Goal: Task Accomplishment & Management: Manage account settings

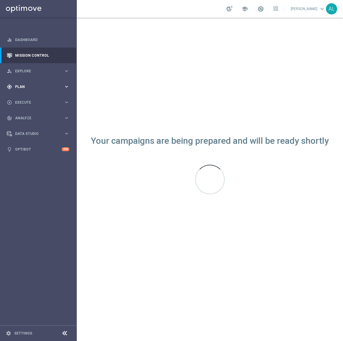
click at [36, 85] on span "Plan" at bounding box center [39, 87] width 49 height 4
click at [31, 100] on link "Target Groups" at bounding box center [38, 99] width 46 height 5
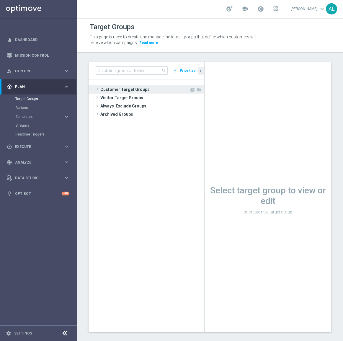
click at [116, 88] on span "Customer Target Groups" at bounding box center [145, 89] width 89 height 8
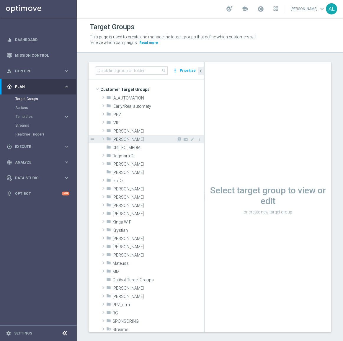
click at [117, 138] on span "[PERSON_NAME]" at bounding box center [145, 139] width 64 height 5
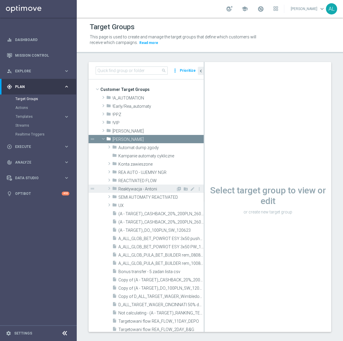
click at [147, 188] on span "Reaktywacja - Antoni" at bounding box center [148, 189] width 58 height 5
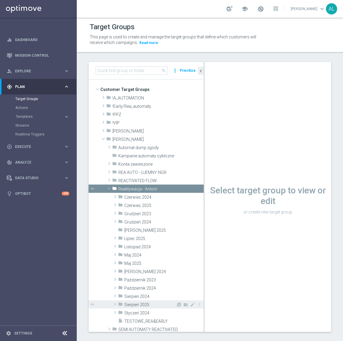
click at [154, 305] on span "Sierpień 2025" at bounding box center [150, 305] width 52 height 5
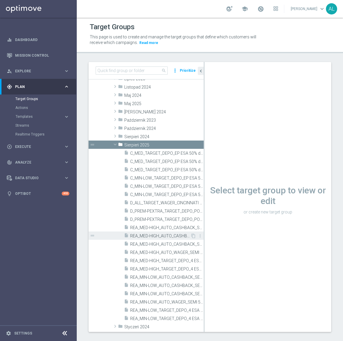
scroll to position [161, 0]
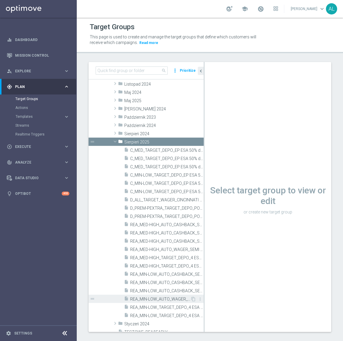
click at [155, 298] on span "REA_MIN-LOW_AUTO_WAGER_SEMI 50% do 100 PLN push_150825" at bounding box center [160, 299] width 60 height 5
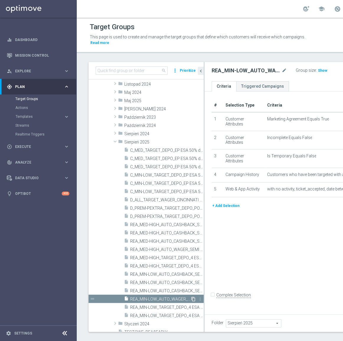
click at [191, 300] on icon "content_copy" at bounding box center [193, 299] width 5 height 5
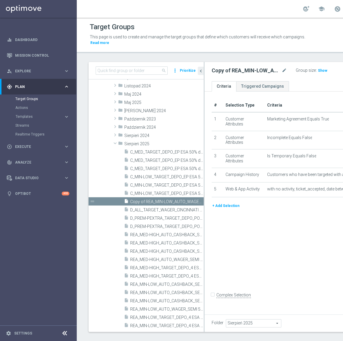
scroll to position [127, 0]
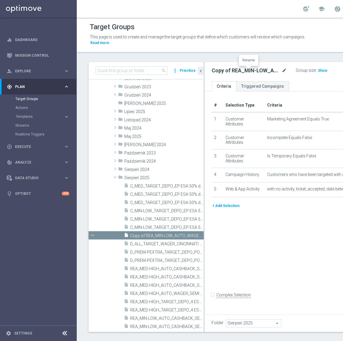
click at [282, 70] on icon "mode_edit" at bounding box center [284, 70] width 5 height 7
type input "REA_MIN-LOW_AUTO_WAGER_SEMI 50% do 100 PLN push_220825"
click at [271, 242] on div "# Selection Type Criteria delete_forever 1 Customer Attributes Marketing Agreem…" at bounding box center [307, 202] width 204 height 221
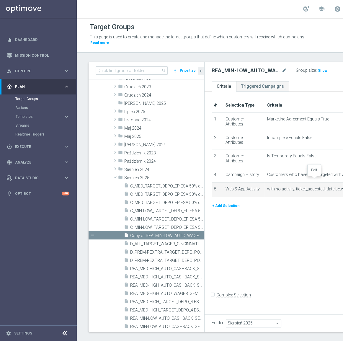
drag, startPoint x: 314, startPoint y: 178, endPoint x: 319, endPoint y: 195, distance: 17.9
click at [0, 0] on icon "mode_edit" at bounding box center [0, 0] width 0 height 0
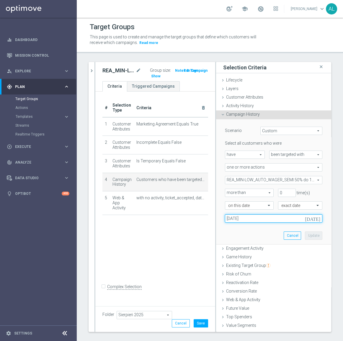
click at [242, 219] on input "15 Aug 2025" at bounding box center [274, 219] width 98 height 8
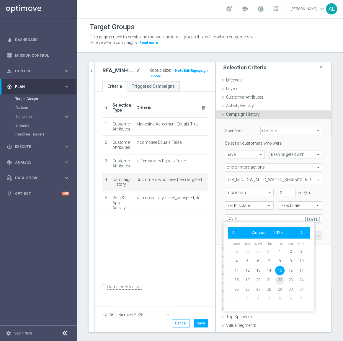
click at [281, 280] on span "22" at bounding box center [280, 280] width 9 height 9
type input "22 Aug 2025"
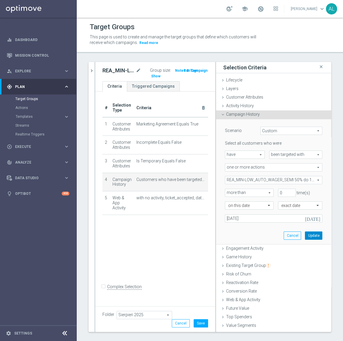
click at [308, 237] on button "Update" at bounding box center [313, 236] width 17 height 8
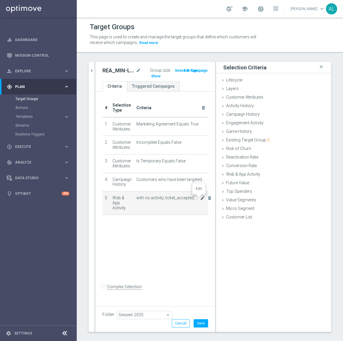
click at [200, 198] on icon "mode_edit" at bounding box center [202, 198] width 5 height 5
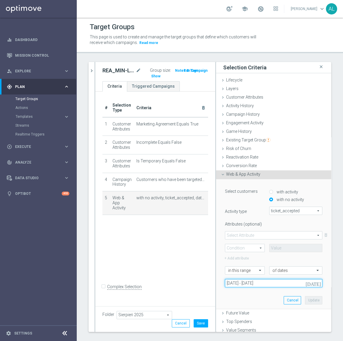
click at [257, 282] on input "15 Aug 2025 - 17 Aug 2025" at bounding box center [274, 283] width 98 height 8
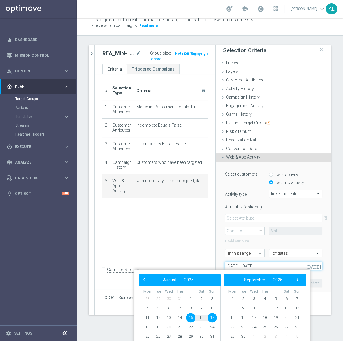
scroll to position [8, 0]
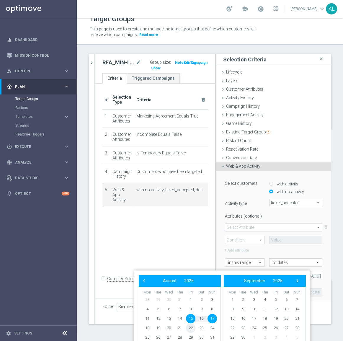
click at [190, 325] on span "22" at bounding box center [190, 328] width 9 height 9
click at [212, 329] on span "24" at bounding box center [212, 328] width 9 height 9
type input "22 Aug 2025 - 24 Aug 2025"
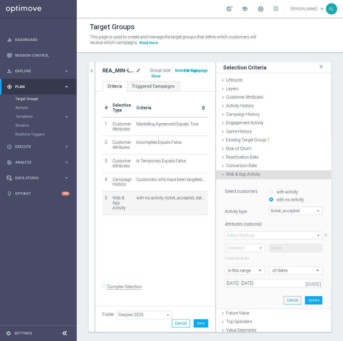
scroll to position [0, 0]
click at [247, 235] on span at bounding box center [274, 236] width 97 height 8
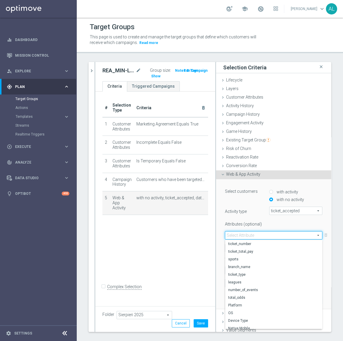
click at [184, 232] on div "# Selection Type Criteria delete_forever 1 Customer Attributes Marketing Agreem…" at bounding box center [155, 198] width 120 height 213
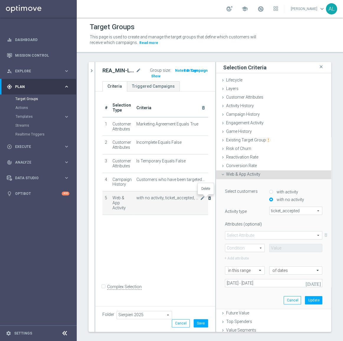
click at [208, 198] on icon "delete_forever" at bounding box center [210, 198] width 5 height 5
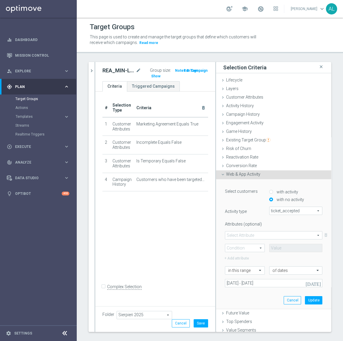
click at [283, 209] on span "ticket_accepted" at bounding box center [296, 211] width 53 height 8
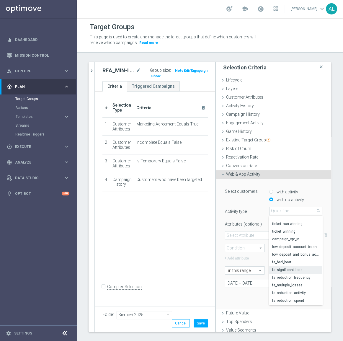
scroll to position [50, 0]
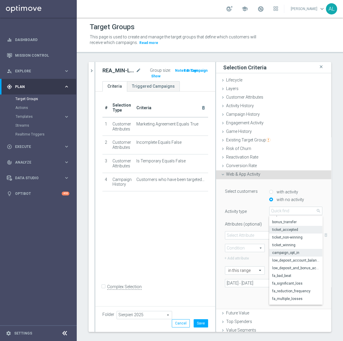
click at [290, 254] on span "campaign_opt_in" at bounding box center [296, 253] width 47 height 5
type input "campaign_opt_in"
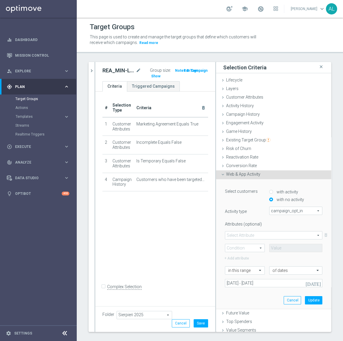
click at [268, 237] on span at bounding box center [274, 236] width 97 height 8
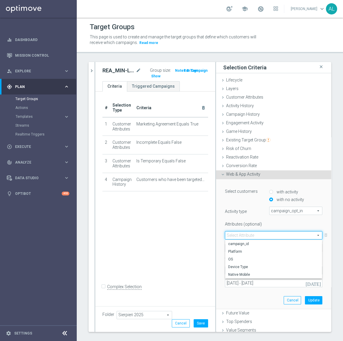
click at [249, 244] on span "campaign_id" at bounding box center [274, 244] width 91 height 5
type input "campaign_id"
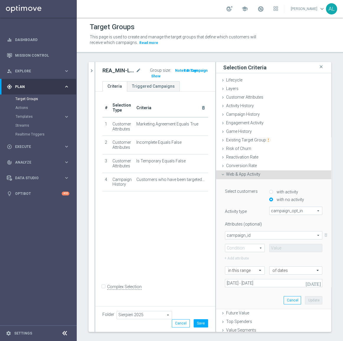
click at [233, 250] on span at bounding box center [245, 248] width 39 height 8
click at [241, 257] on span "=" at bounding box center [245, 257] width 33 height 5
type input "="
click at [270, 249] on input at bounding box center [296, 248] width 53 height 8
type input "170027"
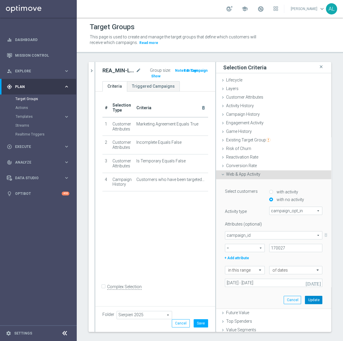
click at [312, 300] on button "Update" at bounding box center [313, 300] width 17 height 8
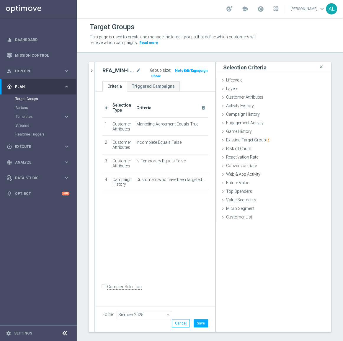
click at [171, 224] on div "# Selection Type Criteria delete_forever 1 Customer Attributes Marketing Agreem…" at bounding box center [155, 198] width 120 height 213
click at [241, 173] on span "Web & App Activity" at bounding box center [243, 174] width 34 height 5
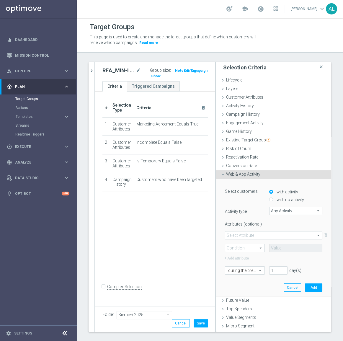
click at [278, 201] on label "with no activity" at bounding box center [290, 199] width 29 height 5
click at [273, 201] on input "with no activity" at bounding box center [272, 200] width 4 height 4
radio input "true"
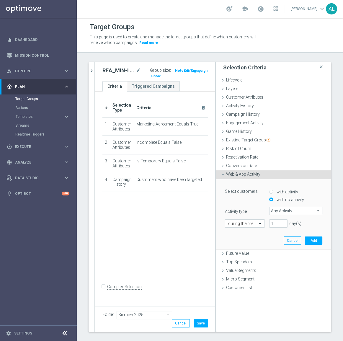
click at [285, 209] on span "Any Activity" at bounding box center [296, 211] width 53 height 8
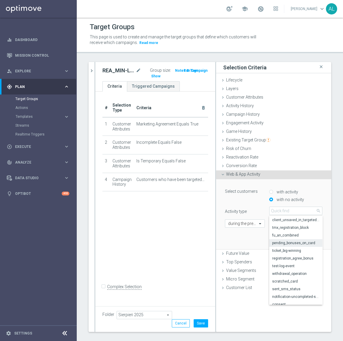
scroll to position [207, 0]
click at [282, 207] on input "search" at bounding box center [296, 211] width 53 height 8
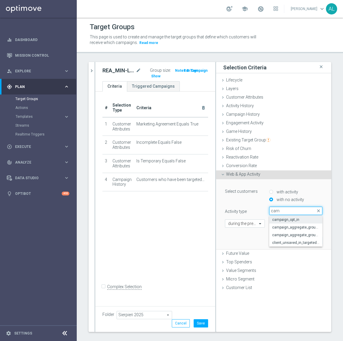
type input "cam"
click at [302, 222] on label "campaign_opt_in" at bounding box center [296, 220] width 53 height 8
type input "campaign_opt_in"
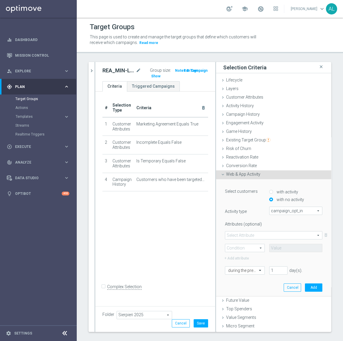
click at [253, 236] on span at bounding box center [274, 236] width 97 height 8
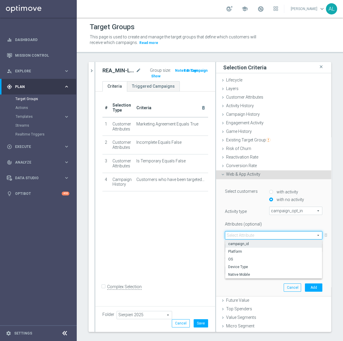
click at [255, 245] on span "campaign_id" at bounding box center [274, 244] width 91 height 5
type input "campaign_id"
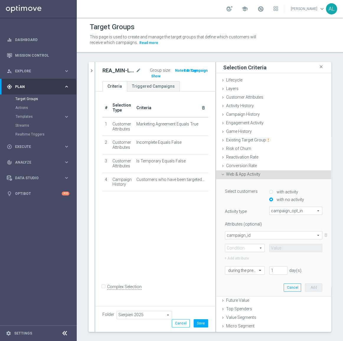
click at [243, 249] on span at bounding box center [245, 248] width 39 height 8
click at [239, 255] on span "=" at bounding box center [245, 257] width 33 height 5
type input "="
click at [283, 250] on input at bounding box center [296, 248] width 53 height 8
click at [250, 270] on div at bounding box center [245, 270] width 39 height 5
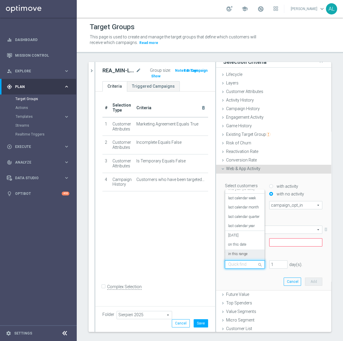
scroll to position [7, 0]
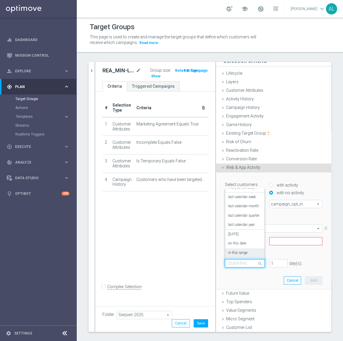
click at [240, 253] on label "in this range" at bounding box center [238, 253] width 19 height 5
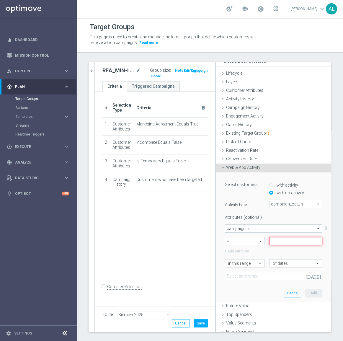
click at [274, 243] on input at bounding box center [296, 241] width 53 height 8
type input "170028"
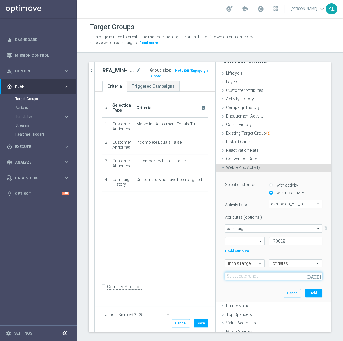
click at [253, 277] on input at bounding box center [274, 276] width 98 height 8
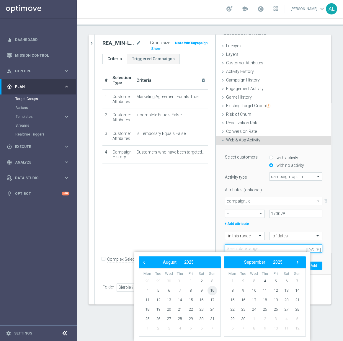
scroll to position [0, 0]
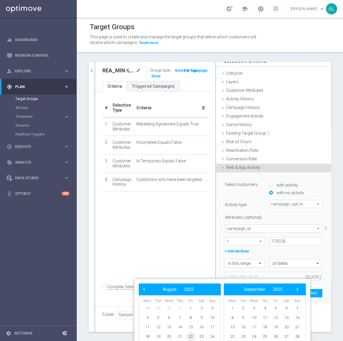
click at [191, 334] on span "22" at bounding box center [190, 336] width 9 height 9
click at [209, 336] on span "24" at bounding box center [212, 336] width 9 height 9
type input "22 Aug 2025 - 24 Aug 2025"
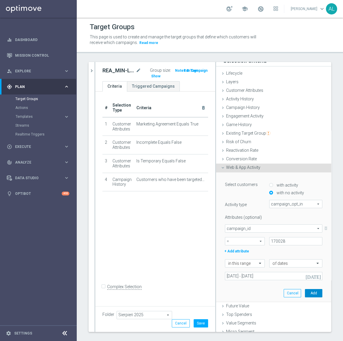
click at [307, 293] on button "Add" at bounding box center [313, 293] width 17 height 8
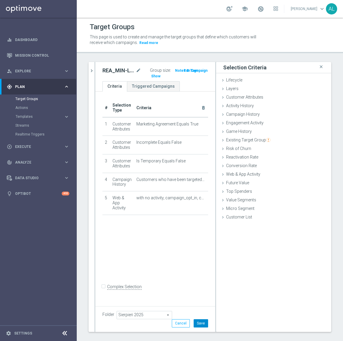
click at [194, 322] on button "Save" at bounding box center [201, 324] width 14 height 8
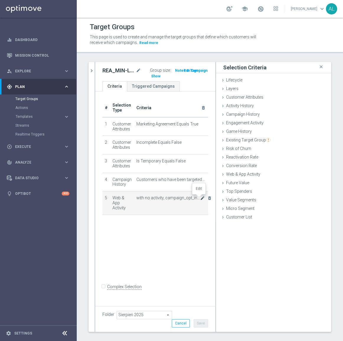
click at [200, 198] on icon "mode_edit" at bounding box center [202, 198] width 5 height 5
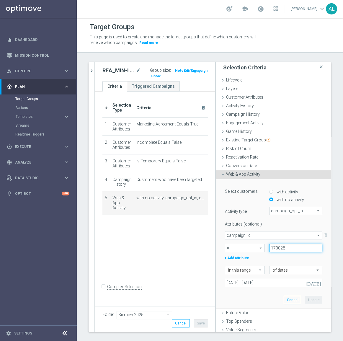
click at [285, 248] on input "170028" at bounding box center [296, 248] width 53 height 8
type input "170027"
click at [307, 300] on button "Update" at bounding box center [313, 300] width 17 height 8
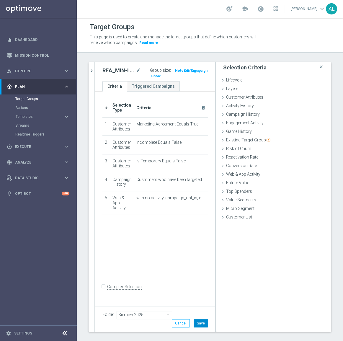
click at [196, 324] on button "Save" at bounding box center [201, 324] width 14 height 8
click at [92, 71] on icon "chevron_right" at bounding box center [92, 71] width 6 height 6
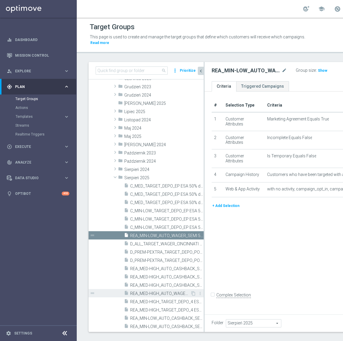
click at [169, 291] on span "REA_MED-HIGH_AUTO_WAGER_SEMI 50% do 300 PLN push_150825" at bounding box center [160, 293] width 60 height 5
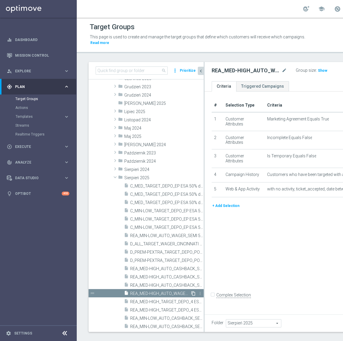
click at [191, 292] on icon "content_copy" at bounding box center [193, 293] width 5 height 5
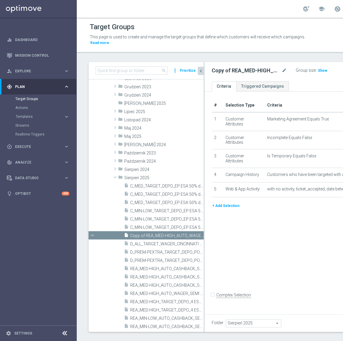
scroll to position [127, 0]
click at [282, 68] on icon "mode_edit" at bounding box center [284, 70] width 5 height 7
click at [215, 72] on input "REA_MED-HIGH_AUTO_WAGER_SEMI 50% do 300 PLN push_150825" at bounding box center [244, 71] width 64 height 8
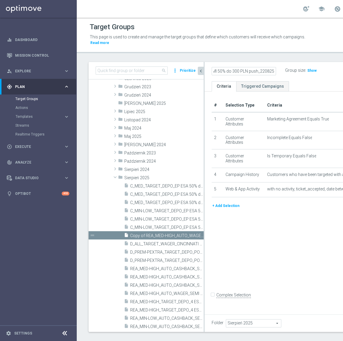
type input "REA_MED-HIGH_AUTO_WAGER_SEMI 50% do 300 PLN push_220825"
click at [274, 240] on div "# Selection Type Criteria delete_forever 1 Customer Attributes Marketing Agreem…" at bounding box center [307, 202] width 204 height 221
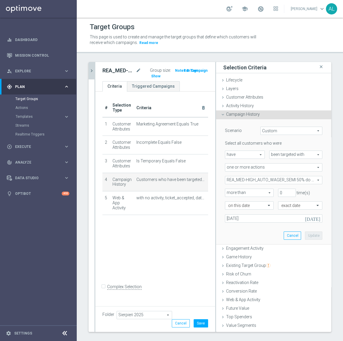
click at [285, 180] on span "REA_MED-HIGH_AUTO_WAGER_SEMI 50% do 300 PLN_WEEKLY" at bounding box center [274, 180] width 97 height 8
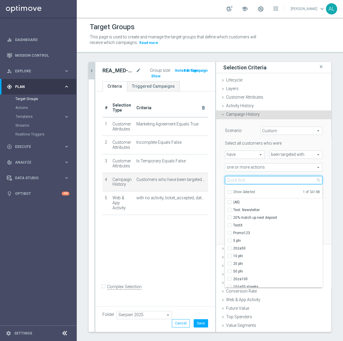
click at [285, 180] on input "search" at bounding box center [274, 180] width 98 height 8
click at [198, 231] on div "# Selection Type Criteria delete_forever 1 Customer Attributes Marketing Agreem…" at bounding box center [155, 198] width 120 height 213
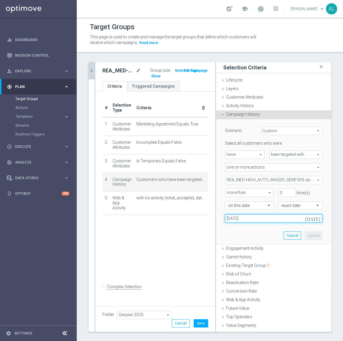
click at [247, 219] on input "15 Aug 2025" at bounding box center [274, 219] width 98 height 8
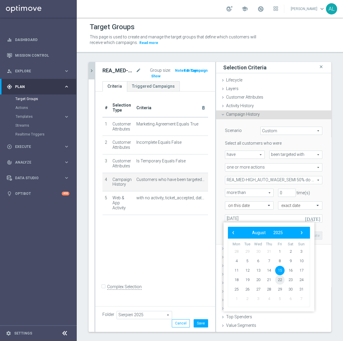
click at [277, 281] on span "22" at bounding box center [280, 280] width 9 height 9
type input "22 Aug 2025"
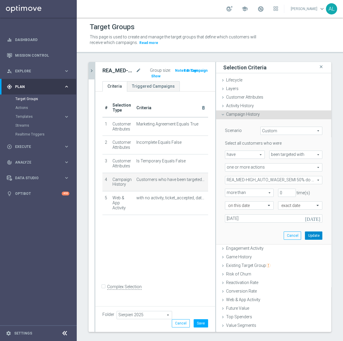
click at [307, 234] on button "Update" at bounding box center [313, 236] width 17 height 8
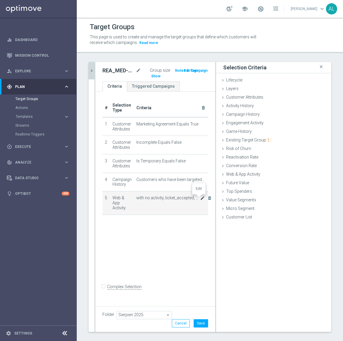
click at [200, 198] on icon "mode_edit" at bounding box center [202, 198] width 5 height 5
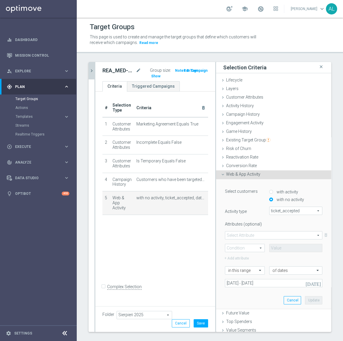
click at [296, 211] on span "ticket_accepted" at bounding box center [296, 211] width 53 height 8
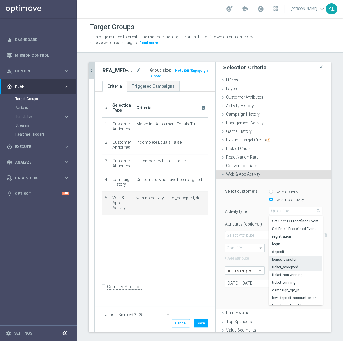
scroll to position [26, 0]
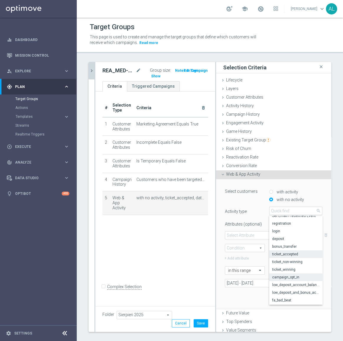
click at [289, 278] on span "campaign_opt_in" at bounding box center [296, 277] width 47 height 5
type input "campaign_opt_in"
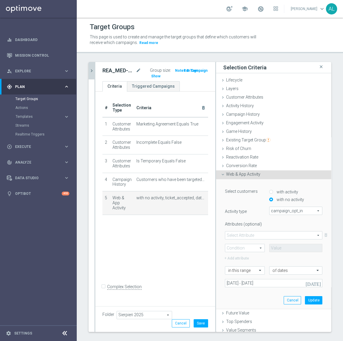
click at [260, 239] on span at bounding box center [274, 236] width 97 height 8
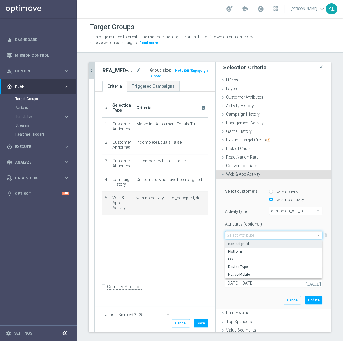
click at [256, 242] on span "campaign_id" at bounding box center [274, 244] width 91 height 5
type input "campaign_id"
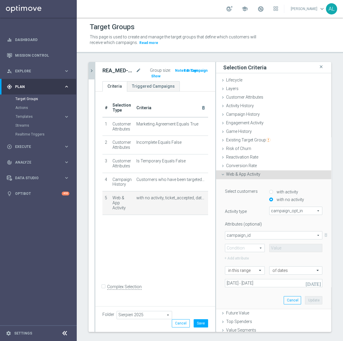
click at [243, 247] on span at bounding box center [245, 248] width 39 height 8
click at [243, 257] on span "=" at bounding box center [245, 257] width 33 height 5
type input "="
click at [278, 248] on input at bounding box center [296, 248] width 53 height 8
type input "170028"
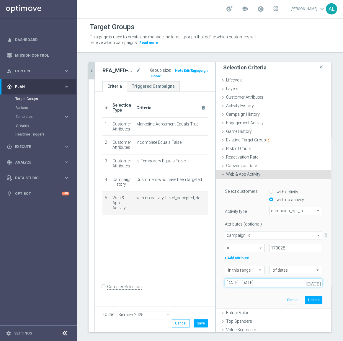
click at [255, 283] on input "15 Aug 2025 - 17 Aug 2025" at bounding box center [274, 283] width 98 height 8
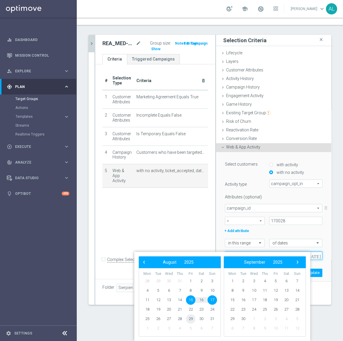
scroll to position [7, 0]
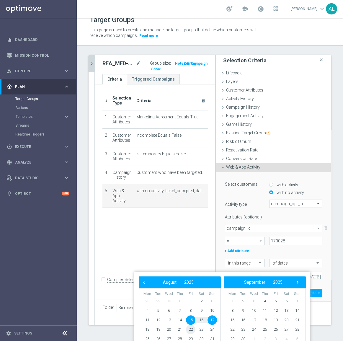
click at [192, 326] on span "22" at bounding box center [190, 329] width 9 height 9
click at [211, 330] on span "24" at bounding box center [212, 329] width 9 height 9
type input "22 Aug 2025 - 24 Aug 2025"
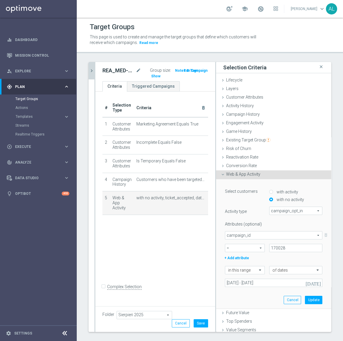
scroll to position [0, 0]
click at [308, 300] on button "Update" at bounding box center [313, 300] width 17 height 8
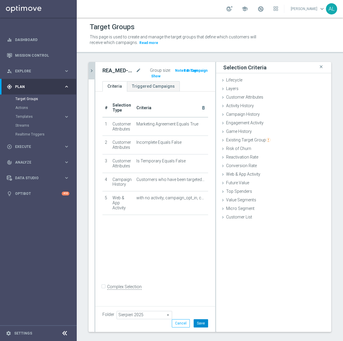
click at [197, 323] on button "Save" at bounding box center [201, 324] width 14 height 8
click at [152, 76] on span "Show" at bounding box center [155, 76] width 9 height 4
click at [93, 72] on icon "chevron_right" at bounding box center [92, 71] width 6 height 6
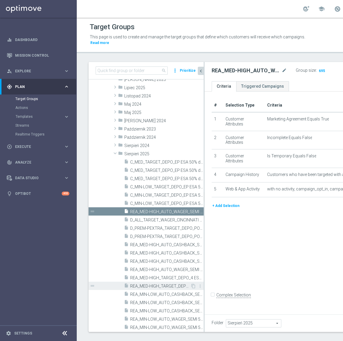
scroll to position [181, 0]
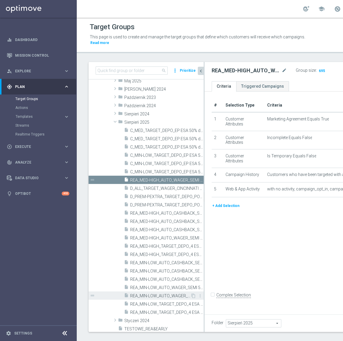
click at [178, 296] on span "REA_MIN-LOW_AUTO_WAGER_SEMI 50% do 100 PLN push_220825" at bounding box center [160, 296] width 60 height 5
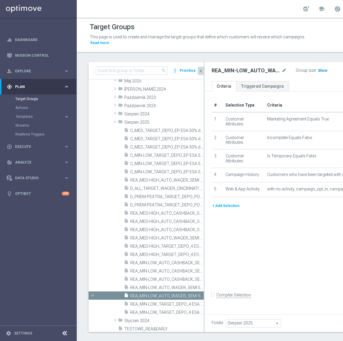
click at [318, 73] on span "Show" at bounding box center [322, 71] width 9 height 4
click at [32, 152] on div "play_circle_outline Execute keyboard_arrow_right" at bounding box center [38, 147] width 76 height 16
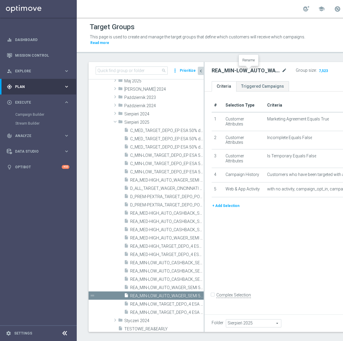
click at [282, 69] on icon "mode_edit" at bounding box center [284, 70] width 5 height 7
click at [35, 59] on link "Mission Control" at bounding box center [42, 56] width 54 height 16
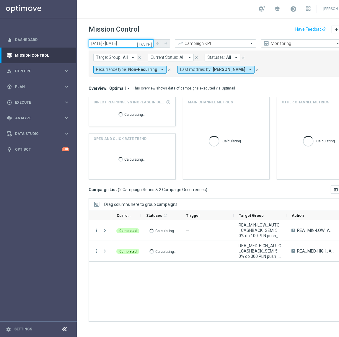
click at [113, 42] on input "21 Aug 2025 - 21 Aug 2025" at bounding box center [121, 43] width 65 height 8
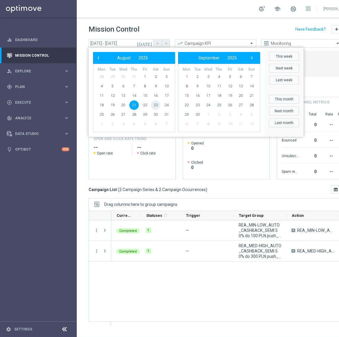
click at [153, 104] on span "23" at bounding box center [155, 105] width 9 height 9
click at [166, 103] on span "24" at bounding box center [166, 105] width 9 height 9
type input "23 Aug 2025 - 24 Aug 2025"
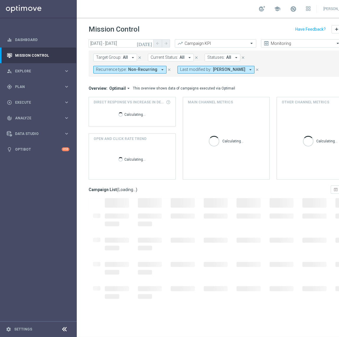
click at [180, 57] on span "All" at bounding box center [182, 57] width 5 height 5
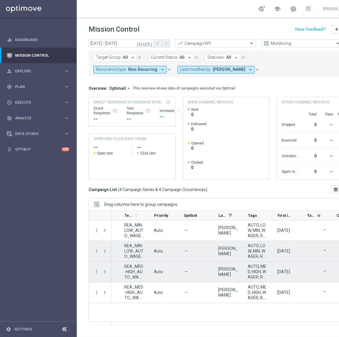
scroll to position [0, 230]
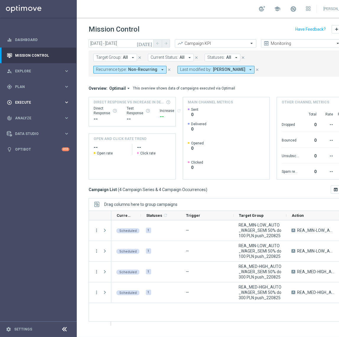
click at [32, 101] on span "Execute" at bounding box center [39, 103] width 49 height 4
click at [213, 70] on span "[PERSON_NAME]" at bounding box center [229, 69] width 33 height 5
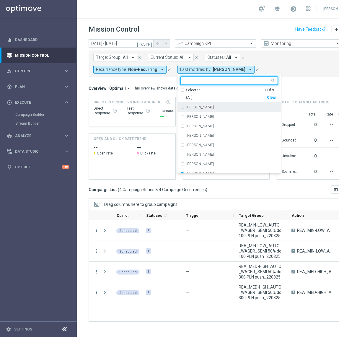
click at [186, 90] on div "Selected" at bounding box center [193, 90] width 14 height 5
click at [181, 106] on div "[PERSON_NAME]" at bounding box center [230, 107] width 98 height 9
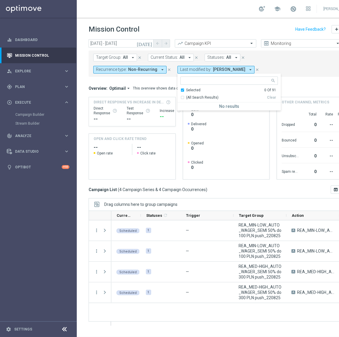
click at [181, 90] on div "Selected 0 Of 91" at bounding box center [229, 90] width 96 height 5
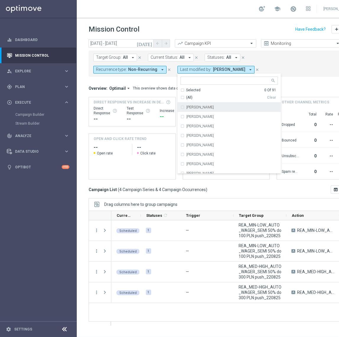
click at [184, 81] on input "text" at bounding box center [227, 80] width 87 height 5
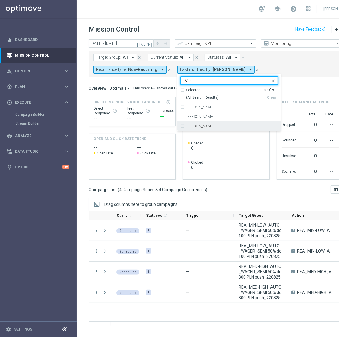
click at [181, 129] on div "Patryk Przybolewski" at bounding box center [230, 125] width 98 height 9
type input "PAtr"
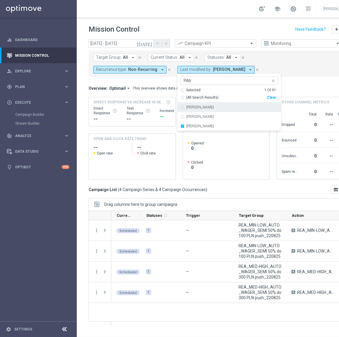
click at [250, 73] on form "Target Group: All arrow_drop_down close Current Status: All arrow_drop_down clo…" at bounding box center [213, 64] width 240 height 20
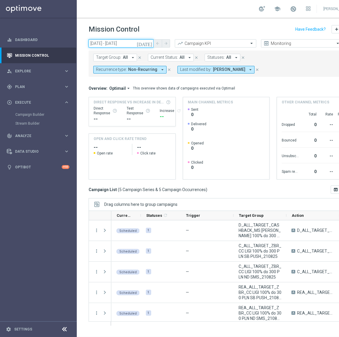
click at [130, 45] on input "23 Aug 2025 - 24 Aug 2025" at bounding box center [121, 43] width 65 height 8
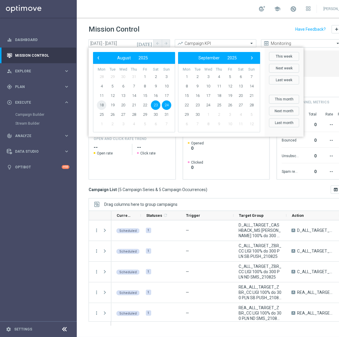
click at [104, 104] on span "18" at bounding box center [101, 105] width 9 height 9
click at [168, 105] on span "24" at bounding box center [166, 105] width 9 height 9
type input "[DATE] - [DATE]"
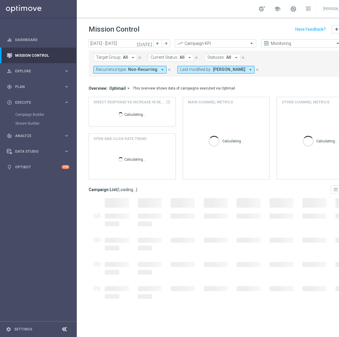
click at [124, 59] on span "All" at bounding box center [125, 57] width 5 height 5
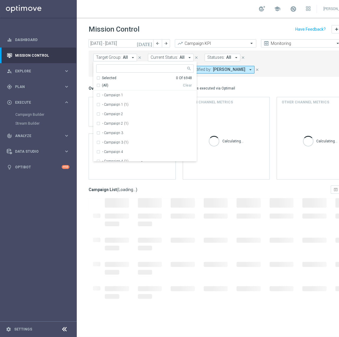
click at [252, 79] on mini-dashboard "Overview: Optimail arrow_drop_down This overview shows data of campaigns execut…" at bounding box center [227, 131] width 276 height 109
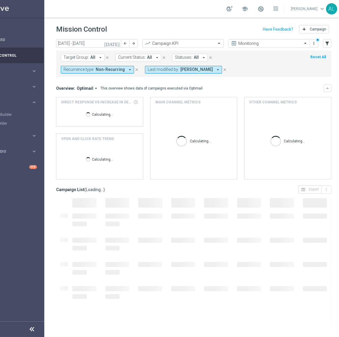
scroll to position [0, 36]
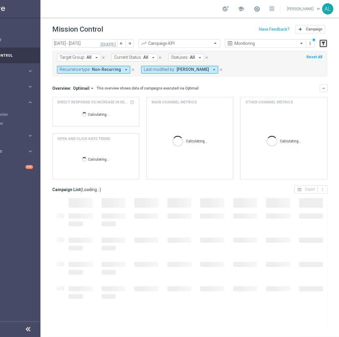
click at [324, 43] on icon "filter_alt" at bounding box center [323, 43] width 5 height 5
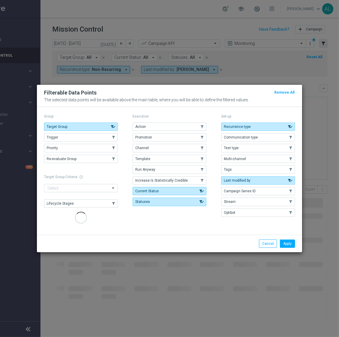
scroll to position [0, 33]
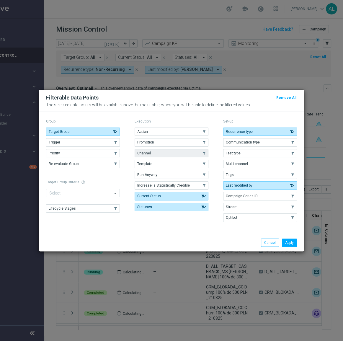
click at [176, 150] on button "Channel" at bounding box center [172, 153] width 74 height 8
click at [296, 242] on button "Apply" at bounding box center [289, 243] width 15 height 8
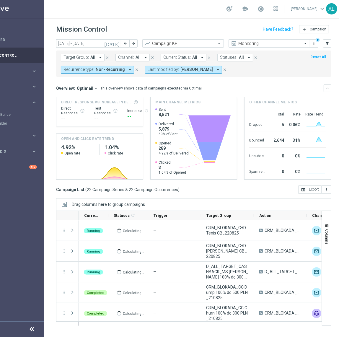
click at [133, 57] on button "Channel: All arrow_drop_down" at bounding box center [133, 58] width 34 height 8
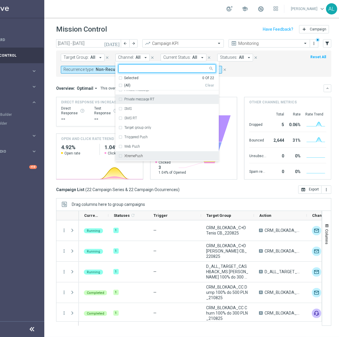
scroll to position [134, 0]
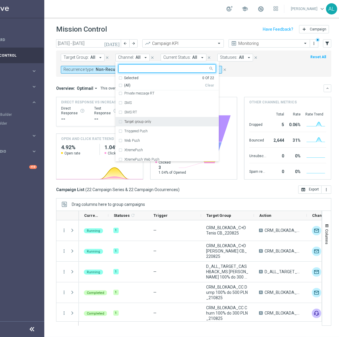
click at [152, 121] on div "Target group only" at bounding box center [170, 122] width 92 height 4
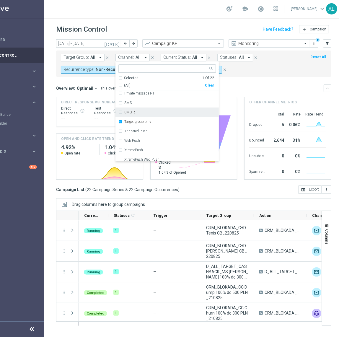
click at [257, 79] on mini-dashboard "Overview: Optimail arrow_drop_down This overview shows data of campaigns execut…" at bounding box center [194, 131] width 276 height 109
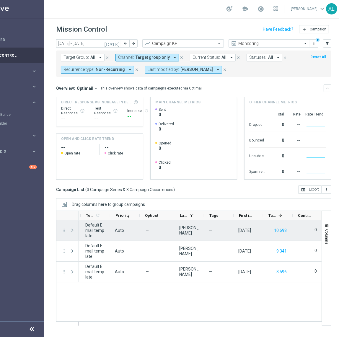
scroll to position [0, 249]
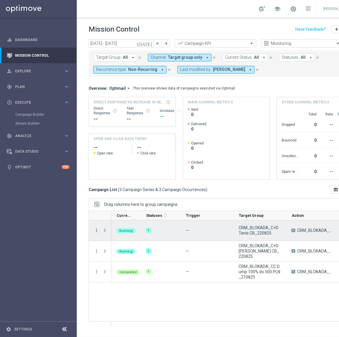
click at [97, 230] on icon "more_vert" at bounding box center [96, 230] width 5 height 5
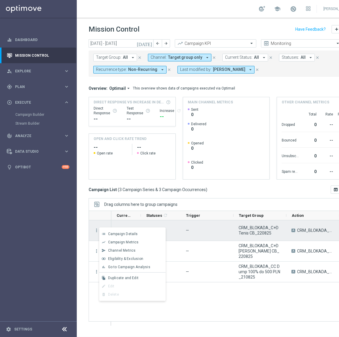
click at [254, 229] on span "CRM_BLOKADA_C+D Tenis CB_220825" at bounding box center [260, 230] width 43 height 11
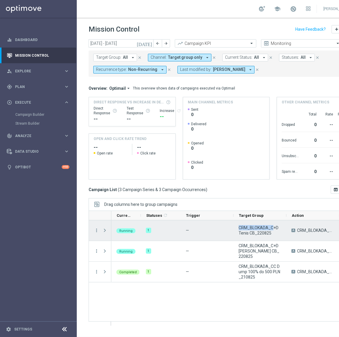
click at [254, 229] on span "CRM_BLOKADA_C+D Tenis CB_220825" at bounding box center [260, 230] width 43 height 11
click at [96, 231] on icon "more_vert" at bounding box center [96, 230] width 5 height 5
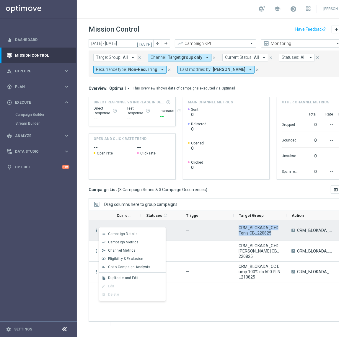
click at [252, 234] on span "CRM_BLOKADA_C+D Tenis CB_220825" at bounding box center [260, 230] width 43 height 11
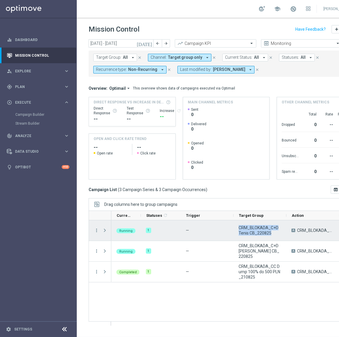
click at [252, 234] on span "CRM_BLOKADA_C+D Tenis CB_220825" at bounding box center [260, 230] width 43 height 11
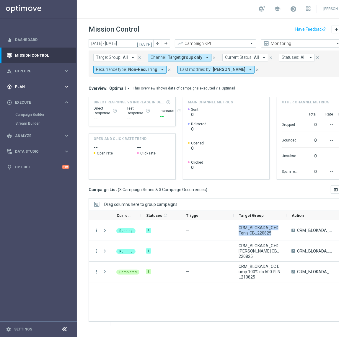
click at [41, 86] on span "Plan" at bounding box center [39, 87] width 49 height 4
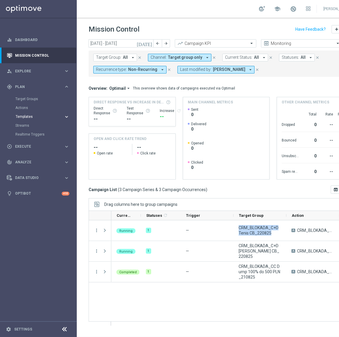
click at [32, 117] on span "Templates" at bounding box center [37, 117] width 42 height 4
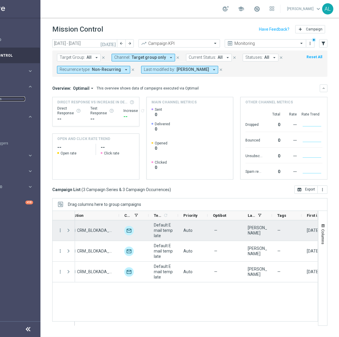
scroll to position [0, 180]
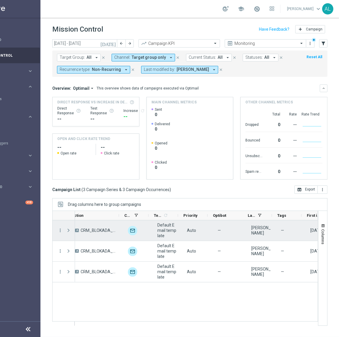
click at [95, 232] on span "CRM_BLOKADA_C+D Tenis CB_220825" at bounding box center [99, 230] width 37 height 5
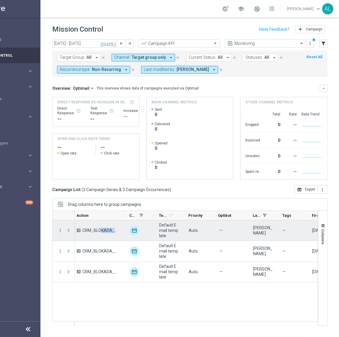
click at [95, 232] on span "CRM_BLOKADA_C+D Tenis CB_220825" at bounding box center [100, 230] width 37 height 5
click at [95, 232] on span "CRM_BLOKADA_C+D Tenis CB_220825" at bounding box center [101, 230] width 37 height 5
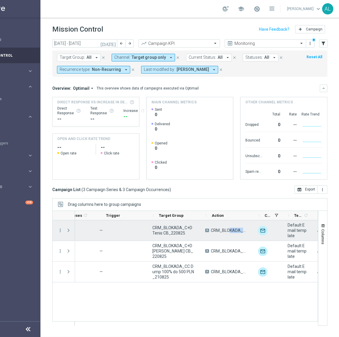
scroll to position [0, 41]
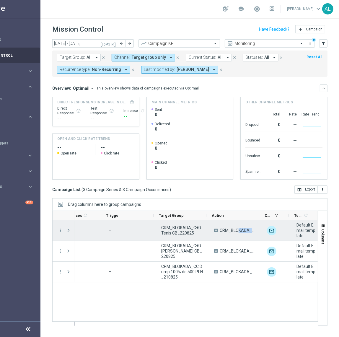
click at [168, 231] on span "CRM_BLOKADA_C+D Tenis CB_220825" at bounding box center [182, 230] width 43 height 11
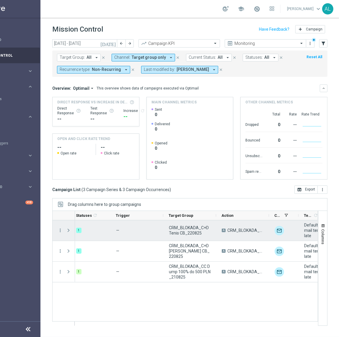
click at [189, 229] on span "CRM_BLOKADA_C+D Tenis CB_220825" at bounding box center [190, 230] width 43 height 11
click at [189, 229] on span "CRM_BLOKADA_C+D Tenis CB_220825" at bounding box center [191, 230] width 43 height 11
click at [181, 235] on span "CRM_BLOKADA_C+D Tenis CB_220825" at bounding box center [191, 230] width 43 height 11
click at [182, 231] on span "CRM_BLOKADA_C+D Tenis CB_220825" at bounding box center [191, 230] width 43 height 11
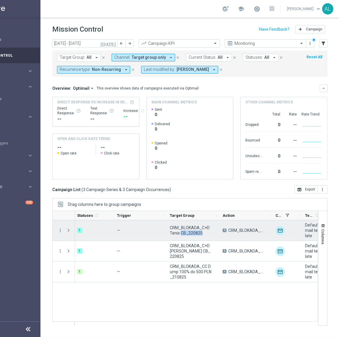
click at [182, 231] on span "CRM_BLOKADA_C+D Tenis CB_220825" at bounding box center [191, 230] width 43 height 11
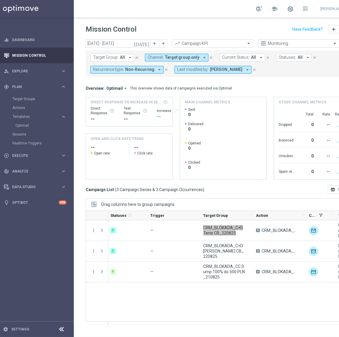
scroll to position [0, 0]
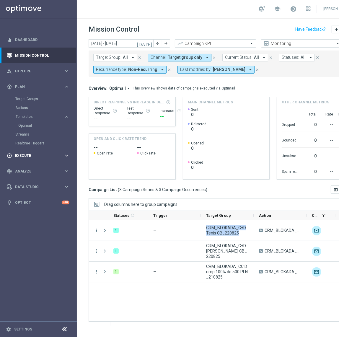
click at [47, 156] on span "Execute" at bounding box center [39, 156] width 49 height 4
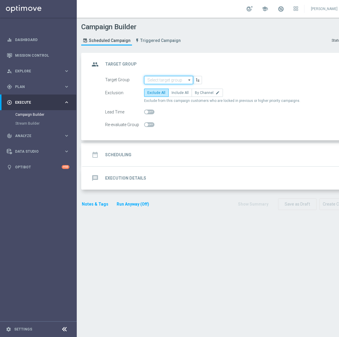
click at [158, 82] on input at bounding box center [168, 80] width 49 height 8
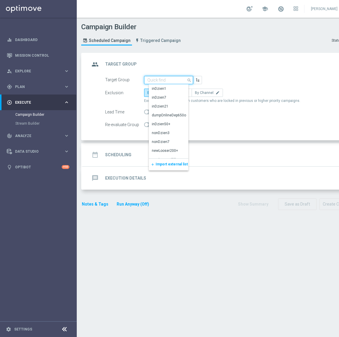
paste input "REA_MIN-LOW_AUTO_WAGER_SEMI 50% do 100 PLN push_220825"
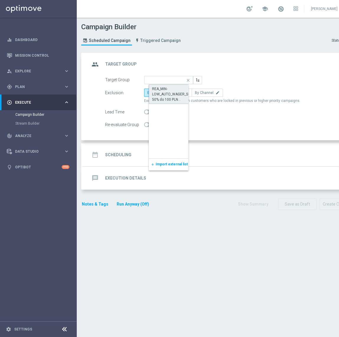
click at [166, 89] on div "REA_MIN-LOW_AUTO_WAGER_SEMI 50% do 100 PLN push_220825" at bounding box center [173, 94] width 43 height 16
type input "REA_MIN-LOW_AUTO_WAGER_SEMI 50% do 100 PLN push_220825"
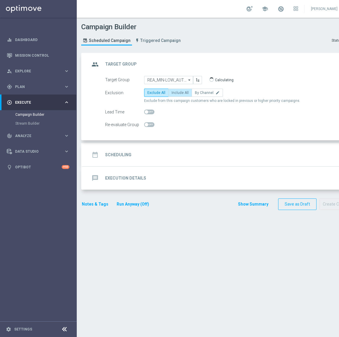
click at [177, 90] on label "Include All" at bounding box center [180, 93] width 24 height 8
click at [176, 92] on input "Include All" at bounding box center [174, 94] width 4 height 4
radio input "true"
click at [148, 124] on span at bounding box center [147, 125] width 4 height 4
click at [148, 124] on input "checkbox" at bounding box center [149, 124] width 10 height 5
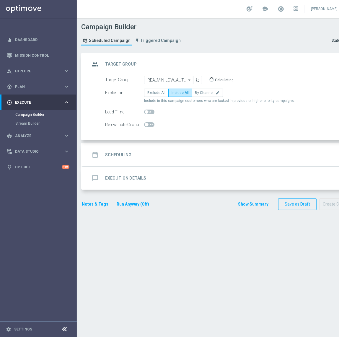
checkbox input "true"
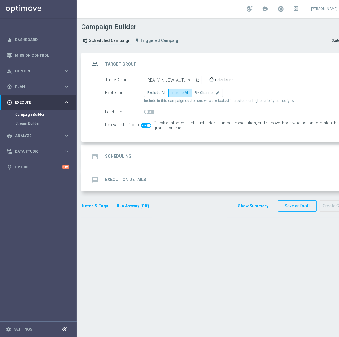
click at [161, 169] on div "message Execution Details keyboard_arrow_down" at bounding box center [221, 179] width 276 height 23
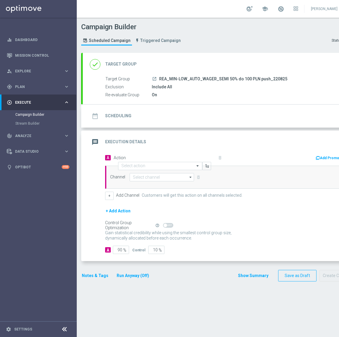
click at [158, 114] on div "date_range Scheduling keyboard_arrow_down" at bounding box center [221, 116] width 262 height 11
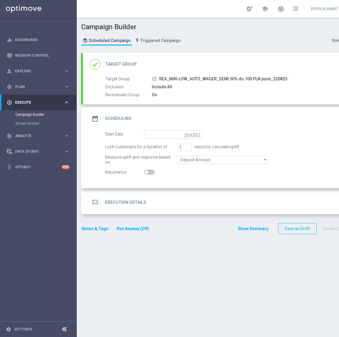
click at [163, 127] on div "date_range Scheduling keyboard_arrow_up" at bounding box center [221, 118] width 276 height 23
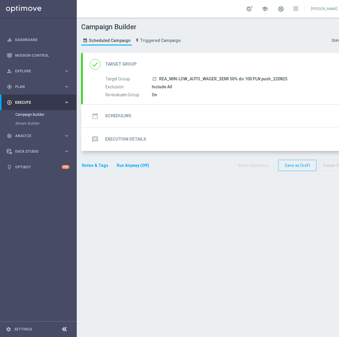
click at [164, 119] on div "date_range Scheduling keyboard_arrow_down Start Date today Lock customers for a…" at bounding box center [221, 116] width 276 height 23
click at [164, 115] on div "date_range Scheduling keyboard_arrow_down" at bounding box center [221, 116] width 262 height 11
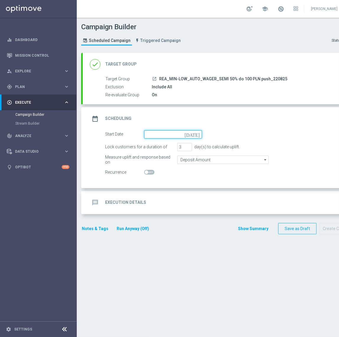
click at [154, 133] on input at bounding box center [173, 134] width 58 height 8
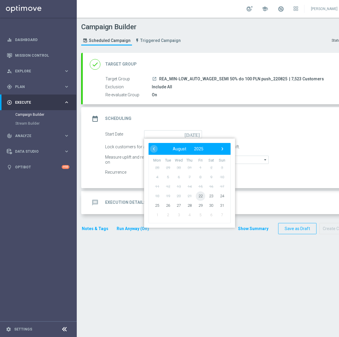
click at [200, 196] on span "22" at bounding box center [200, 195] width 9 height 9
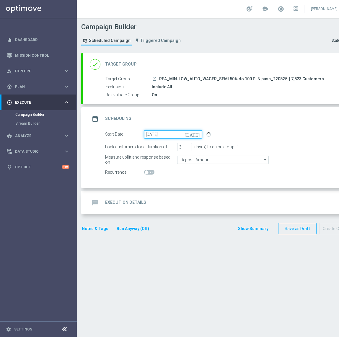
drag, startPoint x: 183, startPoint y: 132, endPoint x: 185, endPoint y: 136, distance: 3.8
click at [183, 133] on input "22 Aug 2025" at bounding box center [173, 134] width 58 height 8
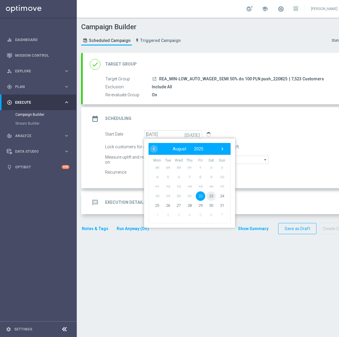
click at [210, 195] on span "23" at bounding box center [211, 195] width 9 height 9
type input "23 Aug 2025"
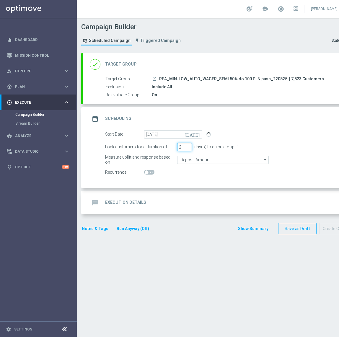
click at [188, 148] on input "2" at bounding box center [184, 147] width 15 height 8
type input "1"
click at [188, 148] on input "1" at bounding box center [184, 147] width 15 height 8
click at [189, 163] on input "Deposit Amount" at bounding box center [223, 160] width 92 height 8
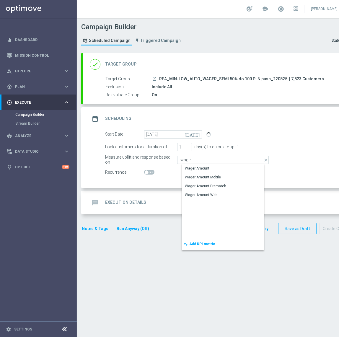
click at [190, 164] on div "Wager Amount" at bounding box center [228, 168] width 92 height 8
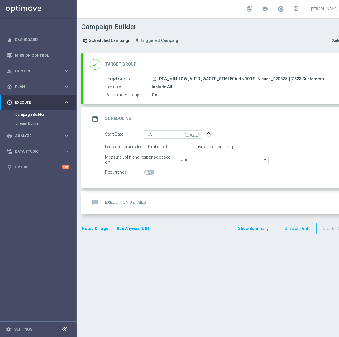
type input "Wager Amount"
click at [174, 204] on div "message Execution Details keyboard_arrow_down" at bounding box center [221, 202] width 262 height 11
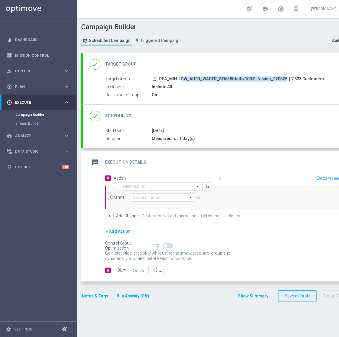
drag, startPoint x: 160, startPoint y: 79, endPoint x: 285, endPoint y: 78, distance: 125.0
click at [285, 78] on div "launch REA_MIN-LOW_AUTO_WAGER_SEMI 50% do 100 PLN push_220825 | 7,523 Customers" at bounding box center [250, 79] width 196 height 6
copy div "REA_MIN-LOW_AUTO_WAGER_SEMI 50% do 100 PLN push_220825"
click at [136, 187] on input "text" at bounding box center [154, 186] width 66 height 5
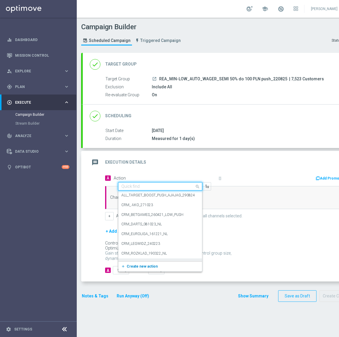
click at [132, 266] on span "Create new action" at bounding box center [142, 267] width 31 height 4
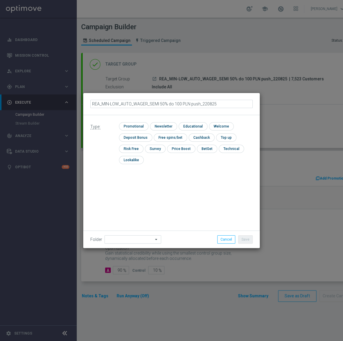
click at [198, 104] on input "REA_MIN-LOW_AUTO_WAGER_SEMI 50% do 100 PLN push_220825" at bounding box center [171, 104] width 163 height 8
type input "REA_MIN-LOW_AUTO_WAGER_SEMI 50% do 100 PLN push 1_220825"
click at [142, 124] on input "checkbox" at bounding box center [133, 126] width 28 height 8
checkbox input "true"
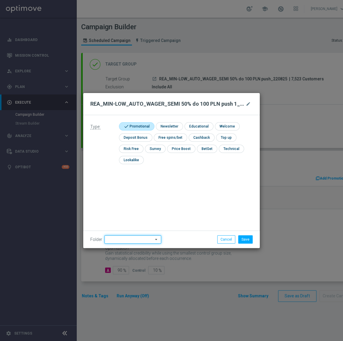
click at [121, 243] on input at bounding box center [133, 240] width 57 height 8
click at [126, 167] on div "[PERSON_NAME]" at bounding box center [136, 165] width 54 height 9
type input "[PERSON_NAME]"
click at [242, 238] on button "Save" at bounding box center [246, 240] width 14 height 8
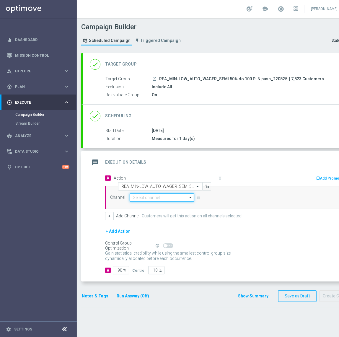
click at [169, 199] on input at bounding box center [162, 198] width 64 height 8
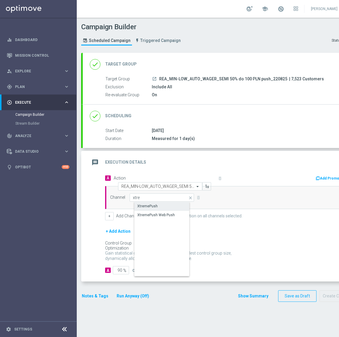
click at [156, 204] on div "XtremePush" at bounding box center [167, 206] width 65 height 8
type input "XtremePush"
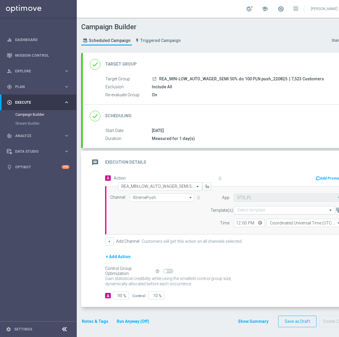
click at [262, 208] on div "Select template" at bounding box center [280, 210] width 93 height 5
paste input "REA_MIN-LOW_AUTO_WAGER_SEMI 50% do 100 PLN push_220825"
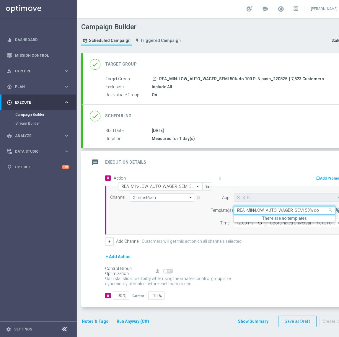
scroll to position [0, 39]
click at [304, 211] on input "REA_MIN-LOW_AUTO_WAGER_SEMI 50% do 100 PLN push_220825" at bounding box center [278, 210] width 83 height 5
click at [291, 217] on label "REA_MIN-LOW_AUTO_WAGER_SEMI 50% do 100 PLN push 1_220825" at bounding box center [292, 219] width 111 height 5
type input "REA_MIN-LOW_AUTO_WAGER_SEMI 50% do 100 PLN push 1_220825"
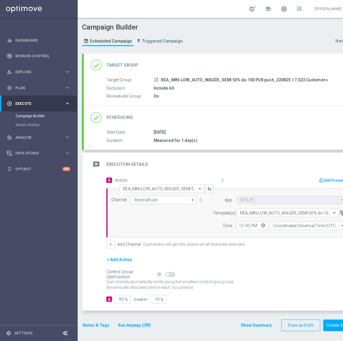
scroll to position [0, 0]
click at [296, 224] on input "Coordinated Universal Time (UTC 00:00)" at bounding box center [305, 223] width 76 height 8
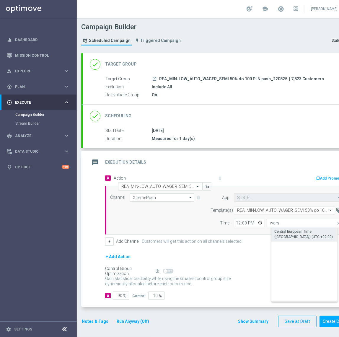
click at [289, 232] on div "Central European Time (Warsaw) (UTC +02:00)" at bounding box center [310, 234] width 70 height 11
type input "Central European Time (Warsaw) (UTC +02:00)"
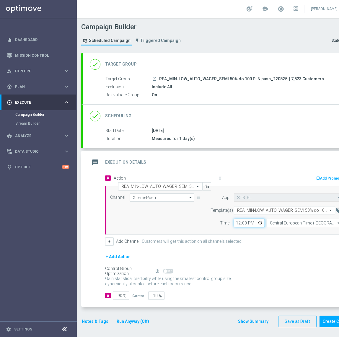
click at [239, 221] on input "12:00" at bounding box center [249, 223] width 31 height 8
click at [236, 223] on input "12:00" at bounding box center [249, 223] width 31 height 8
type input "18:13"
click at [117, 296] on input "90" at bounding box center [121, 296] width 16 height 8
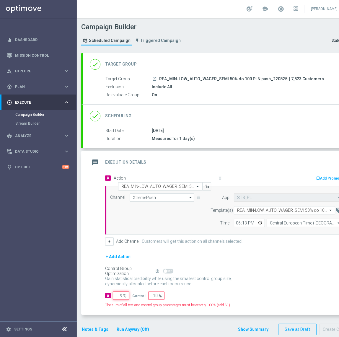
type input "95"
type input "5"
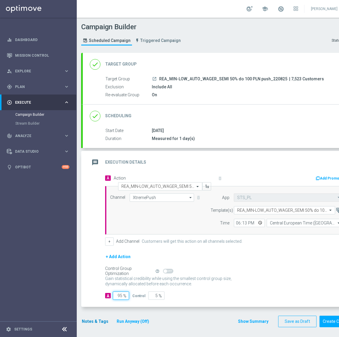
type input "95"
click at [93, 320] on button "Notes & Tags" at bounding box center [95, 321] width 28 height 7
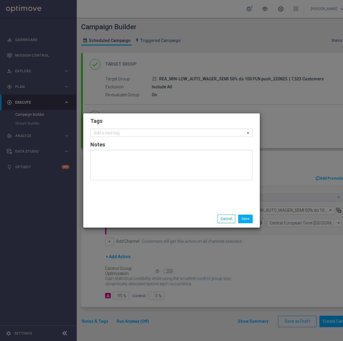
click at [130, 143] on h2 "Notes" at bounding box center [171, 144] width 163 height 7
click at [134, 136] on div at bounding box center [169, 134] width 153 height 6
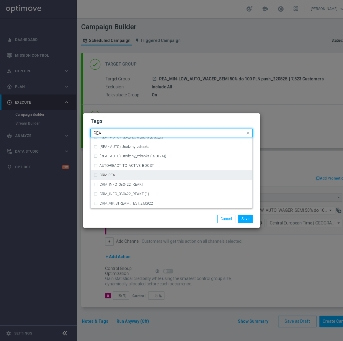
scroll to position [296, 0]
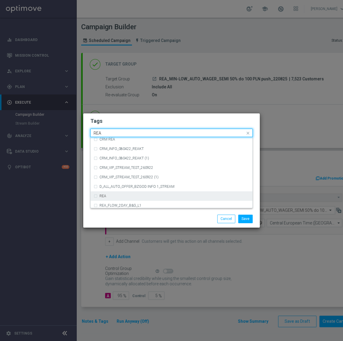
click at [140, 195] on div "REA" at bounding box center [175, 197] width 150 height 4
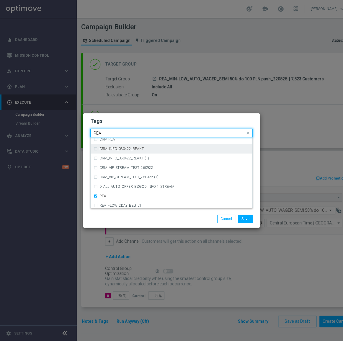
click at [104, 133] on input "REA" at bounding box center [170, 133] width 152 height 5
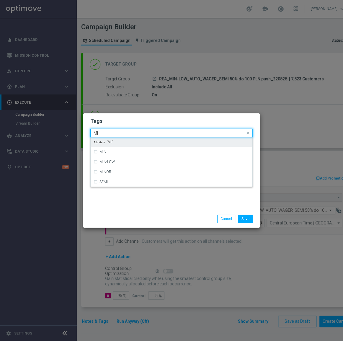
scroll to position [0, 0]
click at [113, 144] on div "MIN" at bounding box center [172, 141] width 156 height 9
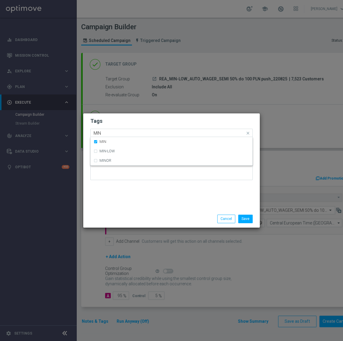
click at [115, 133] on input "MIN" at bounding box center [170, 133] width 152 height 5
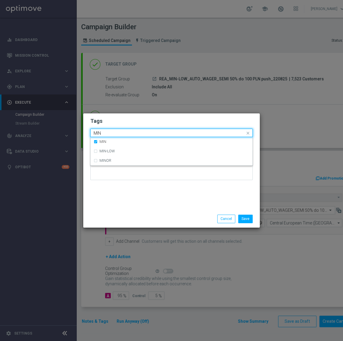
click at [115, 133] on input "MIN" at bounding box center [170, 133] width 152 height 5
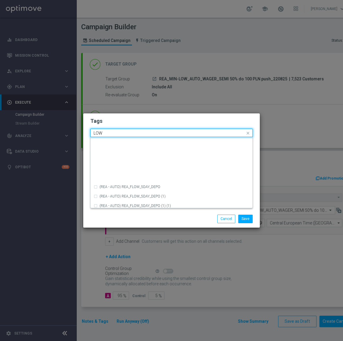
scroll to position [288, 0]
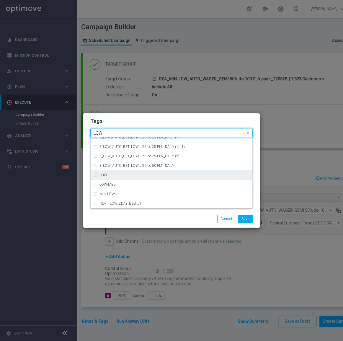
click at [129, 175] on div "LOW" at bounding box center [175, 176] width 150 height 4
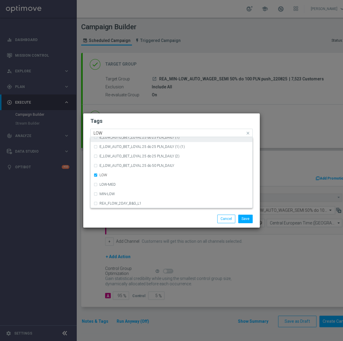
click at [126, 133] on input "LOW" at bounding box center [170, 133] width 152 height 5
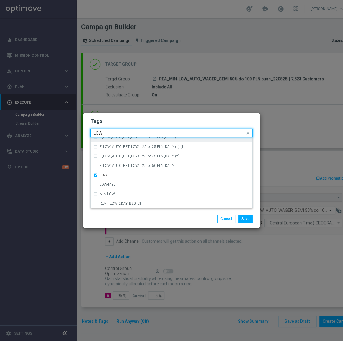
click at [126, 133] on input "LOW" at bounding box center [170, 133] width 152 height 5
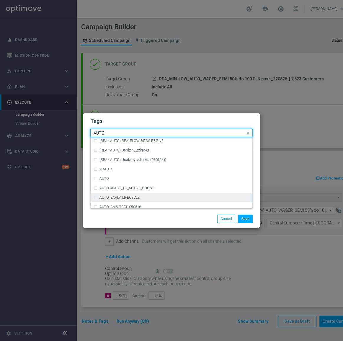
scroll to position [718, 0]
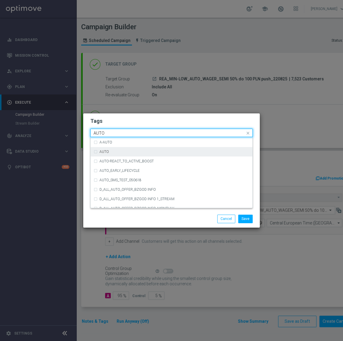
click at [124, 150] on div "AUTO" at bounding box center [172, 151] width 156 height 9
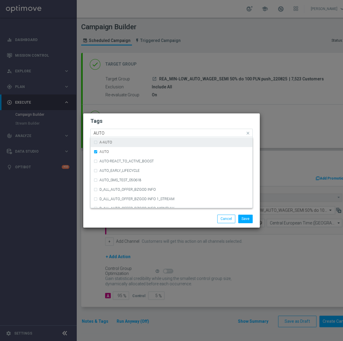
click at [132, 133] on input "AUTO" at bounding box center [170, 133] width 152 height 5
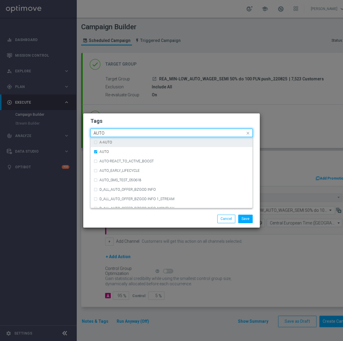
click at [132, 133] on input "AUTO" at bounding box center [170, 133] width 152 height 5
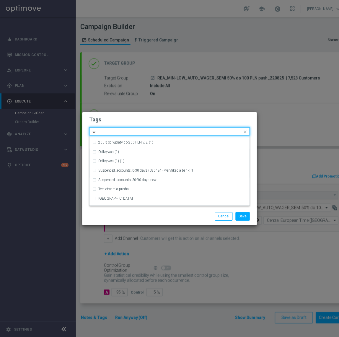
scroll to position [0, 0]
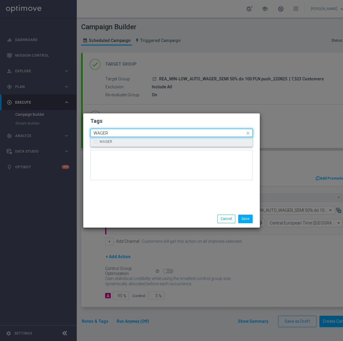
click at [131, 142] on div "WAGER" at bounding box center [175, 142] width 150 height 4
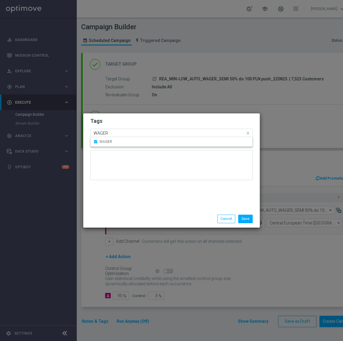
click at [130, 134] on input "WAGER" at bounding box center [170, 133] width 152 height 5
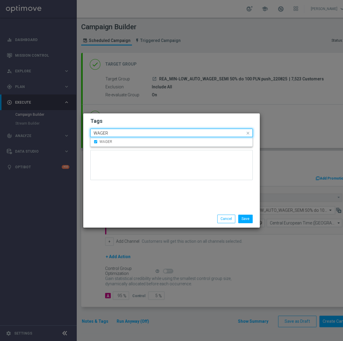
click at [130, 134] on input "WAGER" at bounding box center [170, 133] width 152 height 5
click at [123, 140] on div "SEMI" at bounding box center [172, 141] width 156 height 9
type input "SEMI"
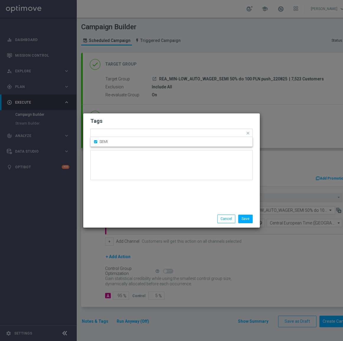
click at [152, 183] on div at bounding box center [171, 167] width 163 height 35
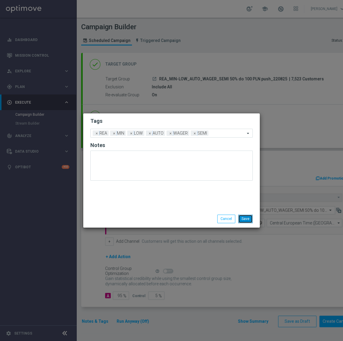
click at [249, 220] on button "Save" at bounding box center [246, 219] width 14 height 8
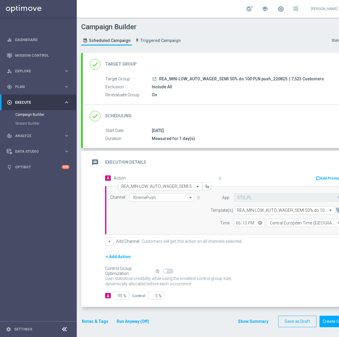
click at [153, 79] on icon "launch" at bounding box center [154, 79] width 5 height 5
click at [330, 319] on button "Create Campaign" at bounding box center [339, 322] width 39 height 12
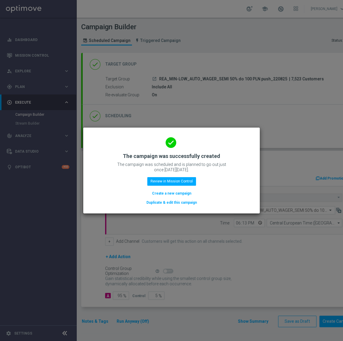
click at [166, 204] on button "Duplicate & edit this campaign" at bounding box center [172, 203] width 52 height 7
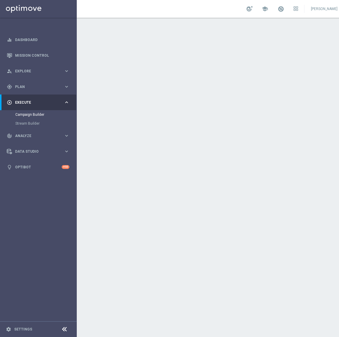
click at [225, 127] on div "done Scheduling keyboard_arrow_down" at bounding box center [221, 116] width 276 height 23
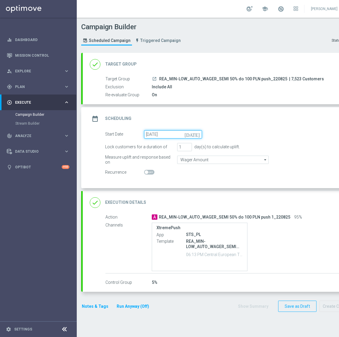
click at [169, 134] on input "23 Aug 2025" at bounding box center [173, 134] width 58 height 8
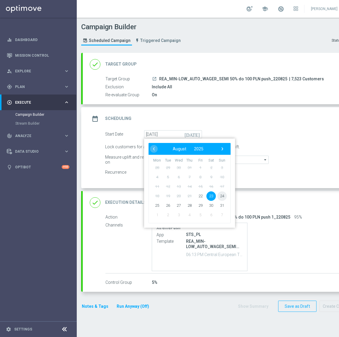
click at [223, 197] on span "24" at bounding box center [222, 195] width 9 height 9
type input "24 Aug 2025"
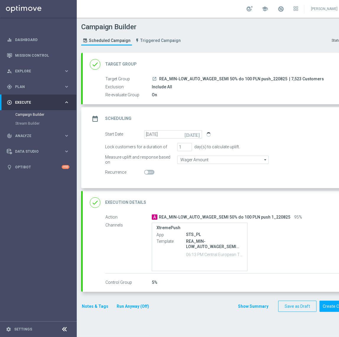
click at [222, 197] on div "done Execution Details keyboard_arrow_down" at bounding box center [221, 202] width 262 height 11
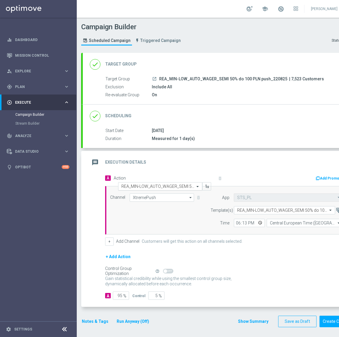
click at [153, 185] on input "text" at bounding box center [154, 186] width 66 height 5
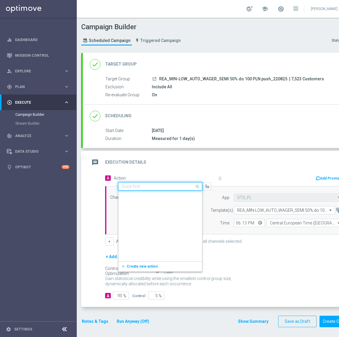
scroll to position [322787, 0]
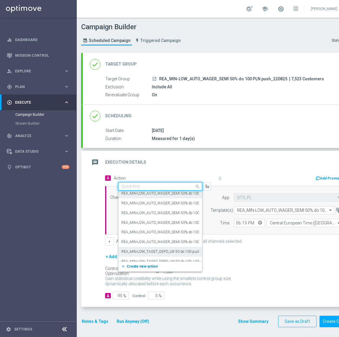
click at [147, 266] on span "Create new action" at bounding box center [142, 267] width 31 height 4
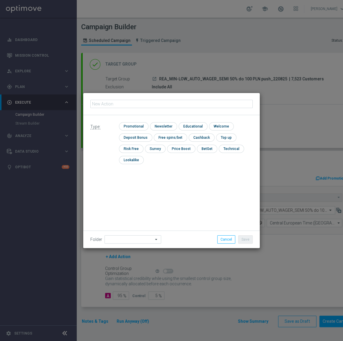
type input "REA_MIN-LOW_AUTO_WAGER_SEMI 50% do 100 PLN push 2_220825"
click at [127, 124] on input "checkbox" at bounding box center [133, 126] width 28 height 8
checkbox input "true"
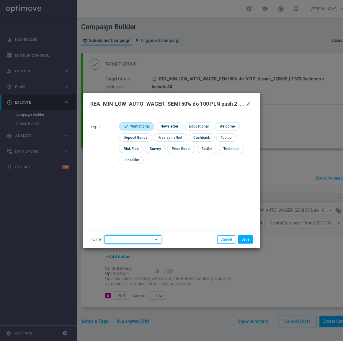
click at [117, 236] on input at bounding box center [133, 240] width 57 height 8
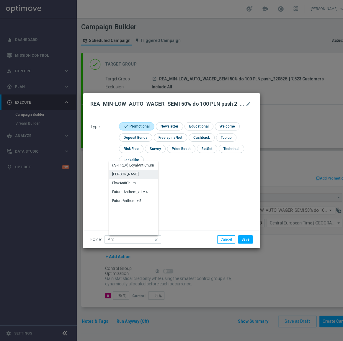
click at [129, 177] on div "[PERSON_NAME]" at bounding box center [136, 174] width 54 height 8
type input "[PERSON_NAME]"
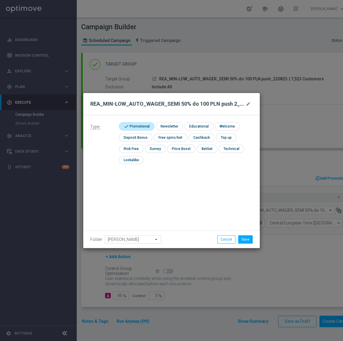
click at [246, 244] on div "Folder Antoni L. Antoni L. arrow_drop_down Show Selected 0 of 475 (A - PREV) Lo…" at bounding box center [171, 239] width 177 height 17
click at [245, 240] on button "Save" at bounding box center [246, 240] width 14 height 8
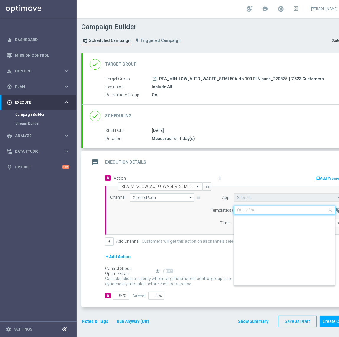
click at [251, 211] on input "text" at bounding box center [278, 210] width 83 height 5
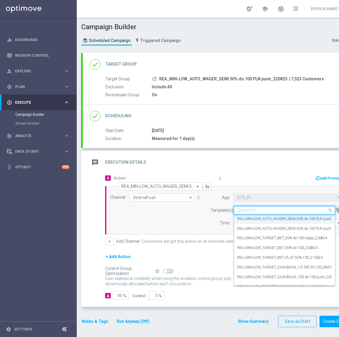
paste input "REA_MIN-LOW_AUTO_WAGER_SEMI 50% do 100 PLN push 2_220825"
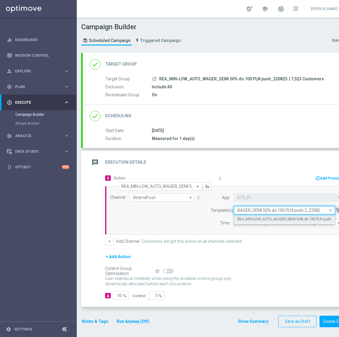
click at [256, 219] on label "REA_MIN-LOW_AUTO_WAGER_SEMI 50% do 100 PLN push 2_220825" at bounding box center [292, 219] width 111 height 5
type input "REA_MIN-LOW_AUTO_WAGER_SEMI 50% do 100 PLN push 2_220825"
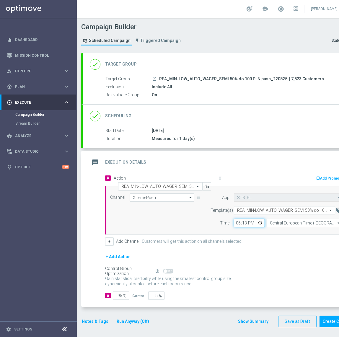
click at [241, 223] on input "18:13" at bounding box center [249, 223] width 31 height 8
type input "15:46"
click at [281, 244] on div "+ Add Channel Customers will get this action on all channels selected." at bounding box center [227, 242] width 245 height 8
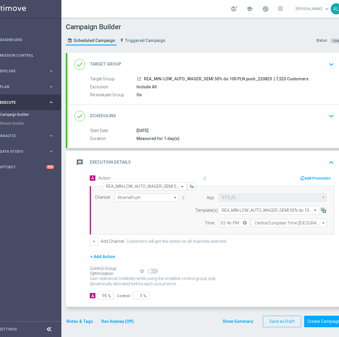
scroll to position [0, 28]
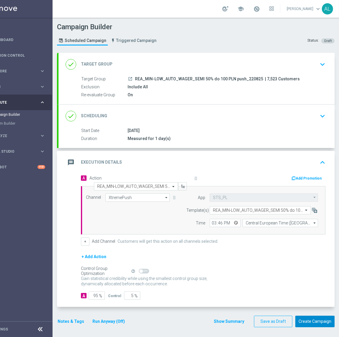
click at [305, 321] on button "Create Campaign" at bounding box center [315, 322] width 39 height 12
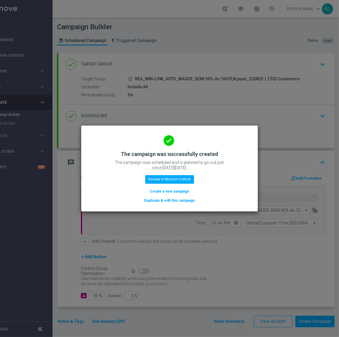
scroll to position [0, 24]
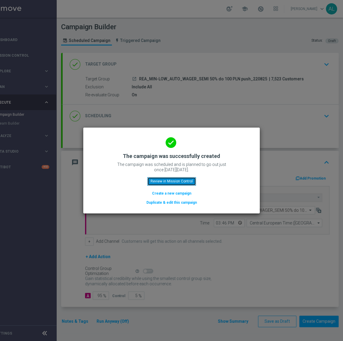
click at [166, 182] on button "Review in Mission Control" at bounding box center [172, 181] width 49 height 8
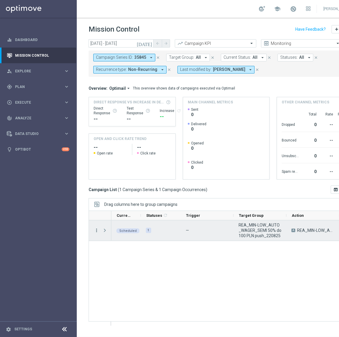
click at [94, 230] on icon "more_vert" at bounding box center [96, 230] width 5 height 5
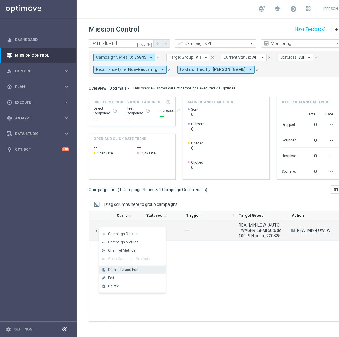
click at [128, 270] on span "Duplicate and Edit" at bounding box center [123, 270] width 30 height 4
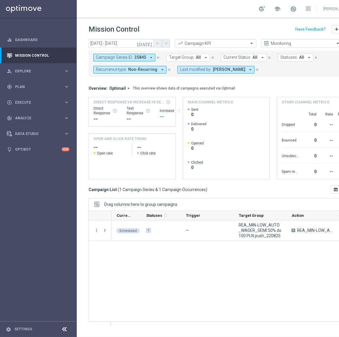
click at [145, 59] on span "35845" at bounding box center [141, 57] width 12 height 5
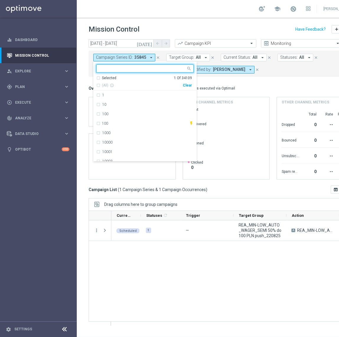
click at [0, 0] on div "Clear" at bounding box center [0, 0] width 0 height 0
drag, startPoint x: 198, startPoint y: 272, endPoint x: 223, endPoint y: 233, distance: 45.9
click at [198, 272] on div "Scheduled 1 — REA_MIN-LOW_AUTO_WAGER_SEMI 50% do 100 PLN push_220825 A REA_MIN-…" at bounding box center [232, 273] width 243 height 105
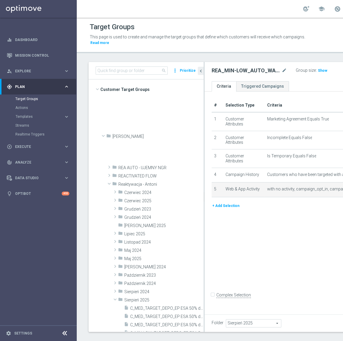
scroll to position [235, 0]
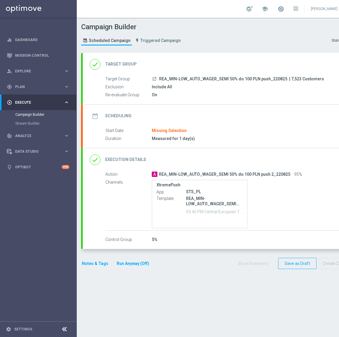
click at [222, 76] on div "launch REA_MIN-LOW_AUTO_WAGER_SEMI 50% do 100 PLN push_220825 | 7,523 Customers" at bounding box center [250, 79] width 196 height 6
click at [223, 74] on div "done Target Group keyboard_arrow_down" at bounding box center [221, 64] width 276 height 23
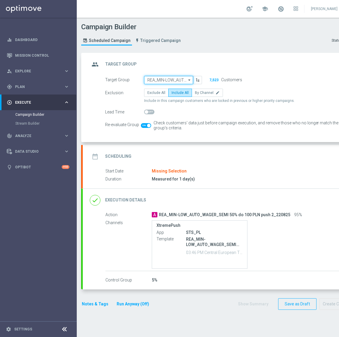
click at [168, 80] on input "REA_MIN-LOW_AUTO_WAGER_SEMI 50% do 100 PLN push_220825" at bounding box center [168, 80] width 49 height 8
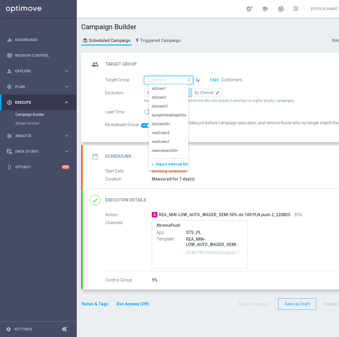
paste input "REA_MED-HIGH_AUTO_WAGER_SEMI 50% do 300 PLN push 1_220825"
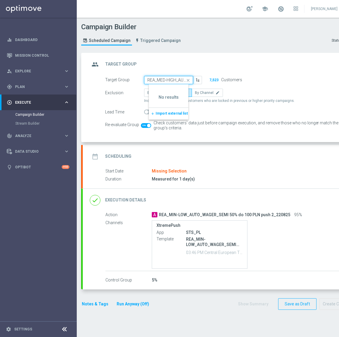
scroll to position [0, 88]
click at [172, 80] on input "REA_MED-HIGH_AUTO_WAGER_SEMI 50% do 300 PLN push 1_220825" at bounding box center [168, 80] width 49 height 8
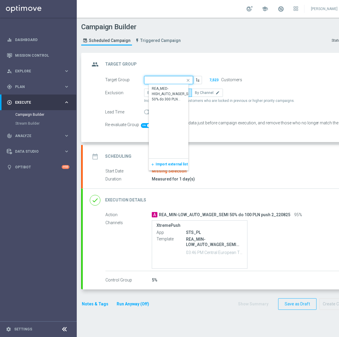
scroll to position [0, 85]
click at [167, 91] on div "REA_MED-HIGH_AUTO_WAGER_SEMI 50% do 300 PLN push_220825" at bounding box center [173, 94] width 43 height 16
type input "REA_MED-HIGH_AUTO_WAGER_SEMI 50% do 300 PLN push_220825"
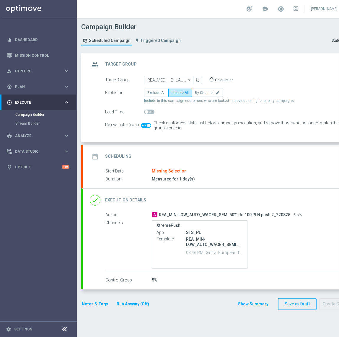
click at [218, 166] on div "date_range Scheduling keyboard_arrow_down" at bounding box center [221, 156] width 276 height 23
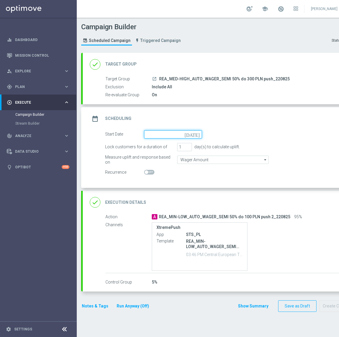
click at [158, 138] on input at bounding box center [173, 134] width 58 height 8
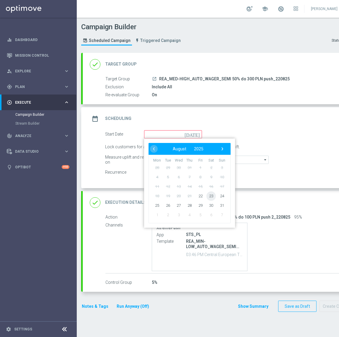
click at [210, 195] on span "23" at bounding box center [211, 195] width 9 height 9
type input "23 Aug 2025"
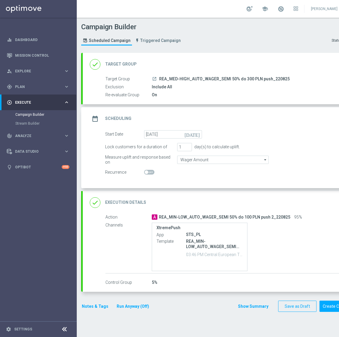
click at [184, 200] on div "done Execution Details keyboard_arrow_down" at bounding box center [221, 202] width 262 height 11
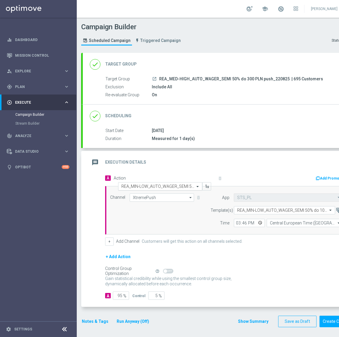
click at [141, 186] on input "text" at bounding box center [154, 186] width 66 height 5
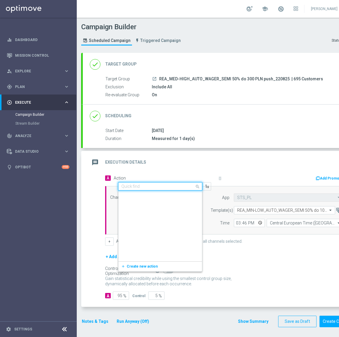
scroll to position [322797, 0]
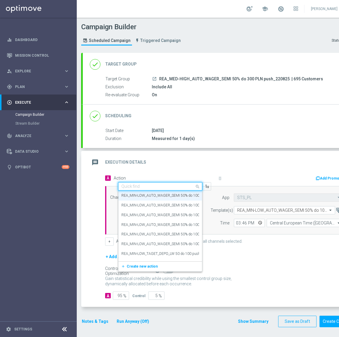
paste input "REA_MED-HIGH_AUTO_WAGER_SEMI 50% do 300 PLN push 1_220825"
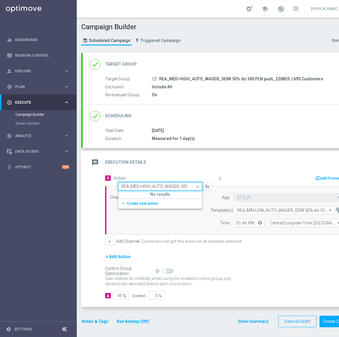
scroll to position [0, 0]
click at [190, 186] on div "REA_MED-HIGH_AUTO_WAGER_SEMI 50% do 300 PLN push 1_220825" at bounding box center [161, 186] width 84 height 5
type input "REA_MED-HIGH_AUTO_WAGER_SEMI 50% do 300 PLN push 1_220825"
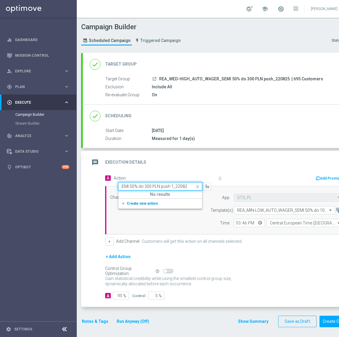
click at [147, 202] on span "Create new action" at bounding box center [142, 204] width 31 height 4
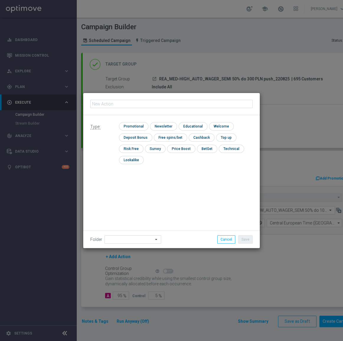
type input "REA_MED-HIGH_AUTO_WAGER_SEMI 50% do 300 PLN push 1_220825"
click at [131, 131] on div "check Promotional check Newsletter check Educational check Welcome check Deposi…" at bounding box center [186, 144] width 134 height 45
click at [132, 127] on input "checkbox" at bounding box center [133, 126] width 28 height 8
checkbox input "true"
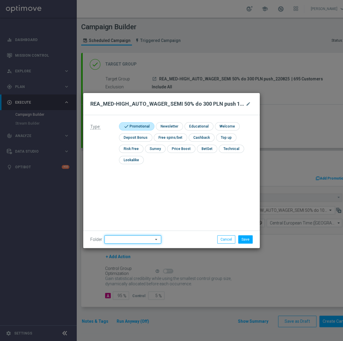
click at [116, 244] on input at bounding box center [133, 240] width 57 height 8
click at [130, 170] on div "[PERSON_NAME]" at bounding box center [136, 165] width 54 height 9
click at [134, 168] on div "[PERSON_NAME]" at bounding box center [136, 165] width 54 height 9
type input "[PERSON_NAME]"
click at [245, 236] on button "Save" at bounding box center [246, 240] width 14 height 8
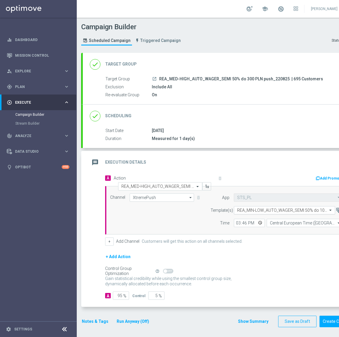
click at [256, 210] on input "text" at bounding box center [278, 210] width 83 height 5
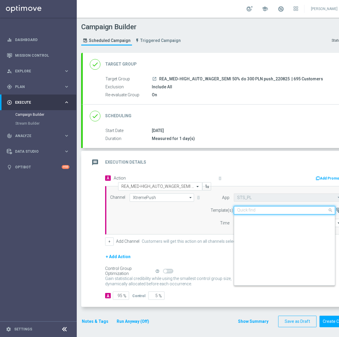
scroll to position [4233, 0]
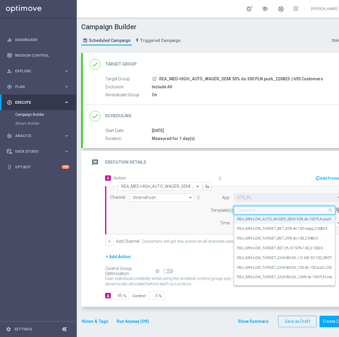
paste input "REA_MED-HIGH_AUTO_WAGER_SEMI 50% do 300 PLN push 1_220825"
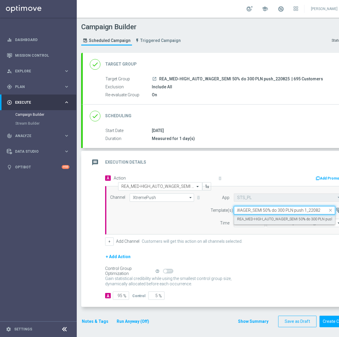
click at [256, 219] on label "REA_MED-HIGH_AUTO_WAGER_SEMI 50% do 300 PLN push 1_220825" at bounding box center [293, 219] width 113 height 5
type input "REA_MED-HIGH_AUTO_WAGER_SEMI 50% do 300 PLN push 1_220825"
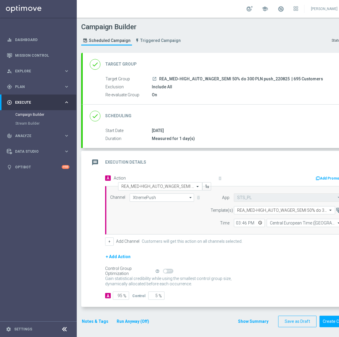
click at [98, 321] on button "Notes & Tags" at bounding box center [95, 321] width 28 height 7
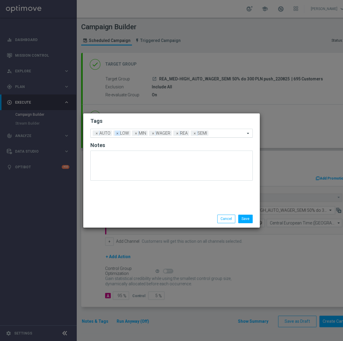
click at [117, 134] on span "×" at bounding box center [117, 133] width 5 height 5
click at [177, 134] on input "text" at bounding box center [210, 133] width 70 height 5
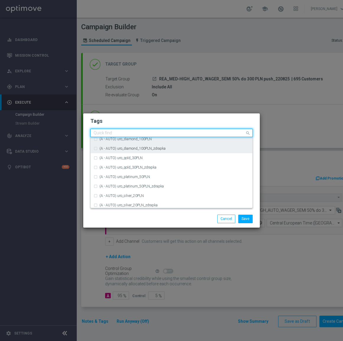
scroll to position [54, 0]
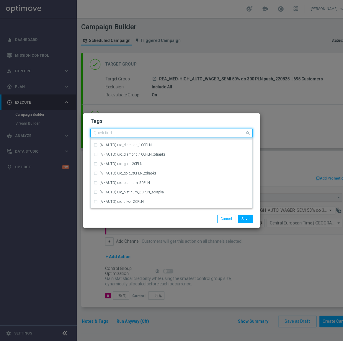
click at [133, 130] on div "Quick find × AUTO × WAGER × REA × SEMI" at bounding box center [168, 132] width 155 height 7
click at [130, 133] on input "text" at bounding box center [170, 133] width 152 height 5
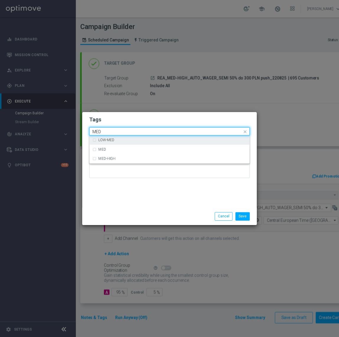
scroll to position [0, 0]
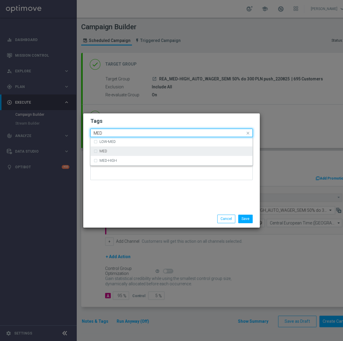
click at [127, 149] on div "MED" at bounding box center [172, 151] width 156 height 9
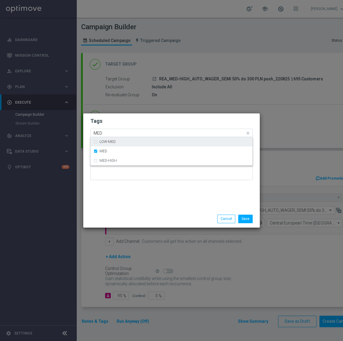
click at [125, 131] on input "MED" at bounding box center [170, 133] width 152 height 5
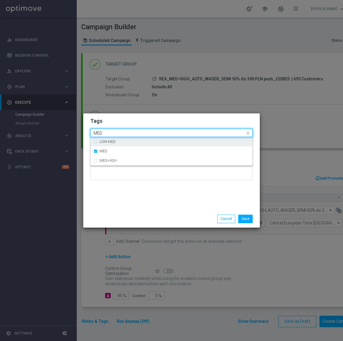
click at [125, 131] on input "MED" at bounding box center [170, 133] width 152 height 5
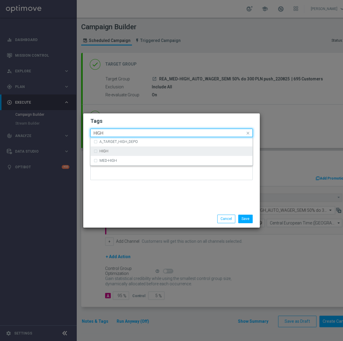
click at [140, 150] on div "HIGH" at bounding box center [175, 152] width 150 height 4
type input "HIGH"
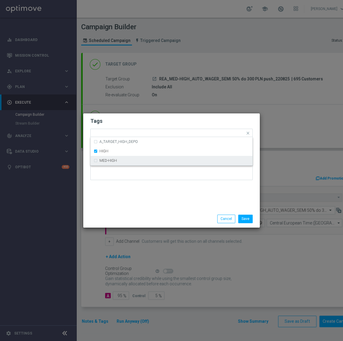
click at [149, 189] on div "Tags Quick find × AUTO × WAGER × REA × SEMI × MED × HIGH A_TARGET_HIGH_DEPO HIG…" at bounding box center [171, 162] width 177 height 97
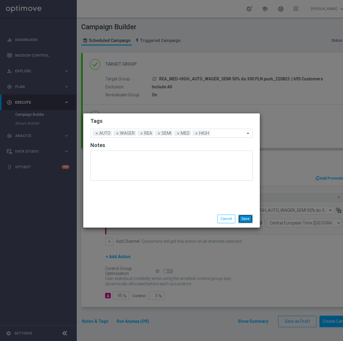
click at [243, 222] on button "Save" at bounding box center [246, 219] width 14 height 8
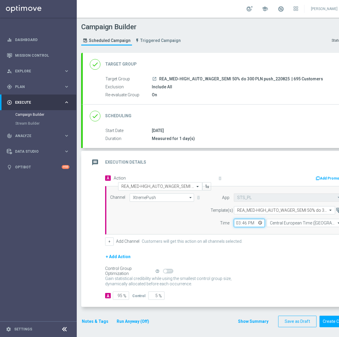
click at [239, 223] on input "15:46" at bounding box center [249, 223] width 31 height 8
click at [238, 223] on input "15:46" at bounding box center [249, 223] width 31 height 8
click at [237, 224] on input "04:08" at bounding box center [249, 223] width 31 height 8
type input "18:46"
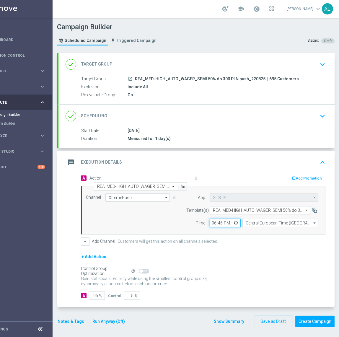
scroll to position [0, 28]
click at [59, 318] on button "Notes & Tags" at bounding box center [71, 321] width 28 height 7
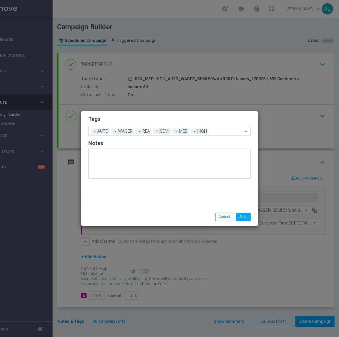
scroll to position [0, 24]
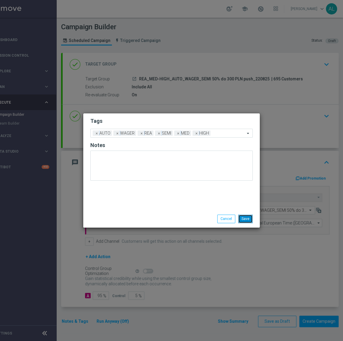
click at [247, 217] on button "Save" at bounding box center [246, 219] width 14 height 8
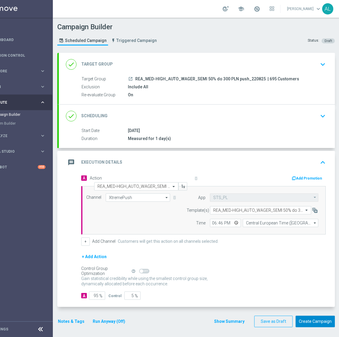
click at [317, 321] on button "Create Campaign" at bounding box center [315, 322] width 39 height 12
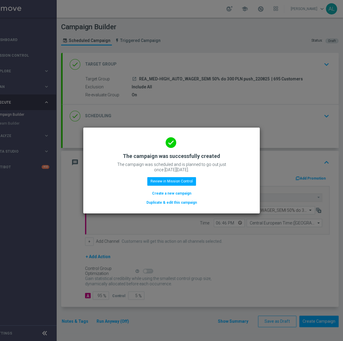
click at [163, 204] on button "Duplicate & edit this campaign" at bounding box center [172, 203] width 52 height 7
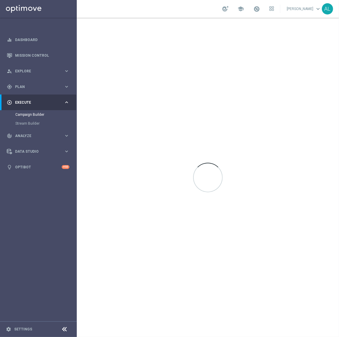
scroll to position [0, 0]
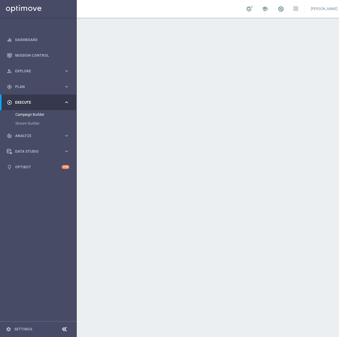
click at [200, 122] on div "done Scheduling keyboard_arrow_down" at bounding box center [221, 116] width 276 height 23
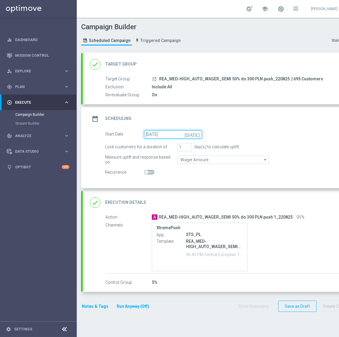
click at [168, 133] on input "23 Aug 2025" at bounding box center [173, 134] width 58 height 8
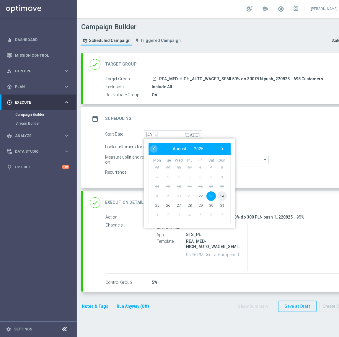
click at [220, 194] on span "24" at bounding box center [222, 195] width 9 height 9
type input "24 Aug 2025"
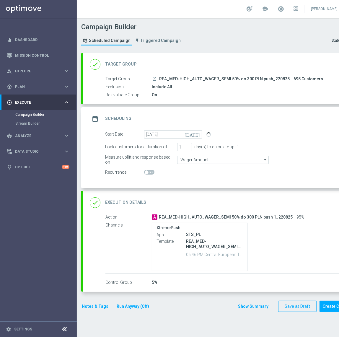
click at [186, 209] on div "done Execution Details keyboard_arrow_down" at bounding box center [221, 202] width 276 height 23
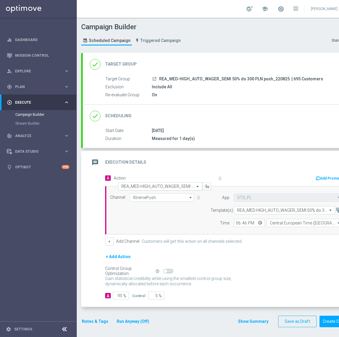
click at [142, 184] on input "text" at bounding box center [154, 186] width 66 height 5
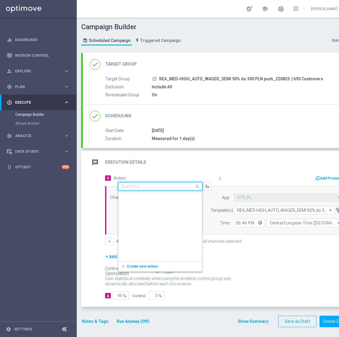
scroll to position [319518, 0]
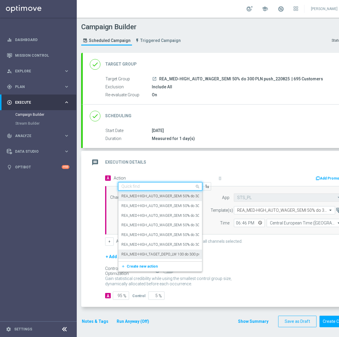
click at [138, 270] on div "add_new Create new action" at bounding box center [161, 267] width 84 height 10
click at [139, 268] on button "add_new Create new action" at bounding box center [160, 266] width 82 height 7
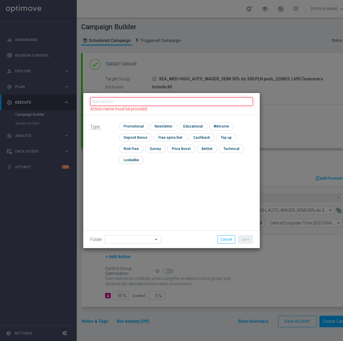
click at [130, 105] on input "text" at bounding box center [171, 102] width 163 height 8
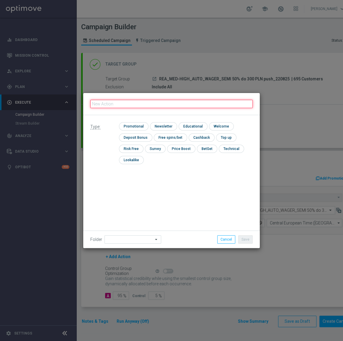
paste input "REA_MED-HIGH_AUTO_WAGER_SEMI 50% do 300 PLN push 1_220825"
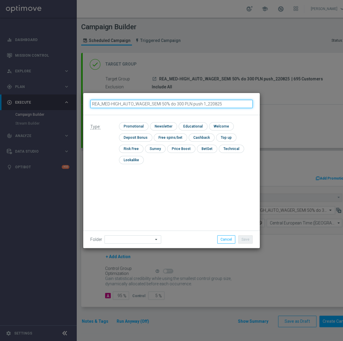
click at [204, 104] on input "REA_MED-HIGH_AUTO_WAGER_SEMI 50% do 300 PLN push 1_220825" at bounding box center [171, 104] width 163 height 8
type input "REA_MED-HIGH_AUTO_WAGER_SEMI 50% do 300 PLN push 2_220825"
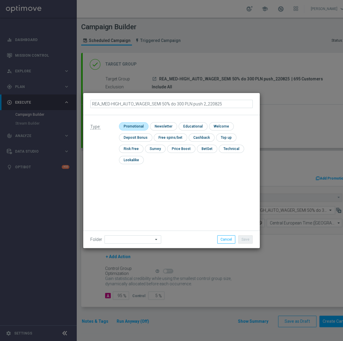
click at [136, 125] on input "checkbox" at bounding box center [133, 126] width 28 height 8
checkbox input "true"
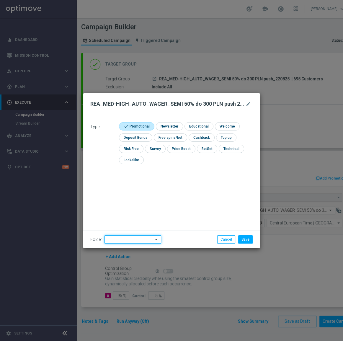
click at [114, 243] on input at bounding box center [133, 240] width 57 height 8
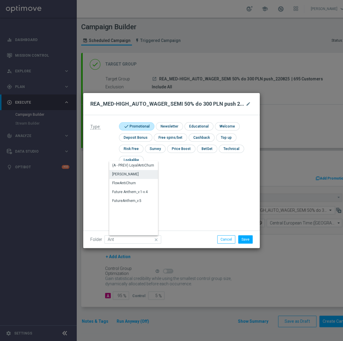
click at [134, 172] on div "[PERSON_NAME]" at bounding box center [136, 174] width 54 height 8
type input "[PERSON_NAME]"
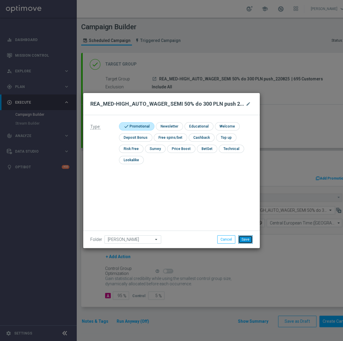
click at [245, 239] on button "Save" at bounding box center [246, 240] width 14 height 8
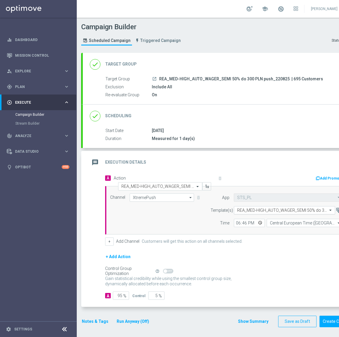
click at [242, 210] on input "text" at bounding box center [278, 210] width 83 height 5
paste input "REA_MED-HIGH_AUTO_WAGER_SEMI 50% do 300 PLN push"
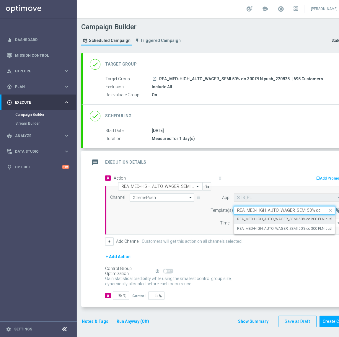
scroll to position [0, 26]
click at [266, 227] on label "REA_MED-HIGH_AUTO_WAGER_SEMI 50% do 300 PLN push 2_220825" at bounding box center [293, 228] width 113 height 5
type input "REA_MED-HIGH_AUTO_WAGER_SEMI 50% do 300 PLN push"
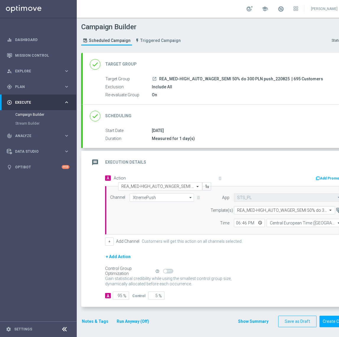
scroll to position [0, 0]
click at [238, 223] on input "18:46" at bounding box center [249, 223] width 31 height 8
type input "15:37"
click at [89, 322] on button "Notes & Tags" at bounding box center [95, 321] width 28 height 7
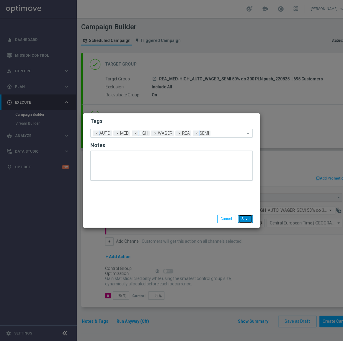
click at [246, 216] on button "Save" at bounding box center [246, 219] width 14 height 8
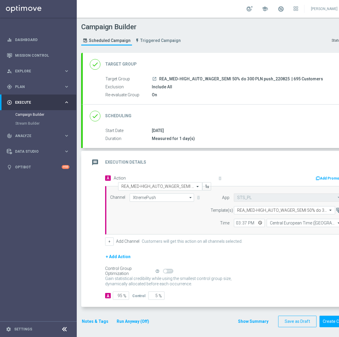
scroll to position [4, 28]
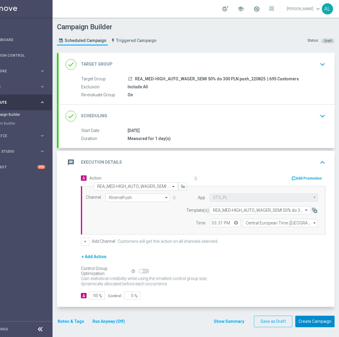
click at [307, 316] on button "Create Campaign" at bounding box center [315, 322] width 39 height 12
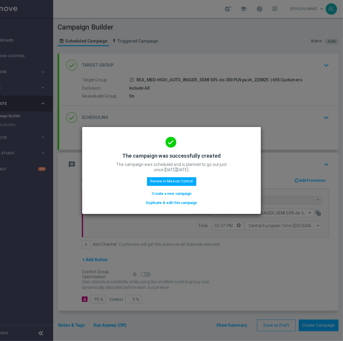
scroll to position [0, 24]
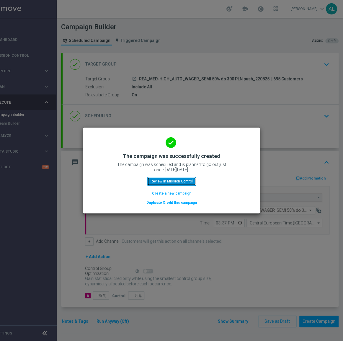
click at [170, 183] on button "Review in Mission Control" at bounding box center [172, 181] width 49 height 8
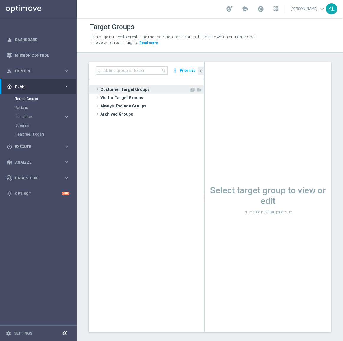
click at [125, 86] on span "Customer Target Groups" at bounding box center [145, 89] width 89 height 8
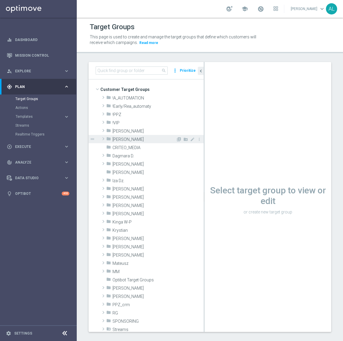
click at [120, 140] on span "[PERSON_NAME]" at bounding box center [145, 139] width 64 height 5
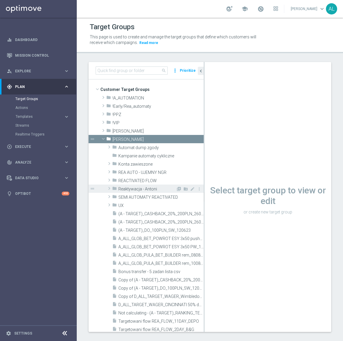
click at [107, 187] on span at bounding box center [109, 188] width 6 height 7
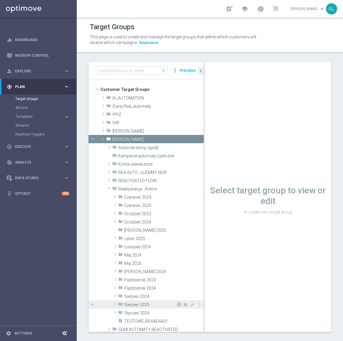
click at [118, 306] on icon "folder" at bounding box center [120, 305] width 5 height 7
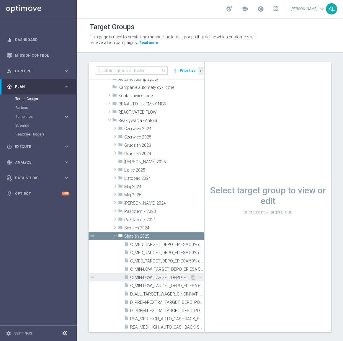
scroll to position [80, 0]
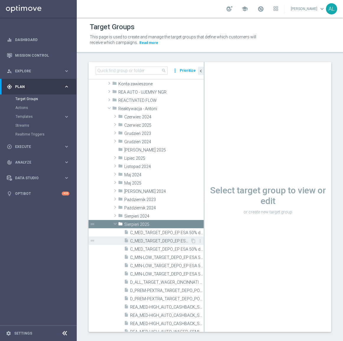
click at [148, 242] on span "C_MED_TARGET_DEPO_EP ESA 50% do 300 zl sms_050825" at bounding box center [160, 241] width 60 height 5
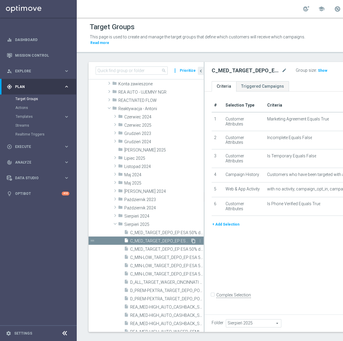
click at [191, 241] on icon "content_copy" at bounding box center [193, 241] width 5 height 5
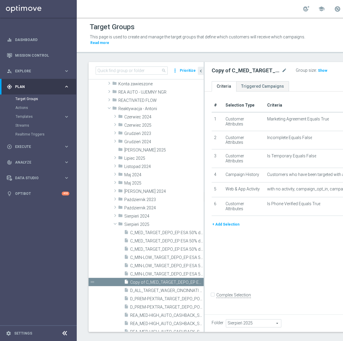
scroll to position [127, 0]
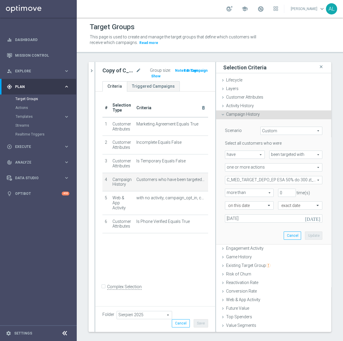
click at [252, 179] on span "C_MED_TARGET_DEPO_EP ESA 50% do 300 zl_050825" at bounding box center [274, 180] width 97 height 8
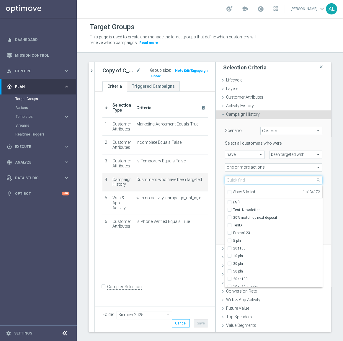
click at [255, 179] on input "search" at bounding box center [274, 180] width 98 height 8
paste input "CRM_BLOKADA_C+D Tenis CB_220825"
type input "CRM_BLOKADA_C+D Tenis CB_220825"
checkbox input "true"
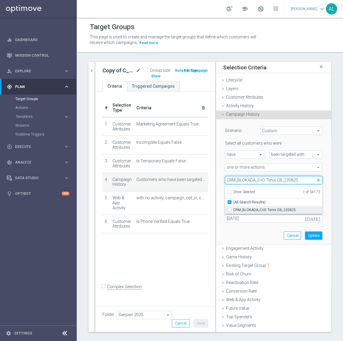
type input "CRM_BLOKADA_C+D Tenis CB_220825"
click at [255, 209] on span "CRM_BLOKADA_C+D Tenis CB_220825" at bounding box center [278, 210] width 89 height 5
click at [234, 209] on input "CRM_BLOKADA_C+D Tenis CB_220825" at bounding box center [232, 210] width 4 height 4
checkbox input "true"
type input "Selected 2 of 34173"
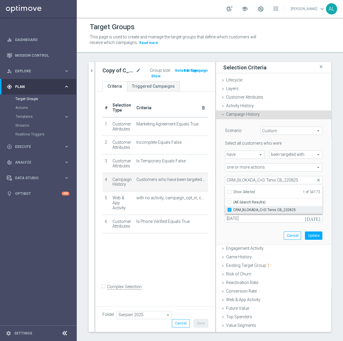
checkbox input "false"
click at [236, 192] on span "Show Selected" at bounding box center [245, 192] width 22 height 4
click at [231, 192] on input "Show Selected" at bounding box center [230, 193] width 4 height 4
checkbox input "true"
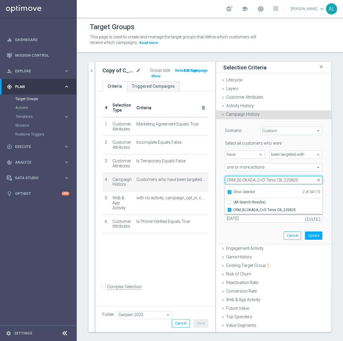
click at [252, 183] on input "CRM_BLOKADA_C+D Tenis CB_220825" at bounding box center [274, 180] width 98 height 8
checkbox input "true"
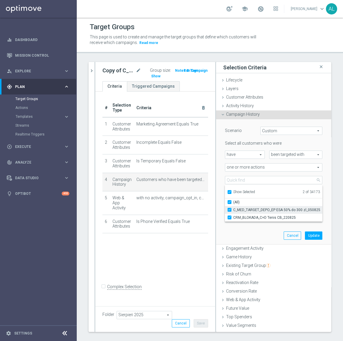
click at [249, 210] on span "C_MED_TARGET_DEPO_EP ESA 50% do 300 zl_050825" at bounding box center [278, 210] width 89 height 5
click at [234, 210] on input "C_MED_TARGET_DEPO_EP ESA 50% do 300 zl_050825" at bounding box center [232, 210] width 4 height 4
checkbox input "false"
type input "CRM_BLOKADA_C+D Tenis CB_220825"
checkbox input "false"
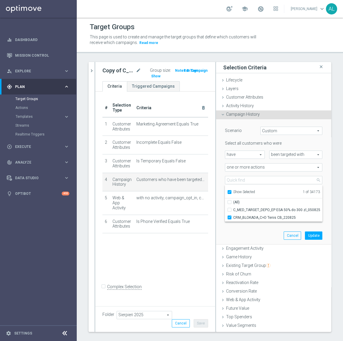
click at [243, 240] on div "Scenario Custom Custom arrow_drop_down search Select all customers who were hav…" at bounding box center [274, 181] width 106 height 125
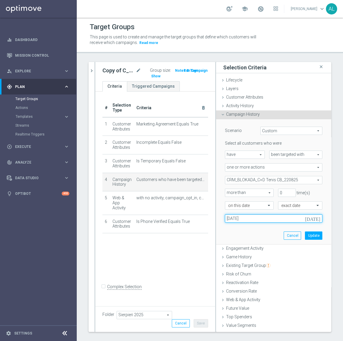
click at [243, 218] on input "05 Aug 2025" at bounding box center [274, 219] width 98 height 8
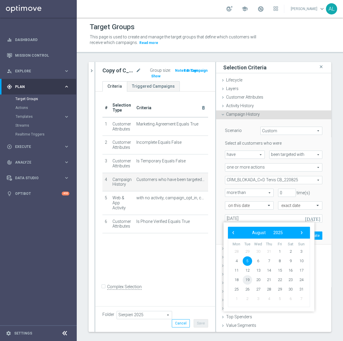
click at [248, 280] on span "19" at bounding box center [247, 280] width 9 height 9
type input "19 Aug 2025"
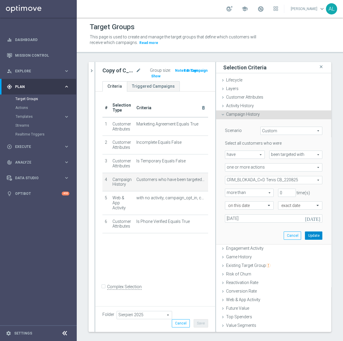
click at [305, 236] on button "Update" at bounding box center [313, 236] width 17 height 8
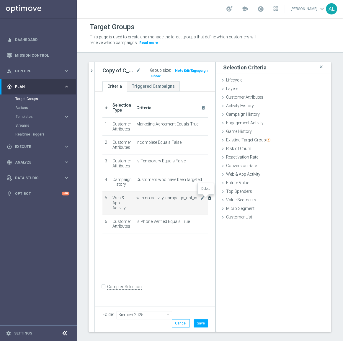
click at [208, 199] on icon "delete_forever" at bounding box center [210, 198] width 5 height 5
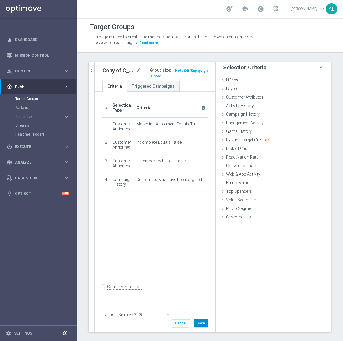
click at [202, 320] on button "Save" at bounding box center [201, 324] width 14 height 8
click at [92, 77] on button "chevron_right" at bounding box center [92, 70] width 6 height 17
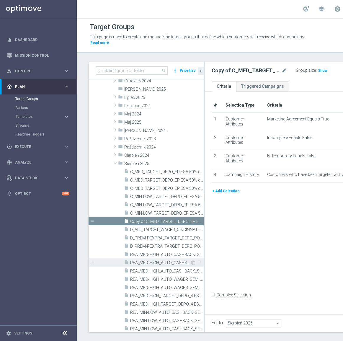
scroll to position [154, 0]
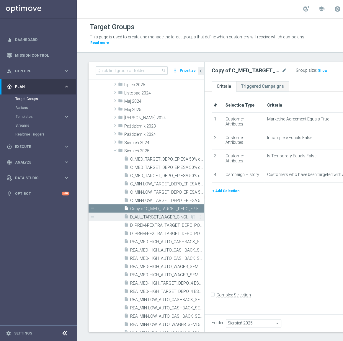
click at [167, 217] on span "D_ALL_TARGET_WAGER_CINCINNATI 50% do 300 PLN sms_140825" at bounding box center [160, 217] width 60 height 5
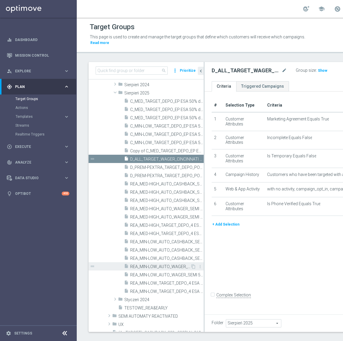
scroll to position [208, 0]
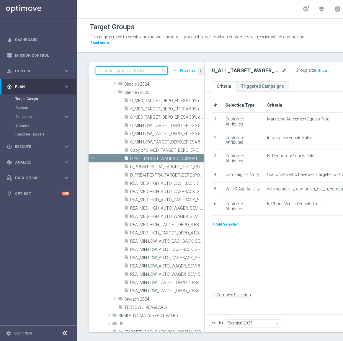
click at [131, 68] on input at bounding box center [132, 71] width 72 height 8
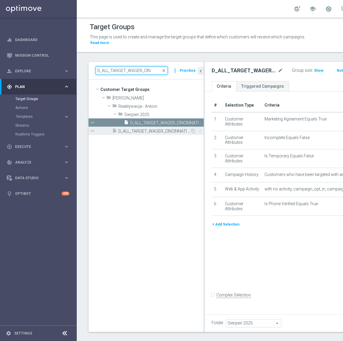
type input "D_ALL_TARGET_WAGER_CIN"
click at [127, 133] on span "D_ALL_TARGET_WAGER_CINCINNATI 50% do 300 PLN_140825" at bounding box center [155, 131] width 72 height 5
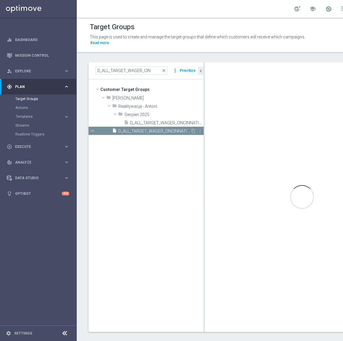
type input "[PERSON_NAME]"
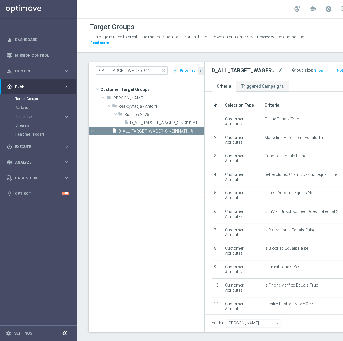
click at [195, 130] on icon "content_copy" at bounding box center [193, 131] width 5 height 5
click at [278, 69] on icon "mode_edit" at bounding box center [280, 70] width 5 height 7
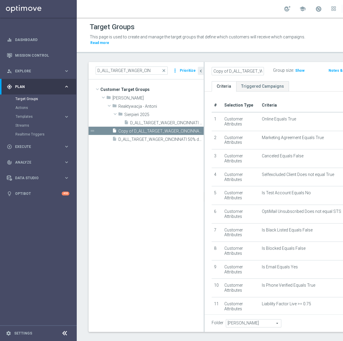
scroll to position [0, 119]
click at [278, 71] on icon "mode_edit" at bounding box center [280, 70] width 5 height 7
type input "D_ALL_TARGET_CASHBACK_US OPEN 50% 300_240825"
click at [245, 78] on div "D_ALL_TARGET_CASHBACK_US OPEN 50% 300_240825 Group size : Show Notes & Tags Run…" at bounding box center [297, 71] width 185 height 19
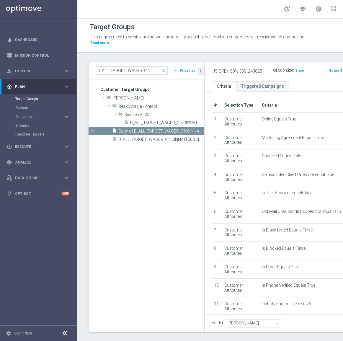
scroll to position [0, 0]
click at [249, 320] on span "[PERSON_NAME]" at bounding box center [253, 324] width 55 height 8
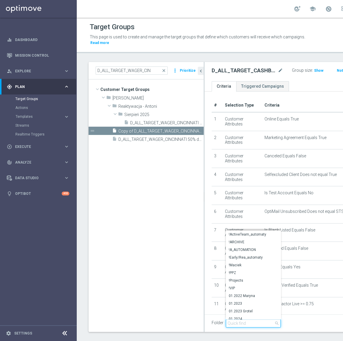
click at [250, 320] on input "search" at bounding box center [253, 324] width 55 height 8
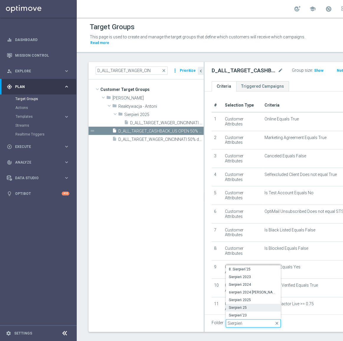
scroll to position [10, 0]
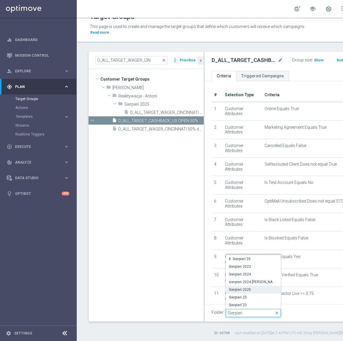
type input "Sierpień"
click at [255, 286] on label "Sierpień 2025" at bounding box center [253, 290] width 55 height 8
type input "Sierpień 2025"
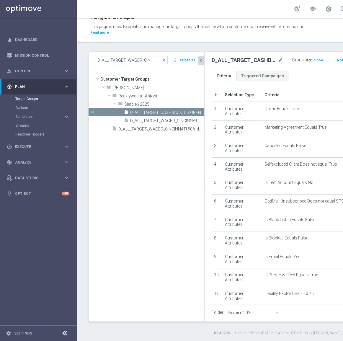
click at [201, 62] on icon "chevron_left" at bounding box center [201, 61] width 6 height 6
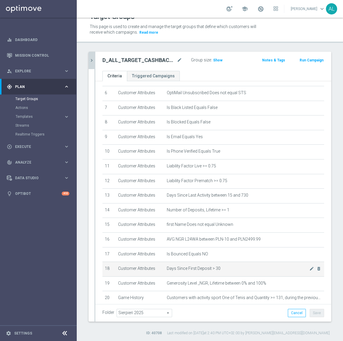
scroll to position [107, 0]
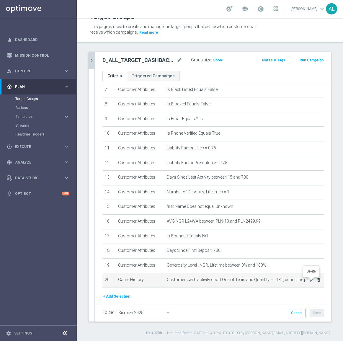
click at [317, 281] on icon "delete_forever" at bounding box center [319, 280] width 5 height 5
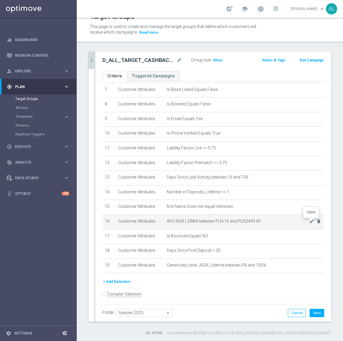
click at [317, 223] on icon "delete_forever" at bounding box center [319, 221] width 5 height 5
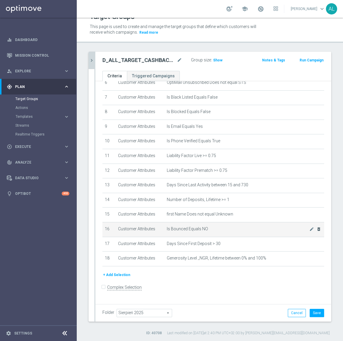
scroll to position [95, 0]
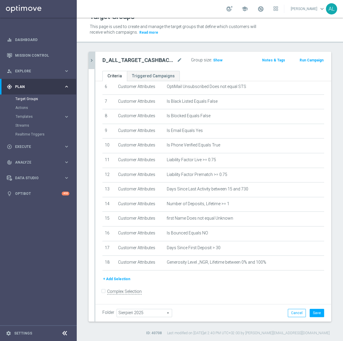
click at [121, 280] on button "+ Add Selection" at bounding box center [117, 279] width 28 height 7
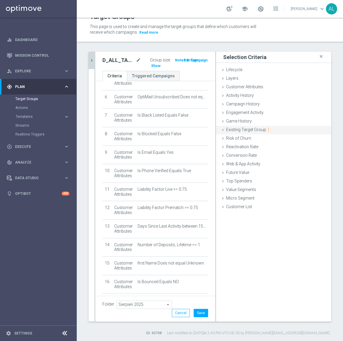
click at [252, 133] on div "Existing Target Group done" at bounding box center [273, 130] width 115 height 9
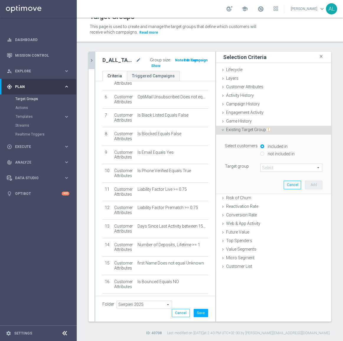
click at [277, 167] on span at bounding box center [291, 168] width 61 height 8
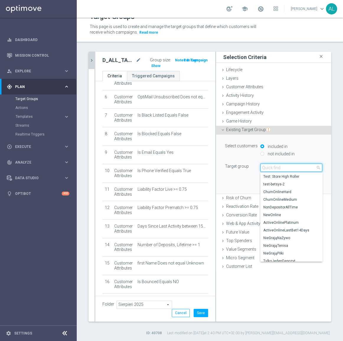
click at [277, 167] on input "search" at bounding box center [292, 168] width 62 height 8
paste input "CRM_BLOKADA_C+D Tenis CB_220825"
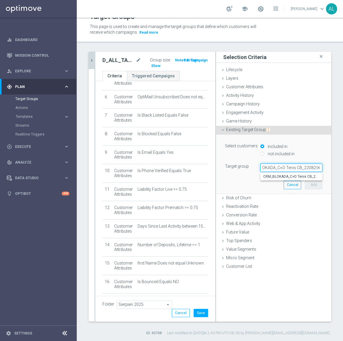
type input "CRM_BLOKADA_C+D Tenis CB_220825"
click at [276, 175] on span "CRM_BLOKADA_C+D Tenis CB_220825" at bounding box center [292, 176] width 56 height 5
type input "CRM_BLOKADA_C+D Tenis CB_220825"
click at [314, 187] on button "Add" at bounding box center [313, 185] width 17 height 8
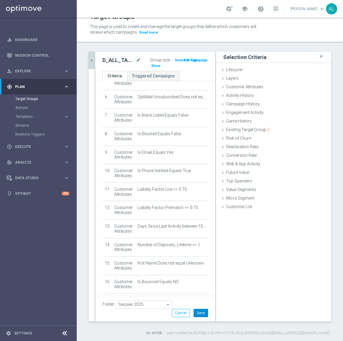
click at [198, 312] on button "Save" at bounding box center [201, 313] width 14 height 8
click at [151, 65] on span "Show" at bounding box center [155, 66] width 9 height 4
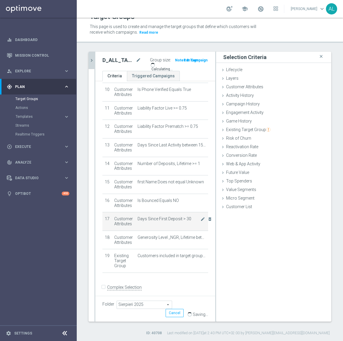
scroll to position [194, 0]
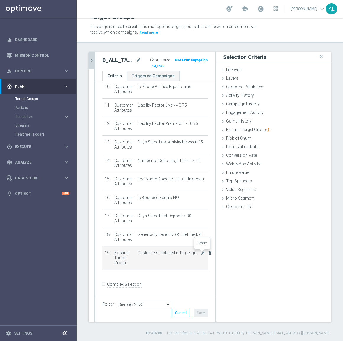
click at [208, 252] on icon "delete_forever" at bounding box center [210, 253] width 5 height 5
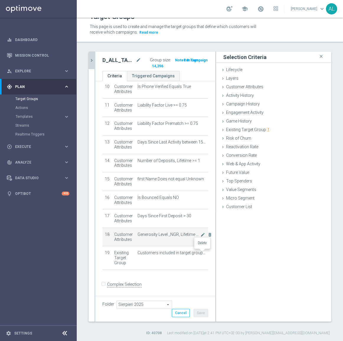
scroll to position [171, 0]
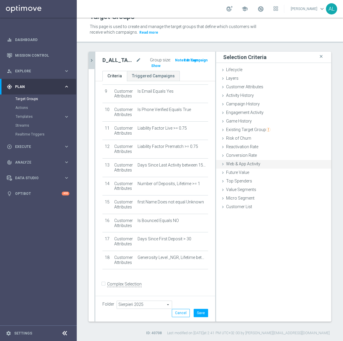
click at [255, 162] on span "Web & App Activity" at bounding box center [243, 164] width 34 height 5
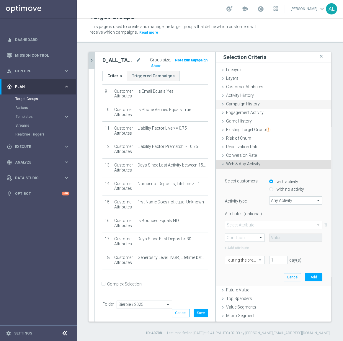
click at [247, 103] on span "Campaign History" at bounding box center [243, 104] width 34 height 5
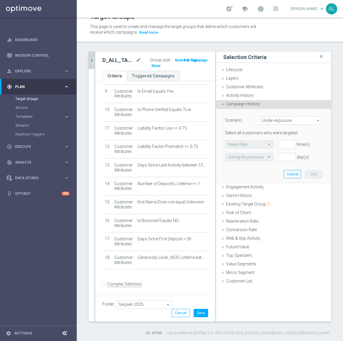
click at [278, 119] on span "Under-exposure" at bounding box center [291, 121] width 61 height 8
click at [282, 158] on span "Custom" at bounding box center [292, 160] width 56 height 5
type input "Custom"
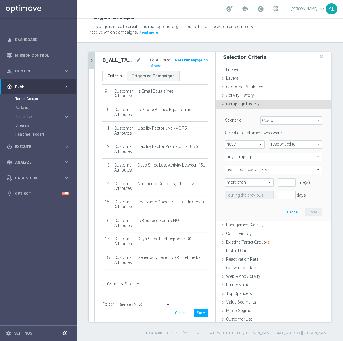
click at [242, 144] on span "have" at bounding box center [245, 145] width 39 height 8
click at [245, 152] on span "have" at bounding box center [245, 153] width 33 height 5
click at [288, 144] on span "responded to" at bounding box center [296, 145] width 53 height 8
click at [288, 163] on span "been targeted with" at bounding box center [296, 160] width 47 height 5
type input "been targeted with"
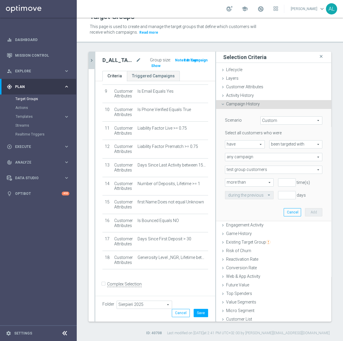
click at [239, 157] on span "any campaign" at bounding box center [274, 157] width 97 height 8
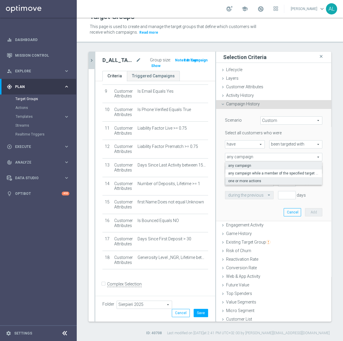
click at [256, 182] on span "one or more actions" at bounding box center [274, 181] width 91 height 5
type input "one or more actions"
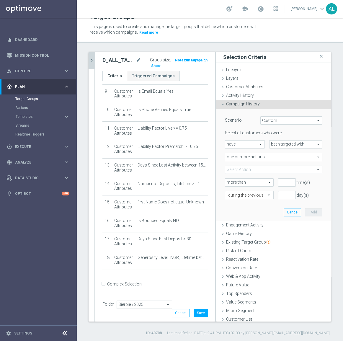
click at [248, 170] on span at bounding box center [274, 170] width 97 height 8
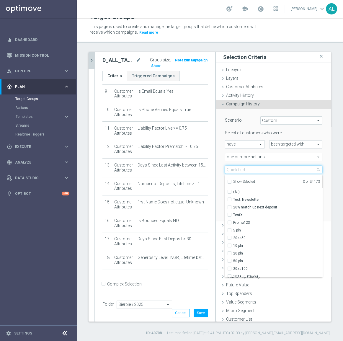
click at [245, 170] on input "search" at bounding box center [274, 170] width 98 height 8
paste input "CRM_BLOKADA_C+D Tenis CB_220825"
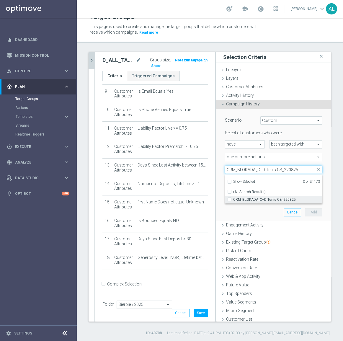
type input "CRM_BLOKADA_C+D Tenis CB_220825"
click at [248, 198] on span "CRM_BLOKADA_C+D Tenis CB_220825" at bounding box center [278, 199] width 89 height 5
click at [234, 198] on input "CRM_BLOKADA_C+D Tenis CB_220825" at bounding box center [232, 200] width 4 height 4
checkbox input "true"
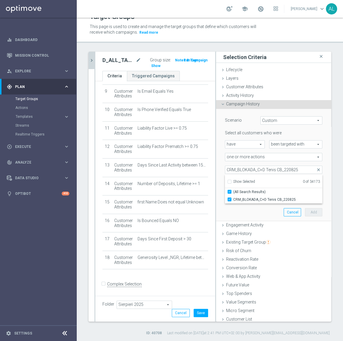
type input "CRM_BLOKADA_C+D Tenis CB_220825"
checkbox input "true"
click at [247, 209] on div "Scenario Custom Custom arrow_drop_down search Select all customers who were hav…" at bounding box center [274, 165] width 106 height 112
click at [278, 181] on input "number" at bounding box center [287, 183] width 18 height 8
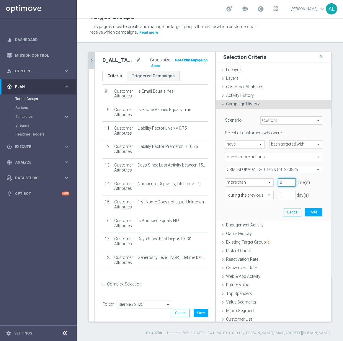
type input "0"
click at [250, 199] on div "Scenario Custom Custom arrow_drop_down search Select all customers who were hav…" at bounding box center [274, 165] width 106 height 112
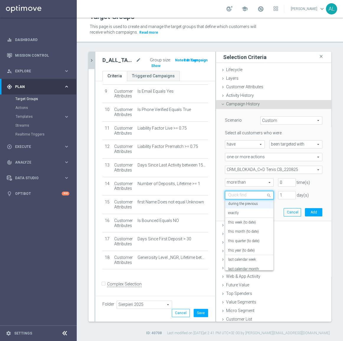
click at [250, 194] on input "text" at bounding box center [244, 195] width 30 height 5
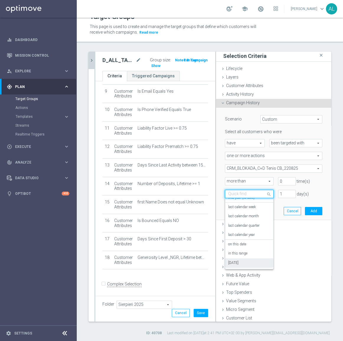
scroll to position [2, 0]
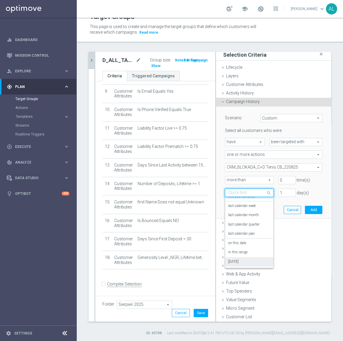
click at [241, 263] on div "[DATE]" at bounding box center [250, 261] width 42 height 9
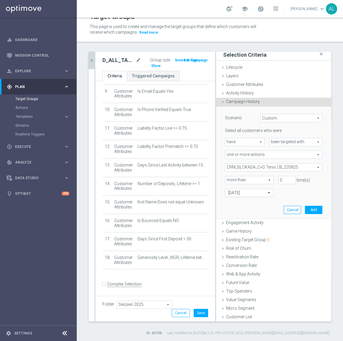
click at [244, 192] on input "text" at bounding box center [244, 193] width 30 height 5
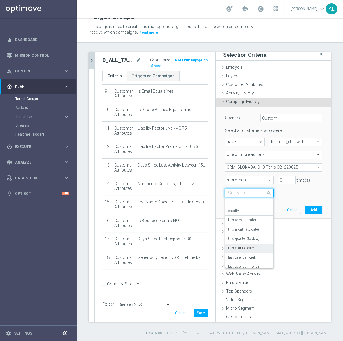
scroll to position [52, 0]
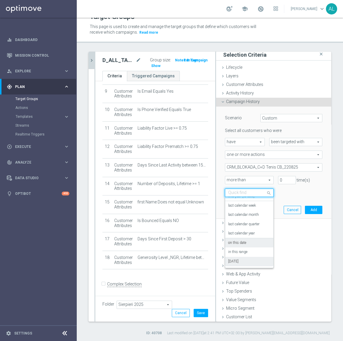
click at [247, 244] on div "on this date" at bounding box center [250, 243] width 42 height 9
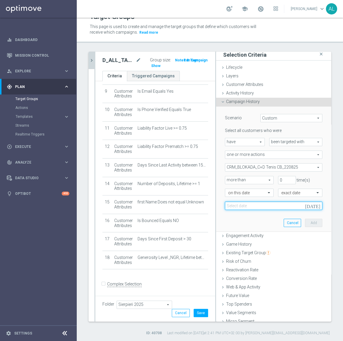
click at [262, 209] on input at bounding box center [274, 206] width 98 height 8
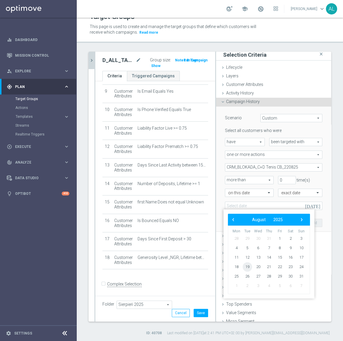
click at [248, 270] on span "19" at bounding box center [247, 267] width 9 height 9
type input "19 Aug 2025"
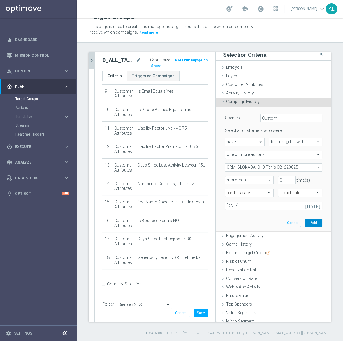
click at [306, 219] on button "Add" at bounding box center [313, 223] width 17 height 8
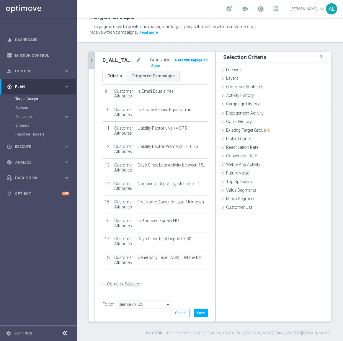
scroll to position [0, 0]
click at [200, 315] on button "Save" at bounding box center [201, 313] width 14 height 8
click at [154, 67] on h3 "Show" at bounding box center [156, 66] width 11 height 7
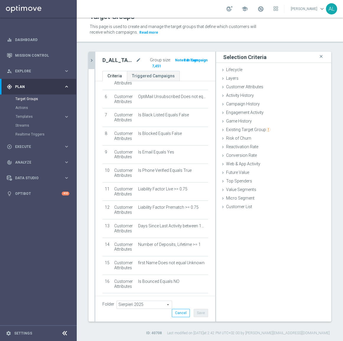
scroll to position [81, 0]
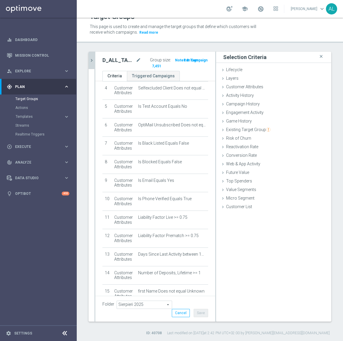
click at [90, 59] on icon "chevron_right" at bounding box center [92, 61] width 6 height 6
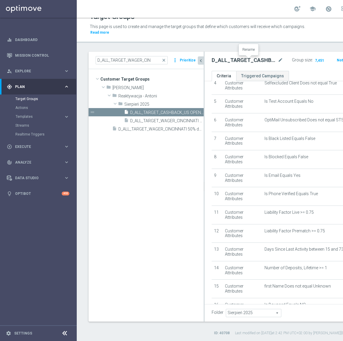
click at [278, 59] on icon "mode_edit" at bounding box center [280, 60] width 5 height 7
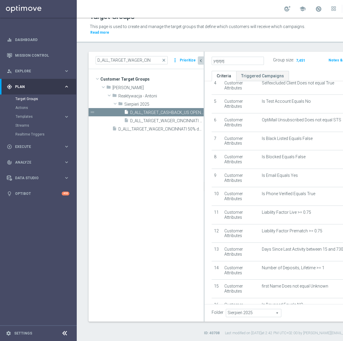
scroll to position [0, 1]
type input "yejejej"
click at [262, 318] on div "Folder Sierpień 2025 Sierpień 2025 arrow_drop_down search Cancel Save Saving..." at bounding box center [297, 312] width 185 height 17
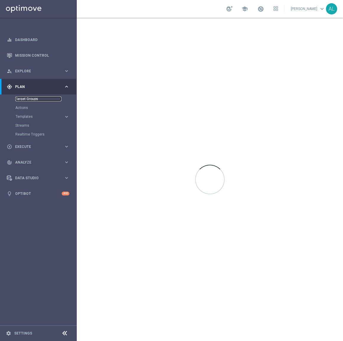
click at [33, 97] on link "Target Groups" at bounding box center [38, 99] width 46 height 5
click at [17, 108] on link "Actions" at bounding box center [38, 108] width 46 height 5
click at [30, 101] on link "Target Groups" at bounding box center [38, 99] width 46 height 5
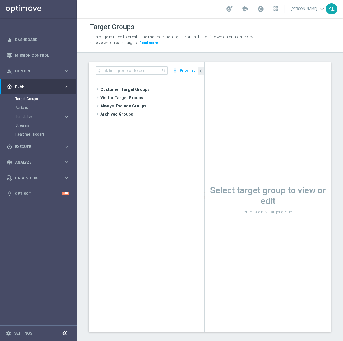
click at [120, 75] on div "search more_vert Prioritize" at bounding box center [146, 70] width 115 height 17
click at [123, 71] on input at bounding box center [132, 71] width 72 height 8
paste input "CRM_BLOKADA_C+D Tenis CB_220825"
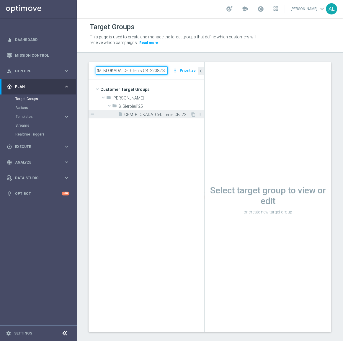
type input "CRM_BLOKADA_C+D Tenis CB_220825"
click at [148, 114] on span "CRM_BLOKADA_C+D Tenis CB_220825" at bounding box center [157, 114] width 66 height 5
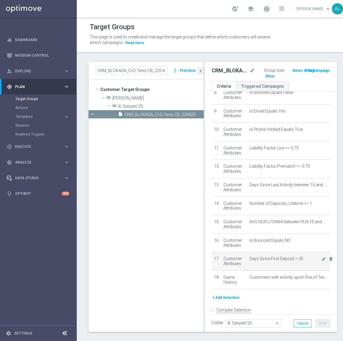
scroll to position [176, 0]
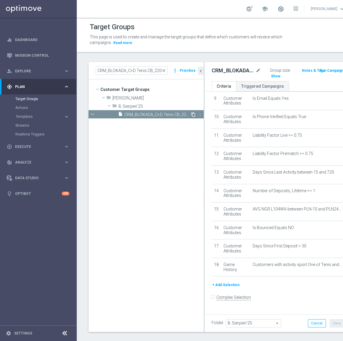
click at [193, 115] on icon "content_copy" at bounding box center [193, 114] width 5 height 5
click at [258, 71] on icon "mode_edit" at bounding box center [260, 70] width 5 height 7
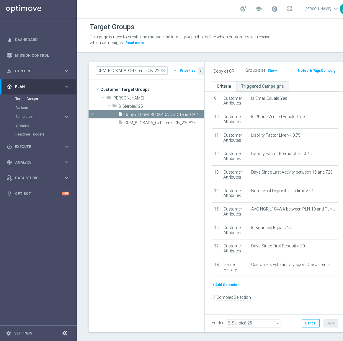
scroll to position [0, 75]
click at [218, 70] on input "Copy of CRM_BLOKADA_C+D Tenis CB_220825" at bounding box center [224, 71] width 25 height 8
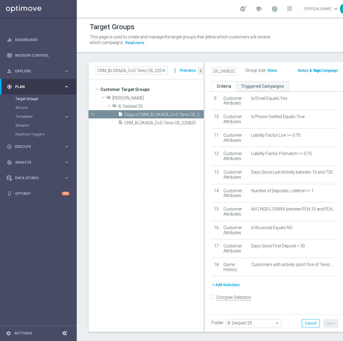
type input "D_ALL_TARGET_CASHBACK_US OPEN 50% 300_240825"
click at [278, 71] on div "Group size : Show" at bounding box center [271, 70] width 52 height 7
click at [229, 282] on button "+ Add Selection" at bounding box center [226, 285] width 28 height 7
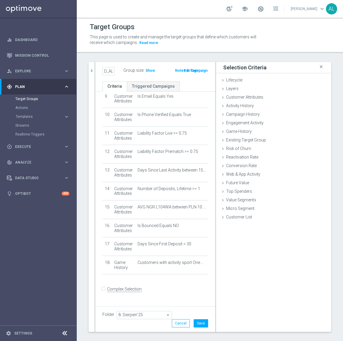
scroll to position [171, 0]
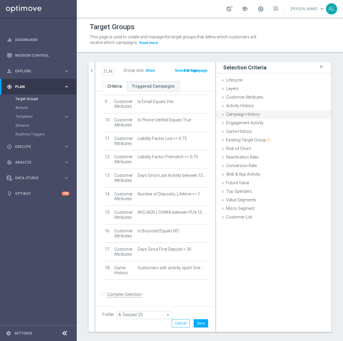
click at [242, 114] on span "Campaign History" at bounding box center [243, 114] width 34 height 5
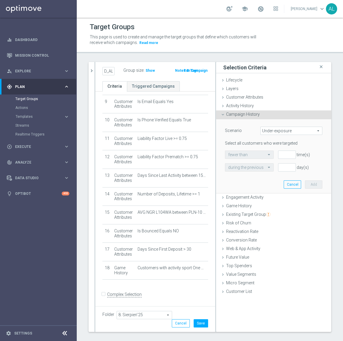
click at [274, 129] on span "Under-exposure" at bounding box center [291, 131] width 61 height 8
click at [283, 173] on label "Custom" at bounding box center [291, 170] width 61 height 8
type input "Custom"
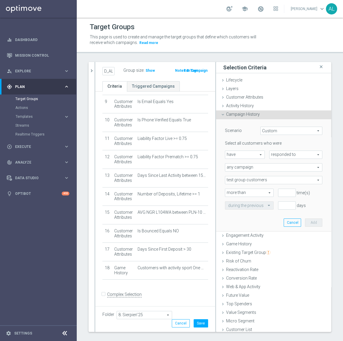
click at [281, 154] on span "responded to" at bounding box center [296, 155] width 53 height 8
click at [281, 171] on span "been targeted with" at bounding box center [296, 171] width 47 height 5
type input "been targeted with"
click at [252, 166] on span "any campaign" at bounding box center [274, 168] width 97 height 8
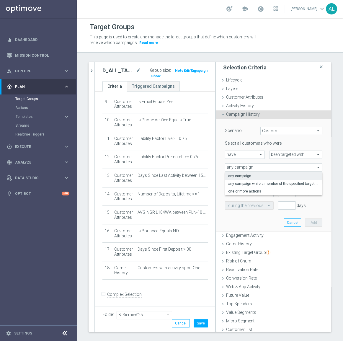
click at [249, 195] on span "more than" at bounding box center [250, 193] width 48 height 8
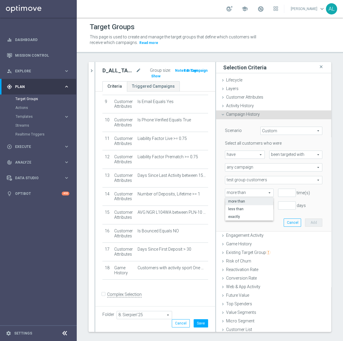
click at [249, 192] on span "more than" at bounding box center [250, 193] width 48 height 8
click at [252, 171] on span "any campaign" at bounding box center [274, 168] width 97 height 8
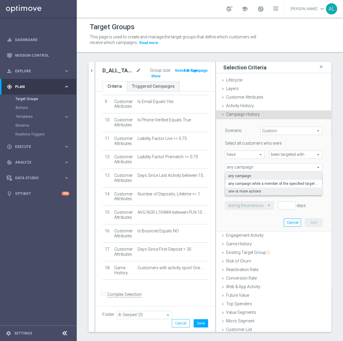
click at [250, 189] on span "one or more actions" at bounding box center [274, 191] width 91 height 5
type input "one or more actions"
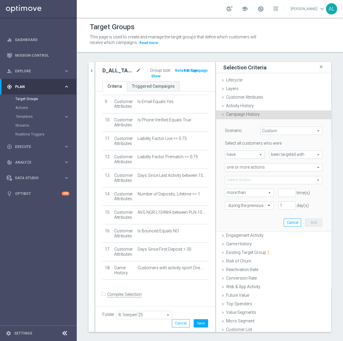
click at [247, 180] on span at bounding box center [274, 180] width 97 height 8
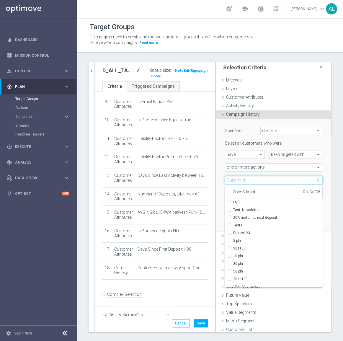
click at [255, 179] on input "search" at bounding box center [274, 180] width 98 height 8
paste input "D_ALL_TARGET_CASHBACK_US OPEN 50% 300_240825"
type input "D_ALL_TARGET_CASHBACK_US OPEN 50% 300_240825"
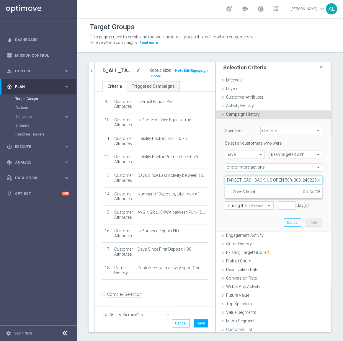
click at [276, 181] on input "D_ALL_TARGET_CASHBACK_US OPEN 50% 300_240825" at bounding box center [274, 180] width 98 height 8
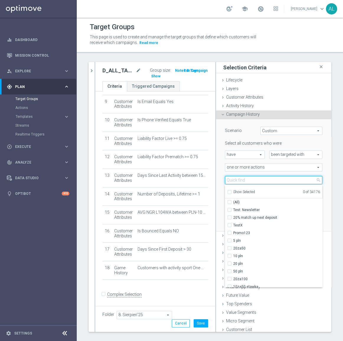
click at [249, 181] on input "search" at bounding box center [274, 180] width 98 height 8
paste input "CRM_BLOKADA_C+D Tenis CB_220825"
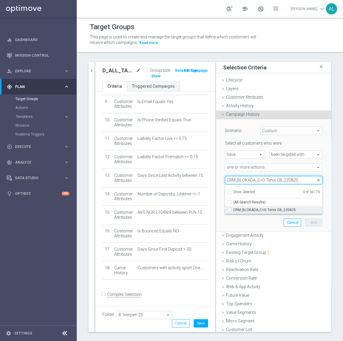
type input "CRM_BLOKADA_C+D Tenis CB_220825"
click at [247, 210] on span "CRM_BLOKADA_C+D Tenis CB_220825" at bounding box center [278, 210] width 89 height 5
click at [234, 210] on input "CRM_BLOKADA_C+D Tenis CB_220825" at bounding box center [232, 210] width 4 height 4
checkbox input "true"
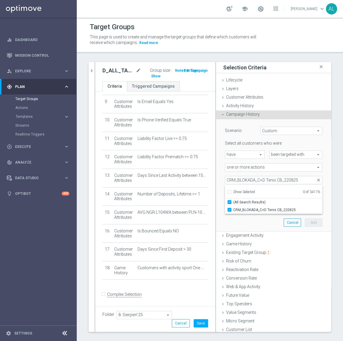
type input "CRM_BLOKADA_C+D Tenis CB_220825"
checkbox input "true"
click at [245, 227] on div "Scenario Custom Custom arrow_drop_down search Select all customers who were hav…" at bounding box center [274, 175] width 106 height 112
click at [278, 195] on input "number" at bounding box center [287, 193] width 18 height 8
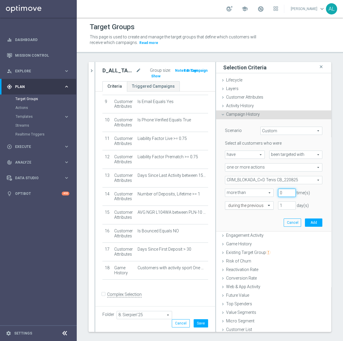
type input "0"
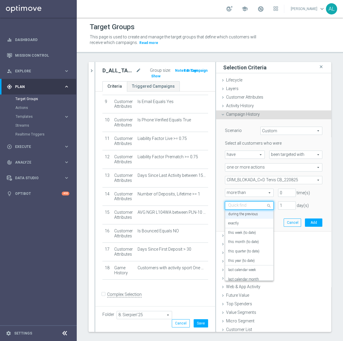
click at [266, 206] on span at bounding box center [269, 206] width 7 height 8
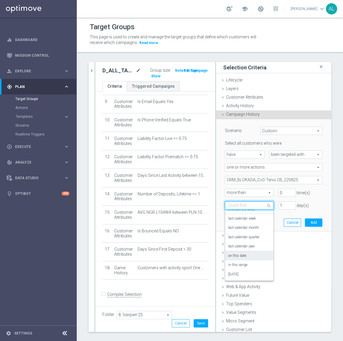
click at [247, 255] on div "on this date" at bounding box center [250, 256] width 42 height 9
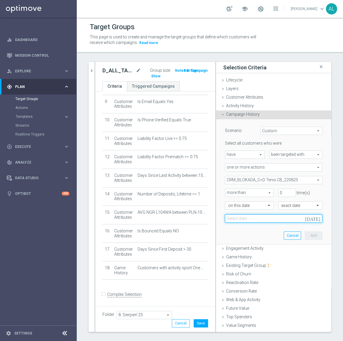
click at [279, 218] on input at bounding box center [274, 219] width 98 height 8
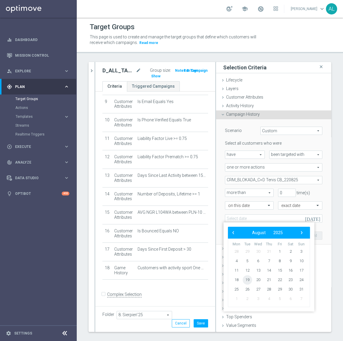
click at [245, 281] on span "19" at bounding box center [247, 280] width 9 height 9
type input "19 Aug 2025"
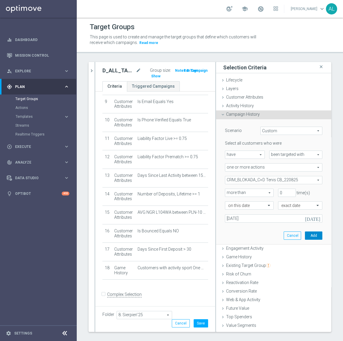
click at [305, 234] on button "Add" at bounding box center [313, 236] width 17 height 8
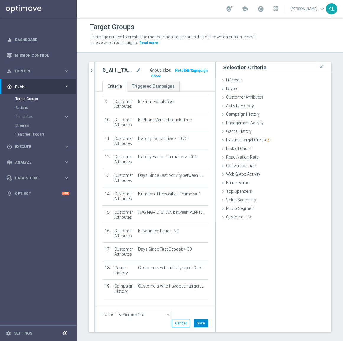
click at [198, 322] on button "Save" at bounding box center [201, 324] width 14 height 8
click at [152, 75] on span "Show" at bounding box center [155, 76] width 9 height 4
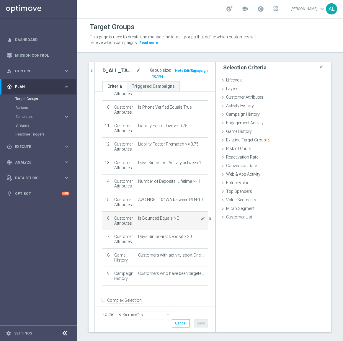
scroll to position [189, 0]
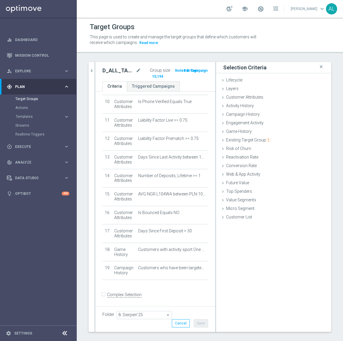
click at [118, 72] on h2 "D_ALL_TARGET_CASHBACK_US OPEN 50% 300_240825" at bounding box center [119, 70] width 32 height 7
copy div "D_ALL_TARGET_CASHBACK_US OPEN 50% 300_240825"
click at [115, 72] on h2 "D_ALL_TARGET_CASHBACK_US OPEN 50% 300_240825" at bounding box center [119, 70] width 32 height 7
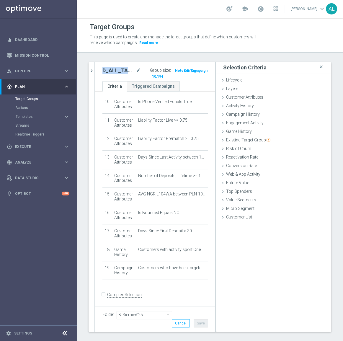
click at [115, 72] on h2 "D_ALL_TARGET_CASHBACK_US OPEN 50% 300_240825" at bounding box center [119, 70] width 32 height 7
click at [47, 151] on div "play_circle_outline Execute keyboard_arrow_right" at bounding box center [38, 147] width 76 height 16
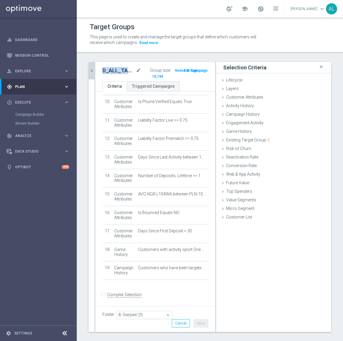
click at [91, 70] on icon "chevron_right" at bounding box center [92, 71] width 6 height 6
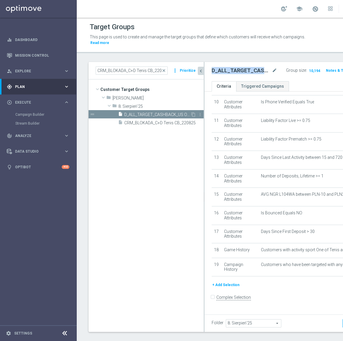
click at [93, 114] on icon "drag_handle" at bounding box center [92, 114] width 5 height 5
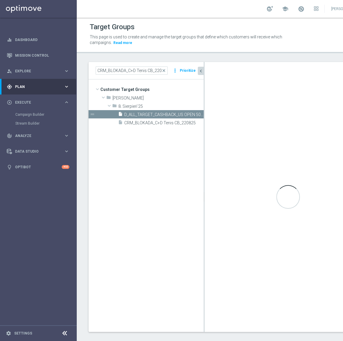
click at [183, 72] on button "Prioritize" at bounding box center [188, 71] width 18 height 8
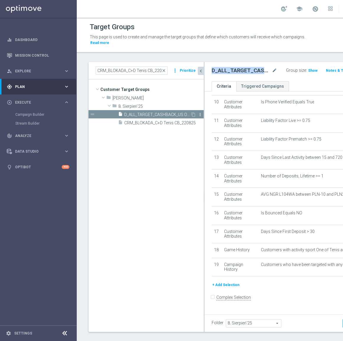
click at [200, 115] on icon "more_vert" at bounding box center [200, 114] width 5 height 5
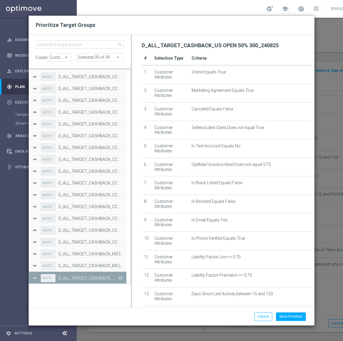
click at [120, 278] on button "Press SPACE to deselect this row." at bounding box center [120, 278] width 6 height 9
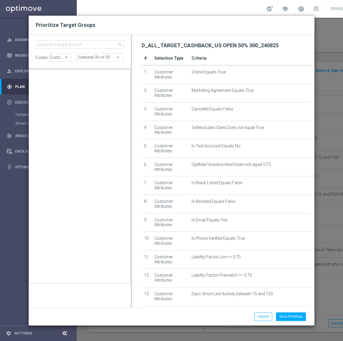
scroll to position [5568, 0]
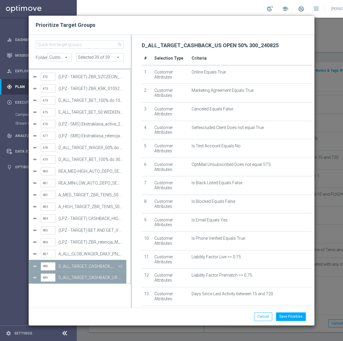
click at [90, 266] on label "D_ALL_TARGET_CASHBACK_US OPEN 50% 300_240825" at bounding box center [88, 266] width 59 height 5
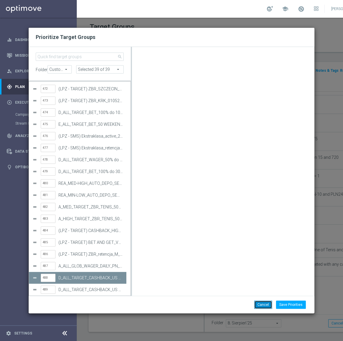
click at [257, 304] on button "Cancel" at bounding box center [264, 305] width 18 height 8
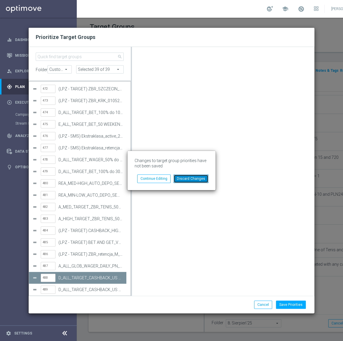
click at [181, 176] on button "Discard Changes" at bounding box center [191, 179] width 35 height 8
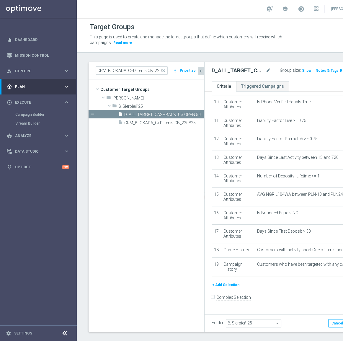
click at [138, 228] on tree-viewport "Customer Target Groups library_add create_new_folder folder" at bounding box center [146, 206] width 115 height 252
click at [266, 70] on icon "mode_edit" at bounding box center [268, 70] width 5 height 7
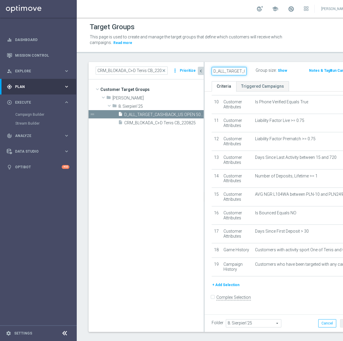
scroll to position [0, 92]
click at [133, 180] on tree-viewport "Customer Target Groups library_add create_new_folder folder" at bounding box center [146, 206] width 115 height 252
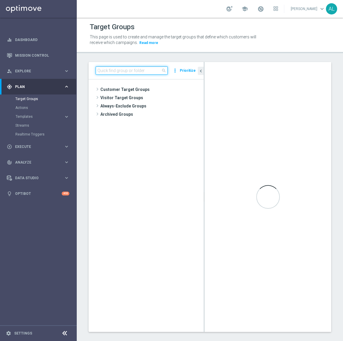
click at [145, 69] on input at bounding box center [132, 71] width 72 height 8
paste input "D_ALL_TARGET_CASHBACK_US OPEN 50% 300_240825"
type input "D_ALL_TARGET_CASHBACK_US OPEN 50% 300_240825"
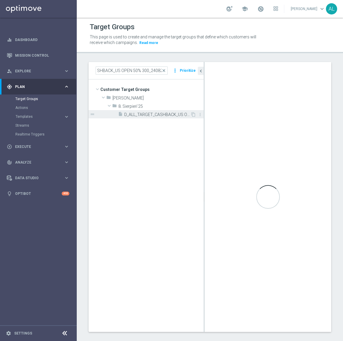
scroll to position [0, 0]
click at [176, 114] on span "D_ALL_TARGET_CASHBACK_US OPEN 50% 300_240825" at bounding box center [157, 114] width 66 height 5
click at [166, 116] on span "D_ALL_TARGET_CASHBACK_US OPEN 50% 300_240825" at bounding box center [157, 114] width 66 height 5
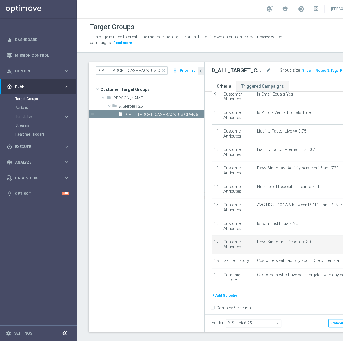
scroll to position [195, 0]
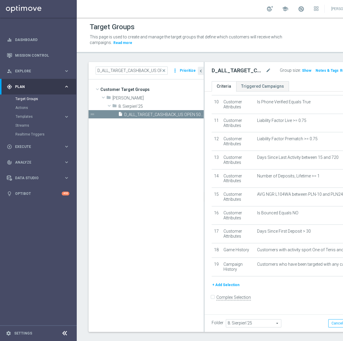
click at [187, 71] on button "Prioritize" at bounding box center [188, 71] width 18 height 8
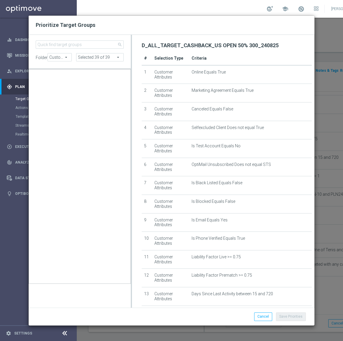
scroll to position [55963, 0]
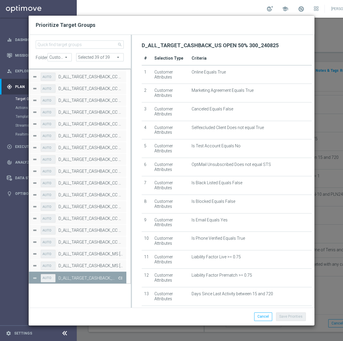
click at [121, 278] on button "Press SPACE to deselect this row." at bounding box center [120, 278] width 6 height 9
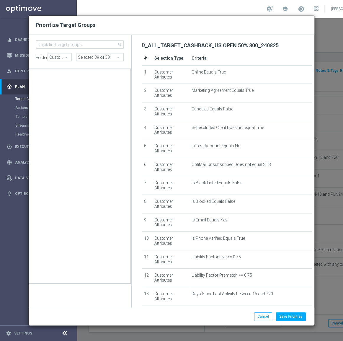
scroll to position [5556, 0]
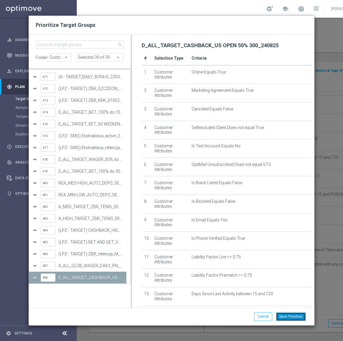
click at [301, 315] on button "Save Priorities" at bounding box center [291, 317] width 30 height 8
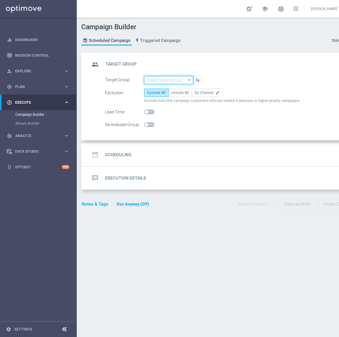
click at [164, 80] on input at bounding box center [168, 80] width 49 height 8
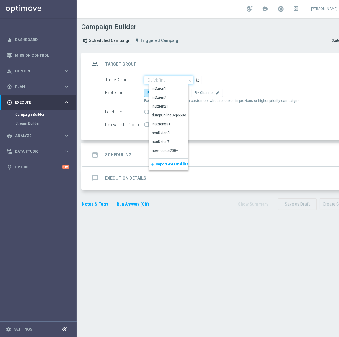
paste input "D_ALL_TARGET_CASHBACK_US OPEN 50% 300_240825"
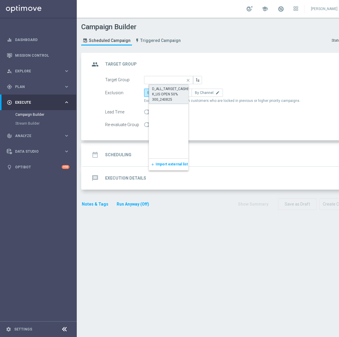
click at [168, 91] on div "D_ALL_TARGET_CASHBACK_US OPEN 50% 300_240825" at bounding box center [173, 94] width 43 height 16
type input "D_ALL_TARGET_CASHBACK_US OPEN 50% 300_240825"
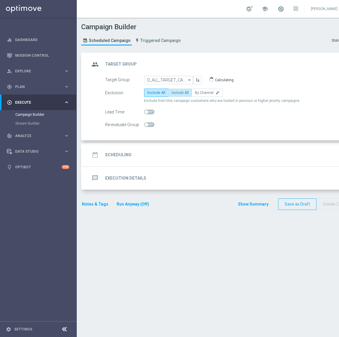
click at [181, 92] on span "Include All" at bounding box center [180, 93] width 17 height 4
click at [176, 92] on input "Include All" at bounding box center [174, 94] width 4 height 4
radio input "true"
click at [153, 112] on span at bounding box center [149, 112] width 10 height 5
click at [153, 112] on input "checkbox" at bounding box center [149, 112] width 10 height 5
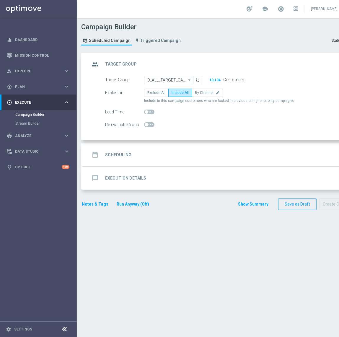
checkbox input "true"
drag, startPoint x: 204, startPoint y: 112, endPoint x: 199, endPoint y: 113, distance: 5.4
click at [199, 113] on div "Close list of customers 1 day(s) before campaign execution." at bounding box center [220, 112] width 130 height 8
type input "2"
click at [195, 148] on div "date_range Scheduling keyboard_arrow_down" at bounding box center [221, 154] width 276 height 23
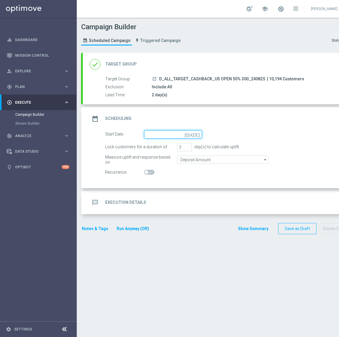
click at [156, 136] on input at bounding box center [173, 134] width 58 height 8
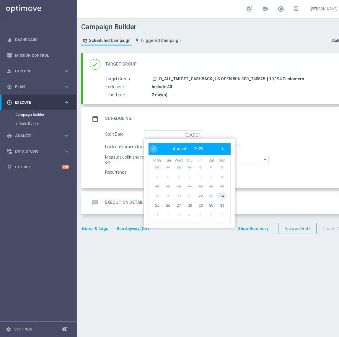
click at [221, 197] on span "24" at bounding box center [222, 195] width 9 height 9
type input "[DATE]"
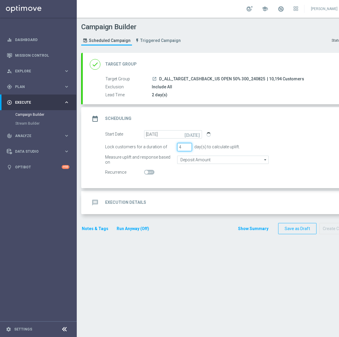
click at [188, 145] on input "4" at bounding box center [184, 147] width 15 height 8
type input "5"
click at [188, 145] on input "5" at bounding box center [184, 147] width 15 height 8
click at [188, 158] on input "Deposit Amount" at bounding box center [223, 160] width 92 height 8
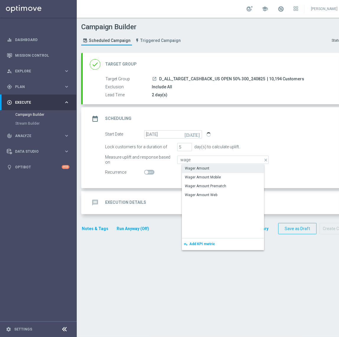
click at [198, 168] on div "Wager Amount" at bounding box center [197, 168] width 25 height 5
type input "Wager Amount"
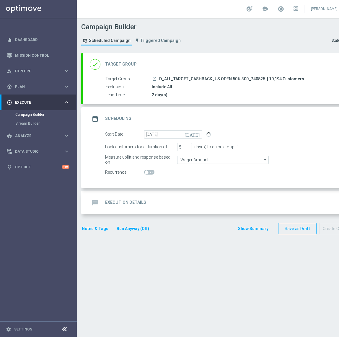
click at [198, 200] on div "message Execution Details keyboard_arrow_down" at bounding box center [221, 202] width 262 height 11
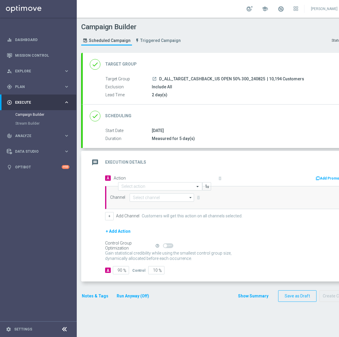
drag, startPoint x: 264, startPoint y: 79, endPoint x: 159, endPoint y: 80, distance: 104.6
click at [159, 80] on div "launch D_ALL_TARGET_CASHBACK_US OPEN 50% 300_240825 | 10,194 Customers" at bounding box center [250, 79] width 196 height 6
copy span "D_ALL_TARGET_CASHBACK_US OPEN 50% 300_240825"
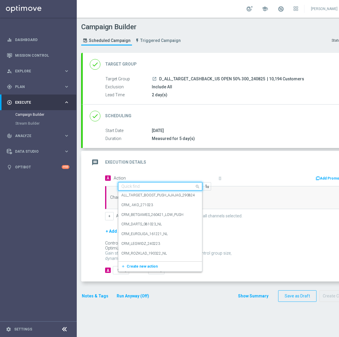
click at [139, 185] on input "text" at bounding box center [154, 186] width 66 height 5
click at [138, 267] on span "Create new action" at bounding box center [142, 267] width 31 height 4
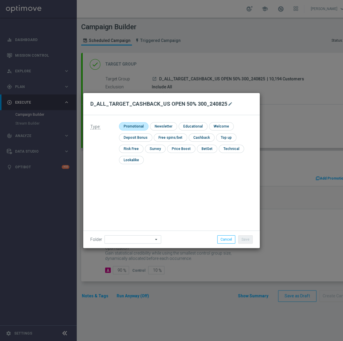
click at [130, 123] on input "checkbox" at bounding box center [133, 126] width 28 height 8
checkbox input "true"
click at [124, 239] on input at bounding box center [133, 240] width 57 height 8
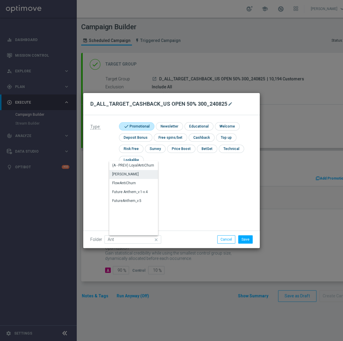
click at [127, 173] on div "[PERSON_NAME]" at bounding box center [136, 174] width 54 height 8
type input "[PERSON_NAME]"
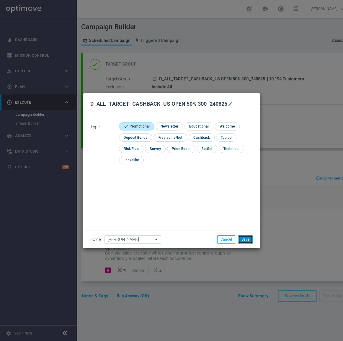
click at [249, 242] on button "Save" at bounding box center [246, 240] width 14 height 8
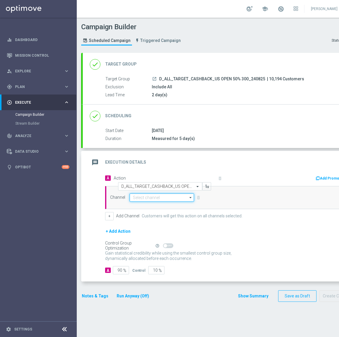
click at [151, 195] on input at bounding box center [162, 198] width 64 height 8
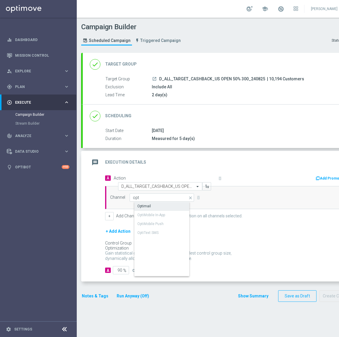
click at [153, 205] on div "Optimail" at bounding box center [167, 206] width 65 height 8
type input "Optimail"
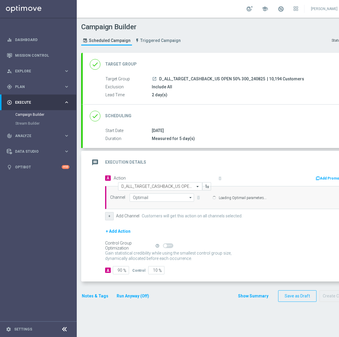
click at [111, 217] on button "+" at bounding box center [109, 216] width 9 height 8
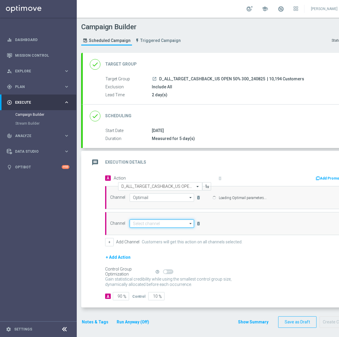
click at [135, 225] on input at bounding box center [162, 224] width 64 height 8
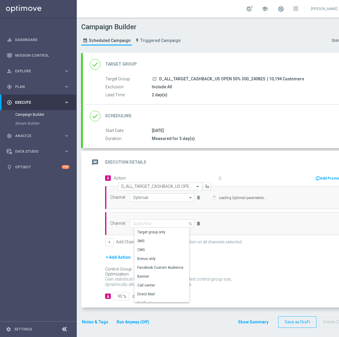
click at [197, 223] on icon "delete_forever" at bounding box center [198, 223] width 5 height 5
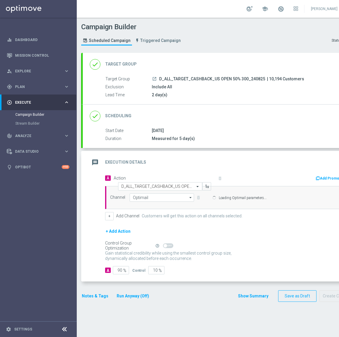
click at [198, 197] on div "Channel Optimail Optimail arrow_drop_down Show Selected 1 of 22 Target group on…" at bounding box center [156, 198] width 101 height 8
click at [157, 200] on input "Optimail" at bounding box center [162, 198] width 64 height 8
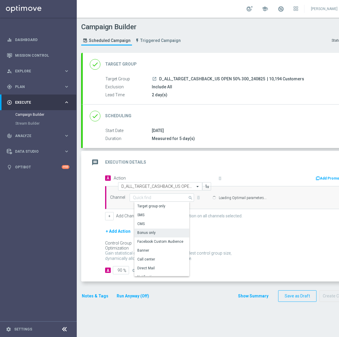
click at [149, 234] on div "Bonus only" at bounding box center [146, 232] width 18 height 5
type input "Bonus only"
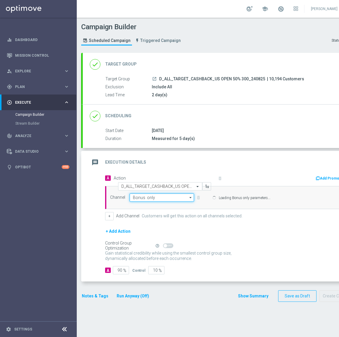
click at [153, 199] on input "Bonus only" at bounding box center [162, 198] width 64 height 8
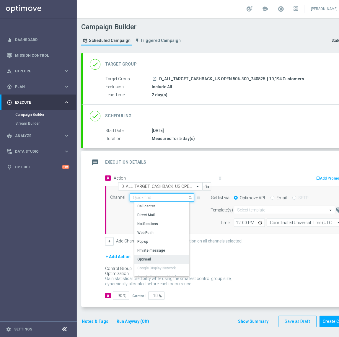
scroll to position [54, 0]
click at [157, 257] on div "Optimail" at bounding box center [165, 259] width 60 height 8
type input "Optimail"
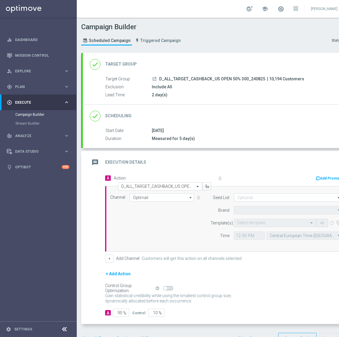
type input "STS"
click at [250, 225] on input "text" at bounding box center [269, 223] width 64 height 5
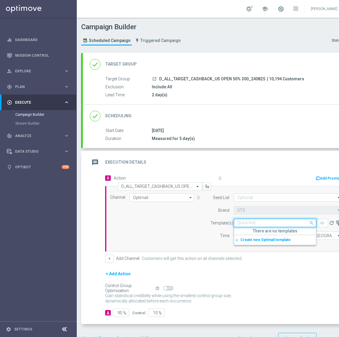
paste input "D_ALL_TARGET_CASHBACK_US OPEN 50% 300_240825"
type input "D_ALL_TARGET_CASHBACK_US OPEN 50% 300_240825"
click at [198, 236] on div "Channel Optimail Optimail arrow_drop_down Show Selected 1 of 22 Target group on…" at bounding box center [226, 219] width 241 height 51
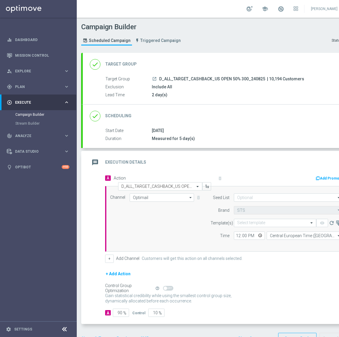
click at [265, 202] on form "Seed List arrow_drop_down Show Selected 0 of 17 (All)" at bounding box center [277, 217] width 132 height 46
click at [261, 227] on form "Template(s) Select template remove_red_eye refresh Time 12:00 Central European …" at bounding box center [277, 229] width 132 height 21
click at [261, 223] on input "text" at bounding box center [269, 223] width 64 height 5
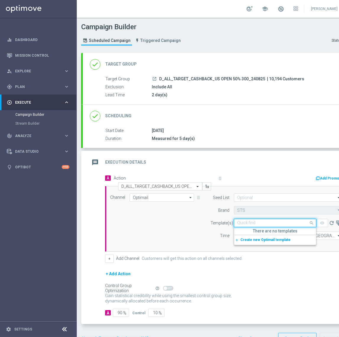
click at [261, 223] on input "text" at bounding box center [269, 223] width 64 height 5
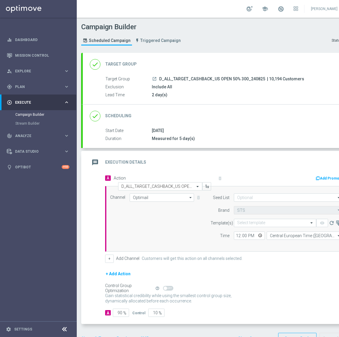
click at [246, 266] on form "A Action Select action D_ALL_TARGET_CASHBACK_US OPEN 50% 300_240825 delete_fore…" at bounding box center [227, 245] width 245 height 143
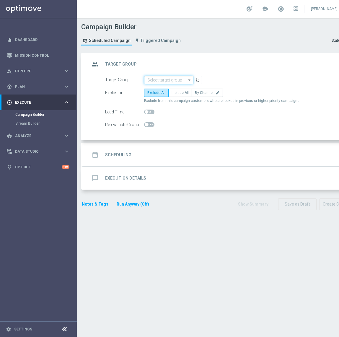
click at [179, 80] on input at bounding box center [168, 80] width 49 height 8
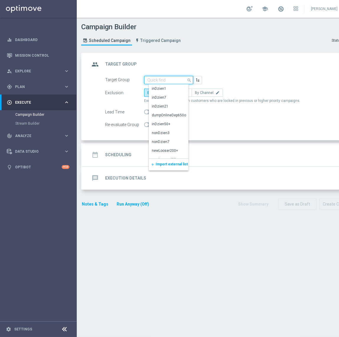
paste input "D_ALL_TARGET_CASHBACK_US OPEN 50% 300_240825"
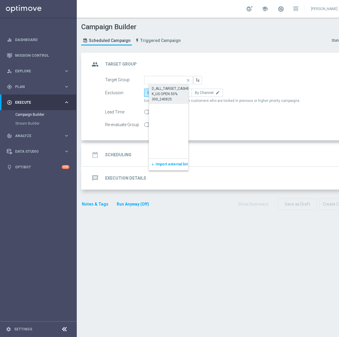
click at [172, 95] on div "D_ALL_TARGET_CASHBACK_US OPEN 50% 300_240825" at bounding box center [173, 94] width 43 height 16
type input "D_ALL_TARGET_CASHBACK_US OPEN 50% 300_240825"
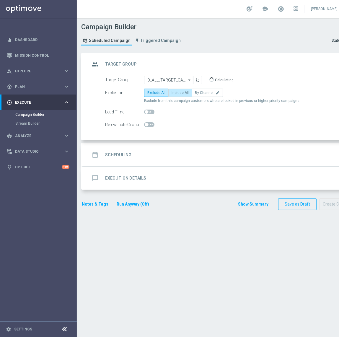
click at [183, 93] on span "Include All" at bounding box center [180, 93] width 17 height 4
click at [176, 93] on input "Include All" at bounding box center [174, 94] width 4 height 4
radio input "true"
click at [150, 112] on span at bounding box center [149, 112] width 10 height 5
click at [150, 112] on input "checkbox" at bounding box center [149, 112] width 10 height 5
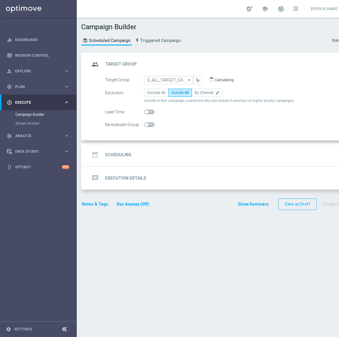
checkbox input "true"
drag, startPoint x: 206, startPoint y: 111, endPoint x: 200, endPoint y: 111, distance: 6.5
click at [200, 111] on div "Close list of customers 1 day(s) before campaign execution." at bounding box center [220, 112] width 130 height 8
type input "2"
click at [194, 155] on div "date_range Scheduling keyboard_arrow_down" at bounding box center [221, 154] width 262 height 11
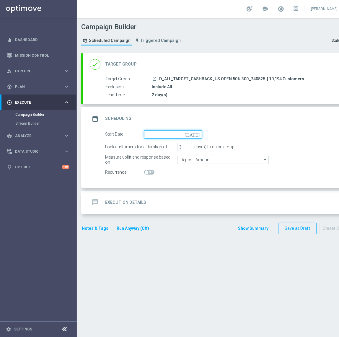
click at [169, 133] on input at bounding box center [173, 134] width 58 height 8
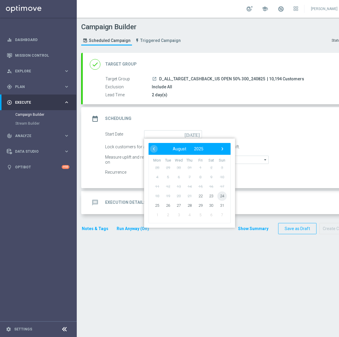
click at [219, 197] on span "24" at bounding box center [222, 195] width 9 height 9
type input "[DATE]"
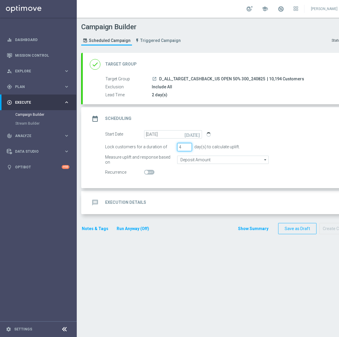
click at [188, 145] on input "4" at bounding box center [184, 147] width 15 height 8
click at [188, 145] on input "5" at bounding box center [184, 147] width 15 height 8
click at [188, 145] on input "6" at bounding box center [184, 147] width 15 height 8
type input "5"
click at [189, 148] on input "5" at bounding box center [184, 147] width 15 height 8
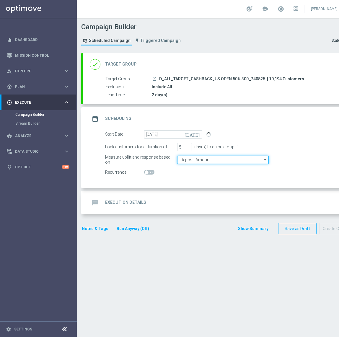
click at [187, 158] on input "Deposit Amount" at bounding box center [223, 160] width 92 height 8
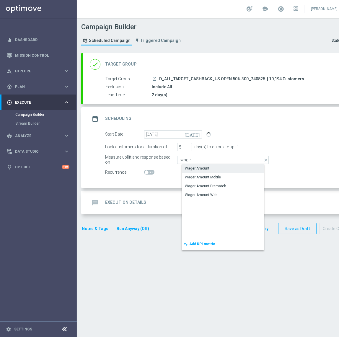
click at [193, 169] on div "Wager Amount" at bounding box center [197, 168] width 25 height 5
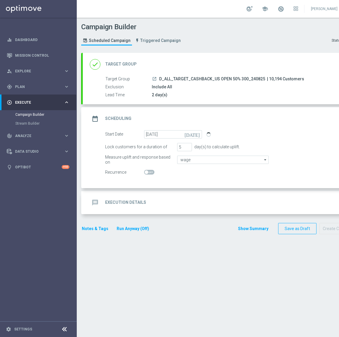
type input "Wager Amount"
click at [135, 205] on h2 "Execution Details" at bounding box center [125, 203] width 41 height 6
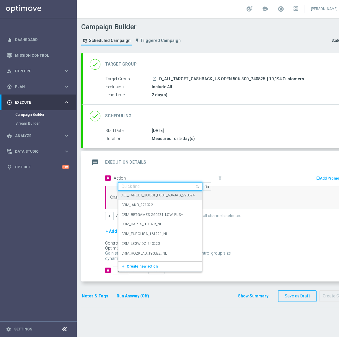
drag, startPoint x: 137, startPoint y: 184, endPoint x: 145, endPoint y: 192, distance: 10.2
click at [137, 184] on input "text" at bounding box center [154, 186] width 66 height 5
click at [132, 266] on span "Create new action" at bounding box center [142, 267] width 31 height 4
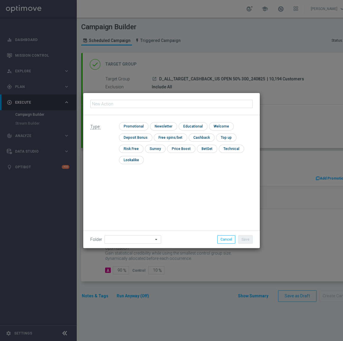
type input "D_ALL_TARGET_CASHBACK_US OPEN 50% 300_240825"
click at [134, 128] on input "checkbox" at bounding box center [133, 126] width 28 height 8
checkbox input "true"
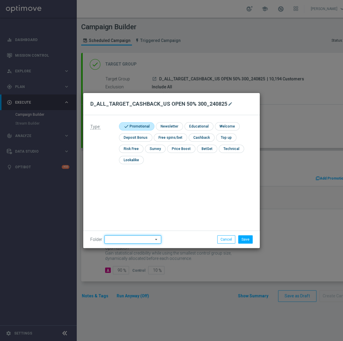
click at [113, 240] on input at bounding box center [133, 240] width 57 height 8
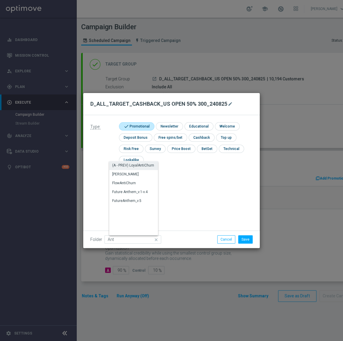
click at [124, 168] on div "(A - PREV) LoyalAntiChurn" at bounding box center [133, 165] width 42 height 5
type input "(A - PREV) LoyalAntiChurn"
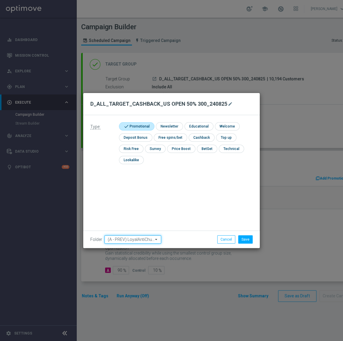
click at [128, 241] on input "(A - PREV) LoyalAntiChurn" at bounding box center [133, 240] width 57 height 8
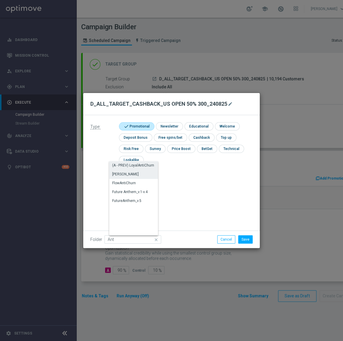
click at [134, 174] on div "Antoni L." at bounding box center [136, 174] width 54 height 8
type input "Antoni L."
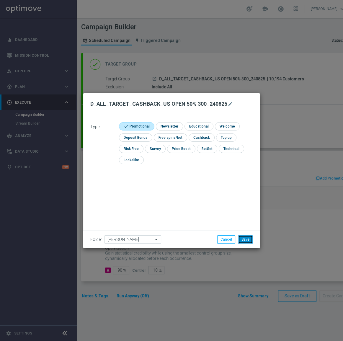
click at [242, 239] on button "Save" at bounding box center [246, 240] width 14 height 8
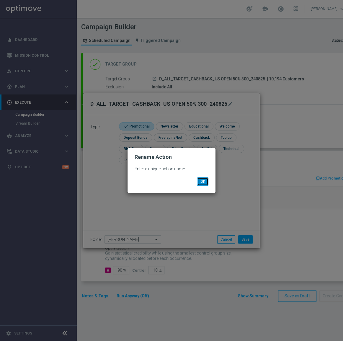
click at [205, 185] on button "OK" at bounding box center [202, 182] width 11 height 8
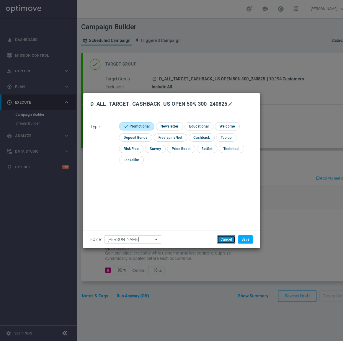
click at [230, 238] on button "Cancel" at bounding box center [227, 240] width 18 height 8
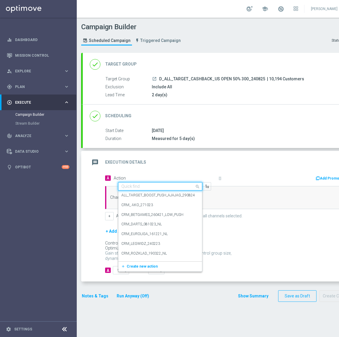
click at [163, 187] on input "text" at bounding box center [154, 186] width 66 height 5
paste input "D_ALL_TARGET_CASHBACK_US OPEN 50% 300_240825"
type input "D_ALL_TARGET_CASHBACK_US OPEN 50% 300_240825"
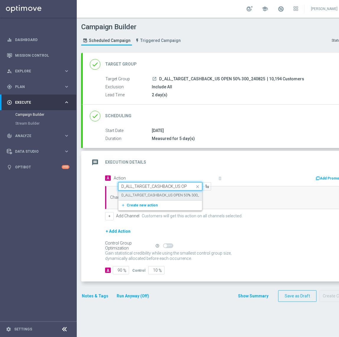
scroll to position [0, 36]
click at [156, 194] on label "D_ALL_TARGET_CASHBACK_US OPEN 50% 300_240825" at bounding box center [166, 195] width 90 height 5
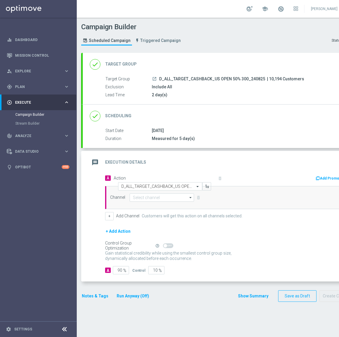
scroll to position [0, 0]
click at [149, 196] on input at bounding box center [162, 198] width 64 height 8
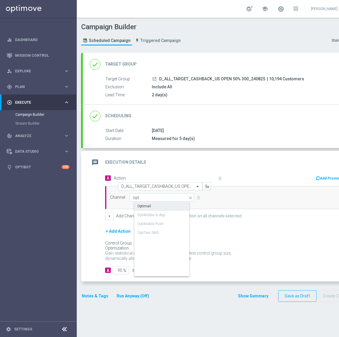
click at [149, 204] on div "Optimail" at bounding box center [144, 206] width 14 height 5
type input "Optimail"
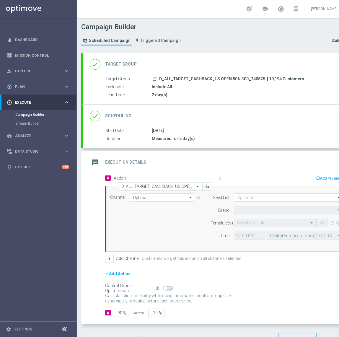
type input "STS"
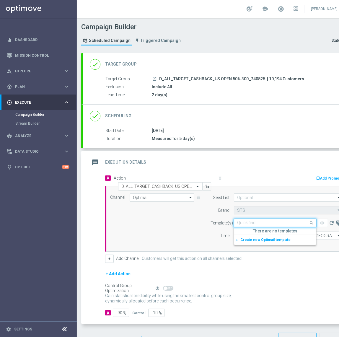
click at [258, 222] on input "text" at bounding box center [269, 223] width 64 height 5
paste input "D_ALL_TARGET_CASHBACK_US OPEN 50% 300_240825"
click at [266, 231] on label "D_ALL_TARGET_CASHBACK_US OPEN 50% 300_240825" at bounding box center [282, 232] width 90 height 5
type input "D_ALL_TARGET_CASHBACK_US OPEN 50% 300_240825"
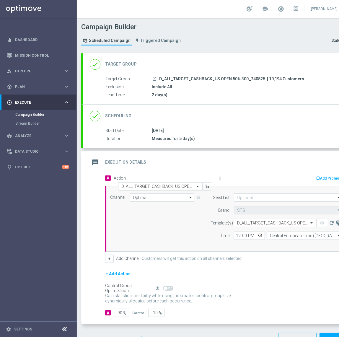
scroll to position [0, 0]
click at [272, 236] on input "Central European Time (Warsaw) (UTC +02:00)" at bounding box center [305, 236] width 76 height 8
click at [289, 247] on div "Central European Time (Warsaw) (UTC +02:00)" at bounding box center [310, 247] width 70 height 11
type input "Central European Time (Warsaw) (UTC +02:00)"
click at [238, 236] on input "12:00" at bounding box center [249, 236] width 31 height 8
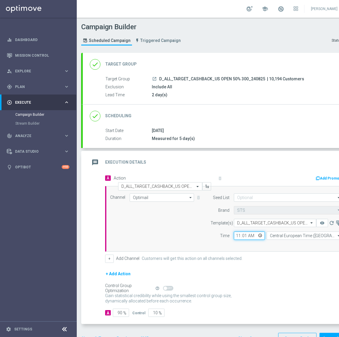
type input "11:12"
click at [255, 199] on input at bounding box center [288, 198] width 108 height 8
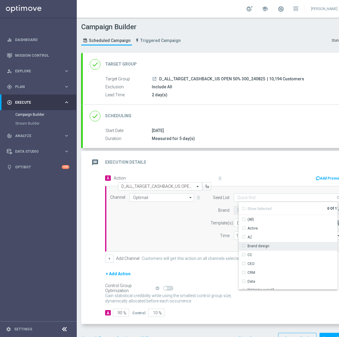
click at [263, 247] on div "Brand design" at bounding box center [259, 246] width 22 height 5
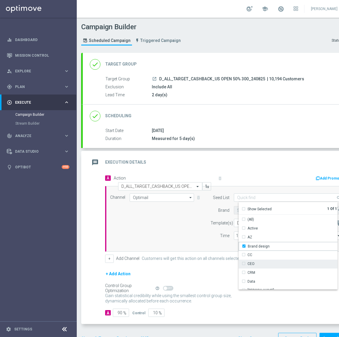
scroll to position [54, 0]
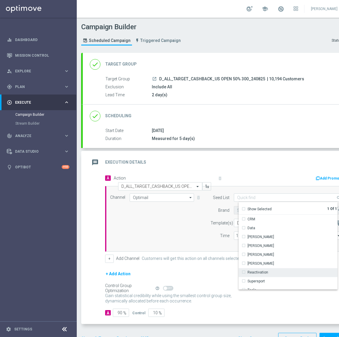
click at [262, 271] on div "Reactivation" at bounding box center [258, 272] width 21 height 5
click at [108, 258] on button "+" at bounding box center [109, 259] width 9 height 8
type input "Selected 2 of 17"
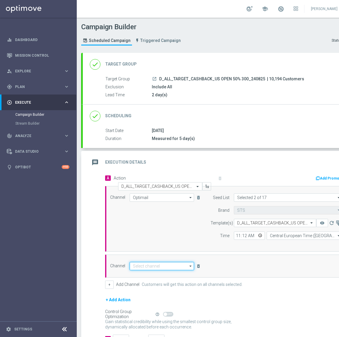
click at [175, 266] on input at bounding box center [162, 266] width 64 height 8
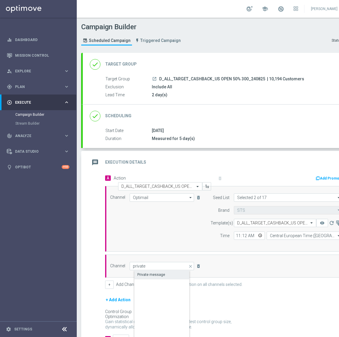
click at [165, 274] on div "Private message" at bounding box center [167, 275] width 65 height 8
type input "Private message"
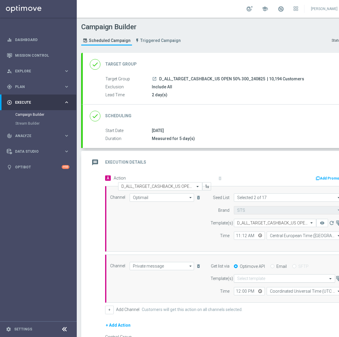
scroll to position [0, 28]
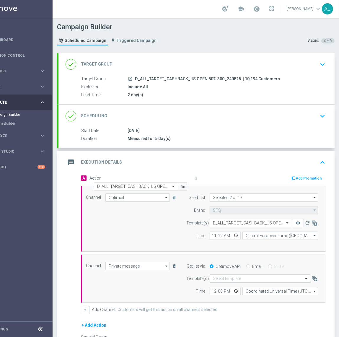
click at [260, 275] on div "Select template" at bounding box center [260, 279] width 101 height 8
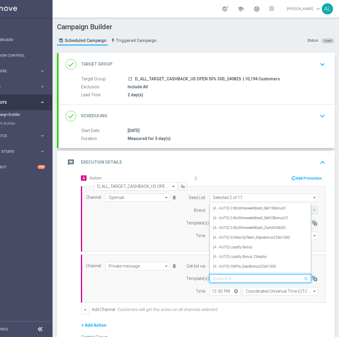
paste input "D_ALL_TARGET_CASHBACK_US OPEN 50% 300_240825"
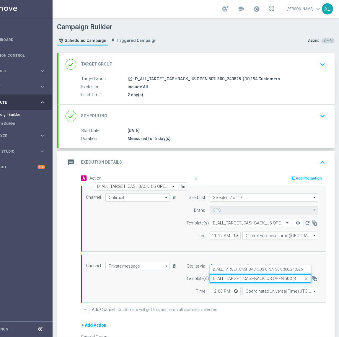
scroll to position [0, 19]
click at [250, 267] on label "D_ALL_TARGET_CASHBACK_US OPEN 50% 300_240825" at bounding box center [258, 269] width 90 height 5
type input "D_ALL_TARGET_CASHBACK_US OPEN 50% 300_240825"
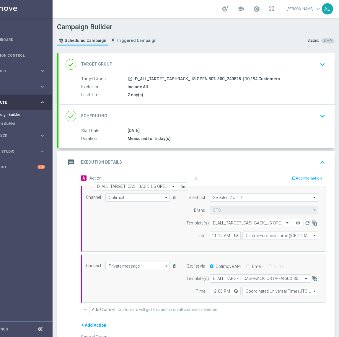
scroll to position [0, 0]
click at [212, 292] on input "12:00" at bounding box center [225, 291] width 31 height 8
type input "11:31"
click at [254, 293] on input "Coordinated Universal Time (UTC 00:00)" at bounding box center [281, 291] width 76 height 8
click at [257, 301] on div "Central European Time (Warsaw) (UTC +02:00)" at bounding box center [285, 302] width 70 height 11
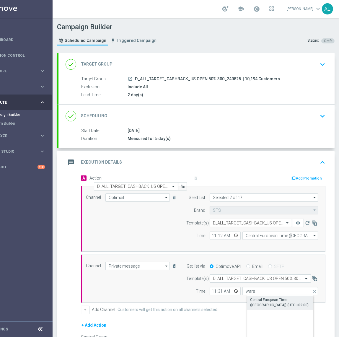
type input "Central European Time (Warsaw) (UTC +02:00)"
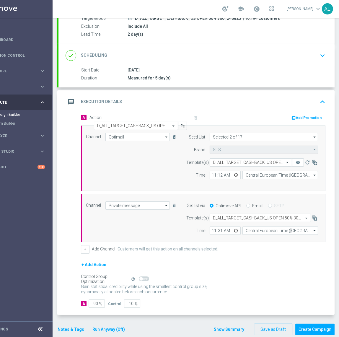
scroll to position [66, 0]
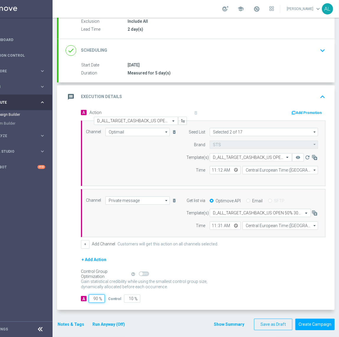
click at [90, 300] on input "90" at bounding box center [97, 299] width 16 height 8
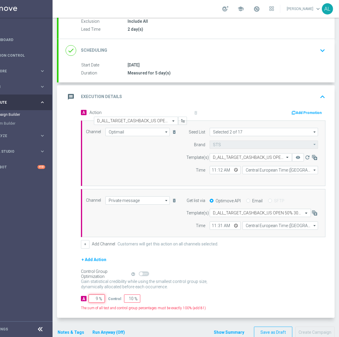
type input "95"
type input "5"
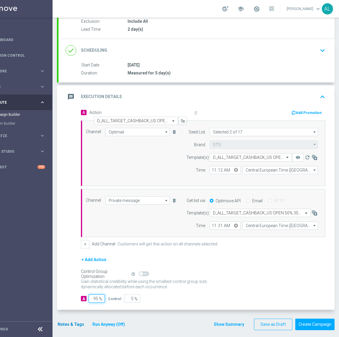
type input "95"
click at [63, 326] on button "Notes & Tags" at bounding box center [71, 324] width 28 height 7
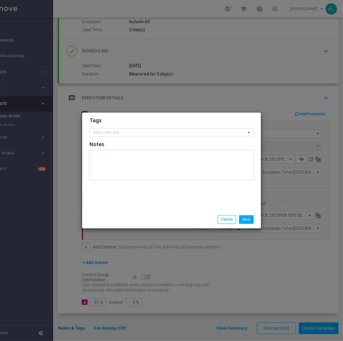
scroll to position [0, 24]
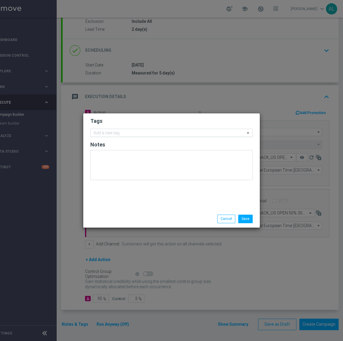
click at [129, 133] on input "text" at bounding box center [170, 133] width 152 height 5
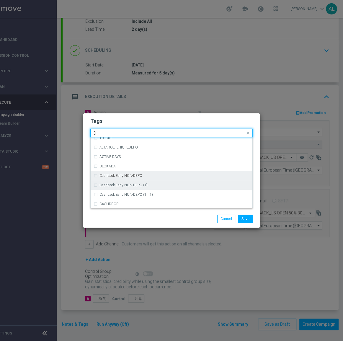
scroll to position [618, 0]
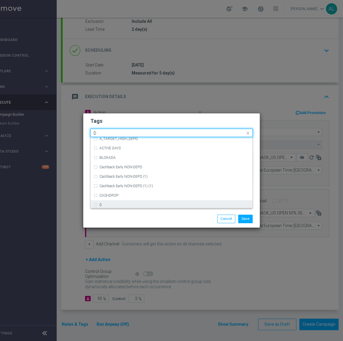
click at [131, 201] on div "D" at bounding box center [172, 204] width 156 height 9
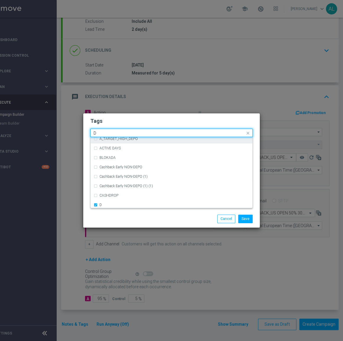
click at [119, 134] on input "D" at bounding box center [170, 133] width 152 height 5
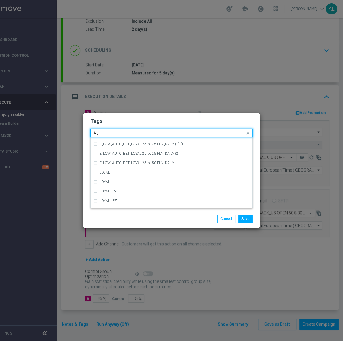
scroll to position [0, 0]
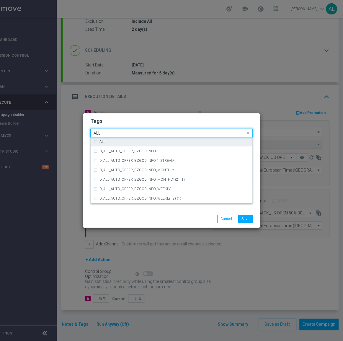
click at [119, 138] on div "ALL" at bounding box center [172, 141] width 156 height 9
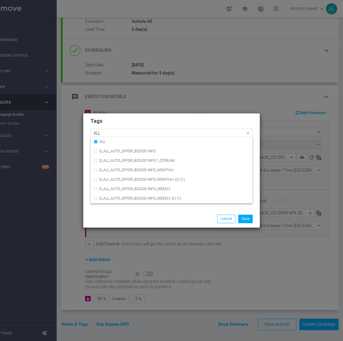
click at [122, 133] on input "ALL" at bounding box center [170, 133] width 152 height 5
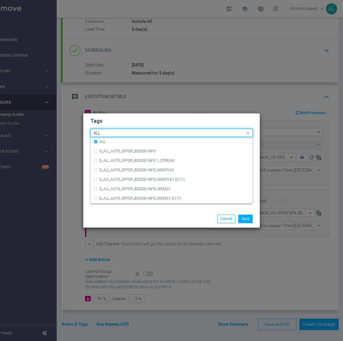
click at [122, 133] on input "ALL" at bounding box center [170, 133] width 152 height 5
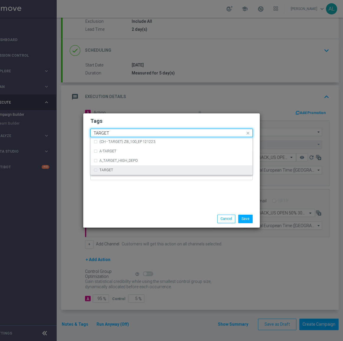
click at [123, 168] on div "TARGET" at bounding box center [175, 170] width 150 height 4
type input "TARGET"
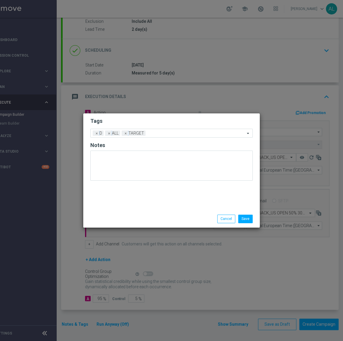
click at [137, 200] on div "Tags Add a new tag × D × ALL × TARGET Notes" at bounding box center [171, 162] width 177 height 97
click at [151, 133] on input "text" at bounding box center [196, 133] width 97 height 5
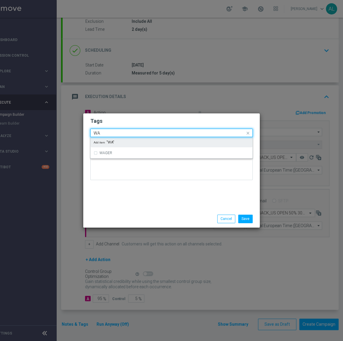
type input "W"
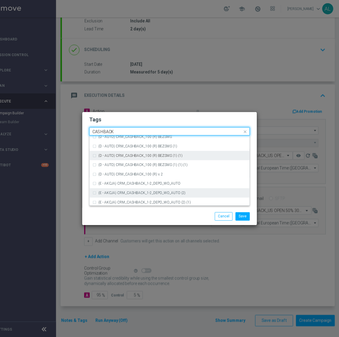
scroll to position [90, 0]
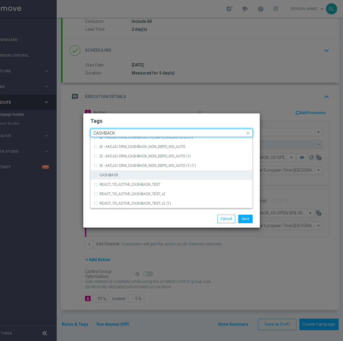
click at [160, 177] on div "CASHBACK" at bounding box center [172, 175] width 156 height 9
type input "CASHBACK"
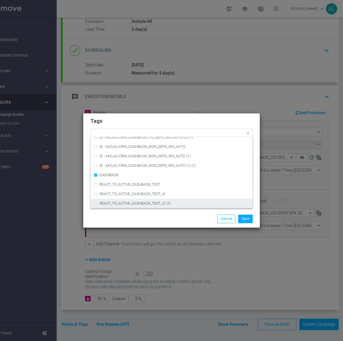
click at [154, 218] on div "Save Cancel" at bounding box center [200, 219] width 114 height 8
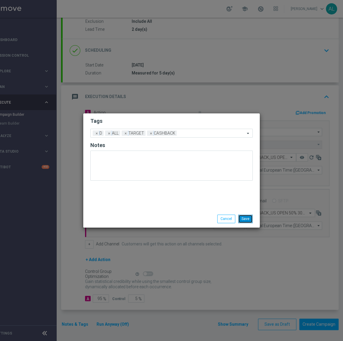
click at [249, 219] on button "Save" at bounding box center [246, 219] width 14 height 8
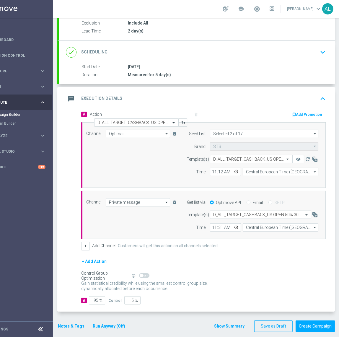
scroll to position [66, 0]
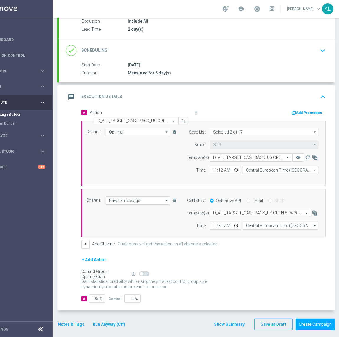
click at [71, 325] on button "Notes & Tags" at bounding box center [71, 324] width 28 height 7
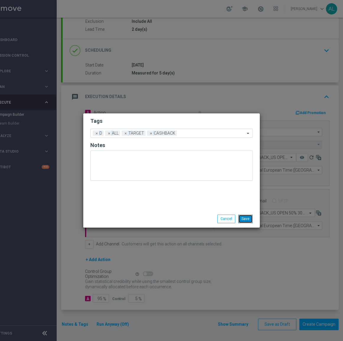
click at [248, 217] on button "Save" at bounding box center [246, 219] width 14 height 8
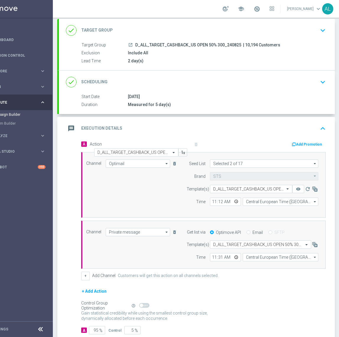
scroll to position [0, 0]
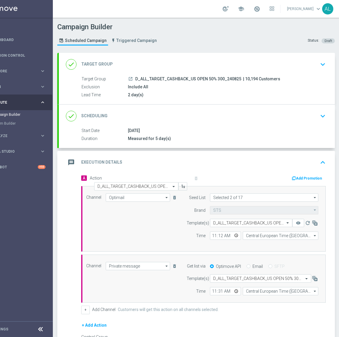
click at [129, 77] on icon "launch" at bounding box center [130, 79] width 5 height 5
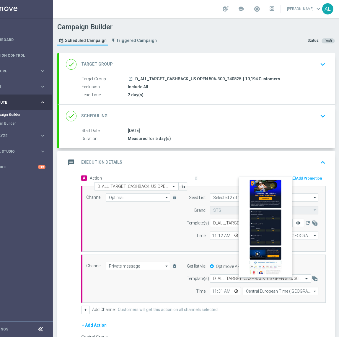
click at [299, 221] on icon "remove_red_eye" at bounding box center [298, 223] width 5 height 5
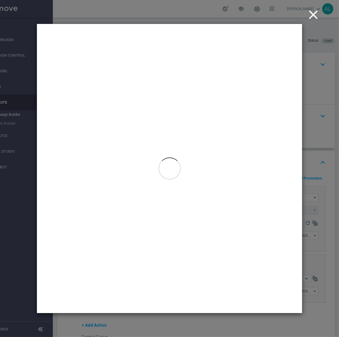
scroll to position [0, 24]
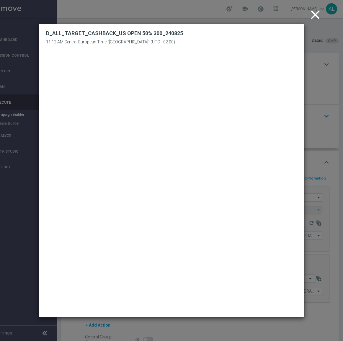
click at [315, 17] on icon "close" at bounding box center [315, 14] width 15 height 15
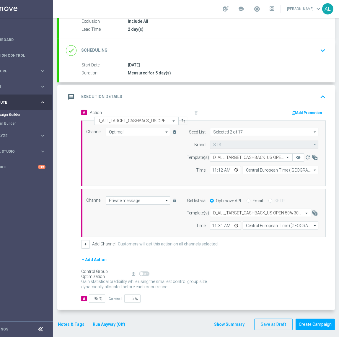
scroll to position [4, 24]
click at [306, 320] on button "Create Campaign" at bounding box center [315, 325] width 39 height 12
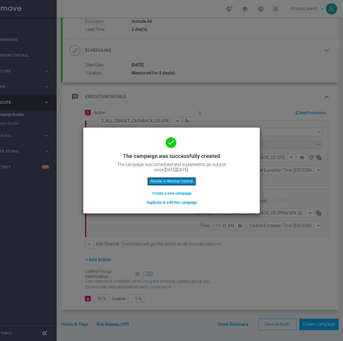
click at [175, 182] on button "Review in Mission Control" at bounding box center [172, 181] width 49 height 8
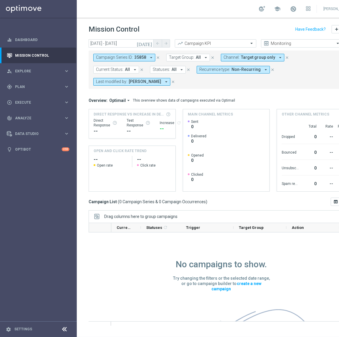
click at [156, 82] on span "Patryk Przybolewski" at bounding box center [145, 81] width 33 height 5
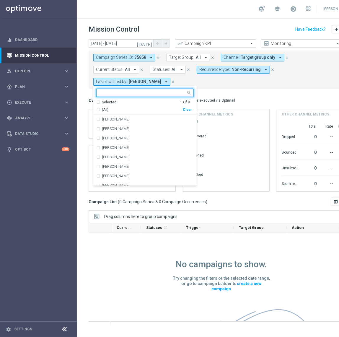
click at [0, 0] on div "Clear" at bounding box center [0, 0] width 0 height 0
click at [244, 90] on mini-dashboard "Overview: Optimail arrow_drop_down This overview shows data of campaigns execut…" at bounding box center [227, 143] width 276 height 109
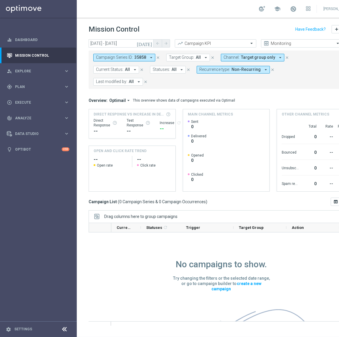
click at [260, 56] on span "Target group only" at bounding box center [258, 57] width 34 height 5
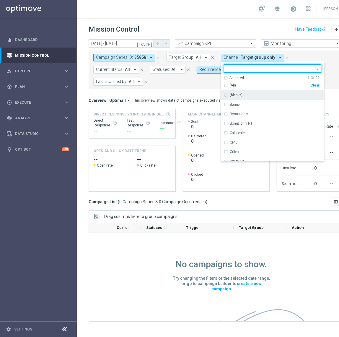
click at [0, 0] on div "Clear" at bounding box center [0, 0] width 0 height 0
click at [185, 84] on form "Campaign Series ID: 35858 arrow_drop_down close Target Group: All arrow_drop_do…" at bounding box center [213, 70] width 240 height 32
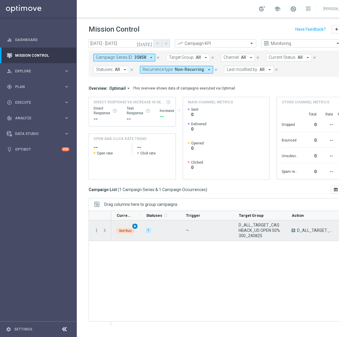
click at [136, 226] on span "play_arrow" at bounding box center [135, 226] width 4 height 4
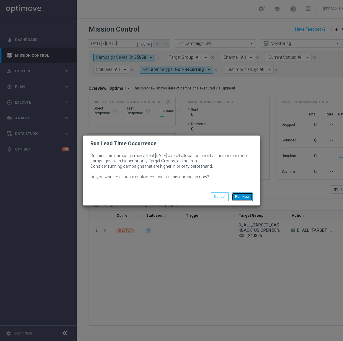
click at [242, 197] on button "Run Now" at bounding box center [242, 197] width 21 height 8
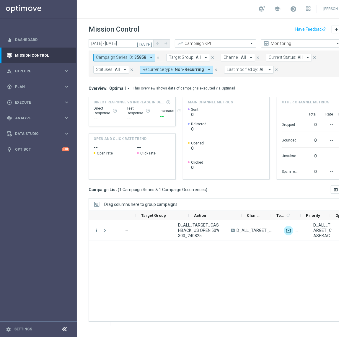
scroll to position [0, 61]
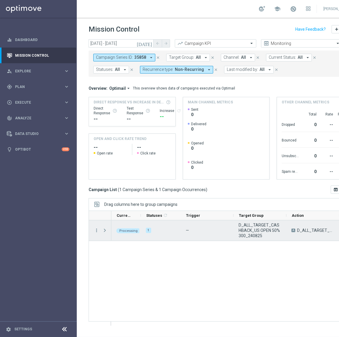
drag, startPoint x: 106, startPoint y: 232, endPoint x: 109, endPoint y: 230, distance: 3.6
click at [106, 231] on span "Press SPACE to select this row." at bounding box center [104, 230] width 5 height 5
click at [104, 232] on span "Press SPACE to select this row." at bounding box center [104, 230] width 5 height 5
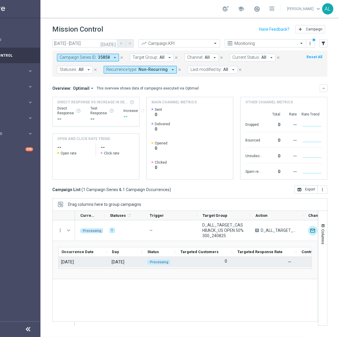
scroll to position [0, 0]
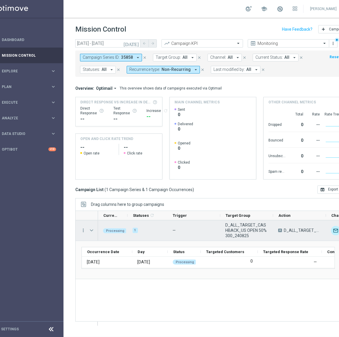
click at [89, 231] on span "Press SPACE to select this row." at bounding box center [91, 230] width 5 height 5
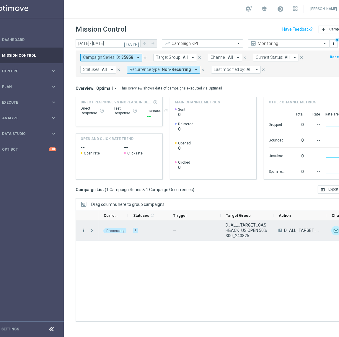
click at [92, 231] on span "Press SPACE to select this row." at bounding box center [91, 230] width 5 height 5
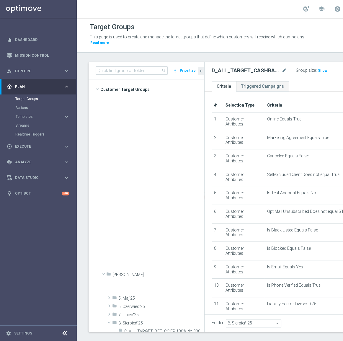
scroll to position [373, 0]
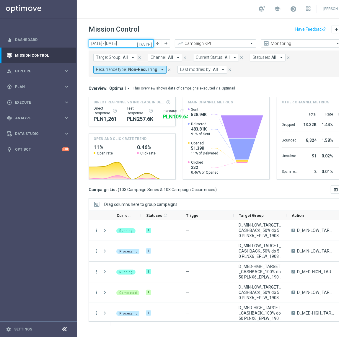
click at [133, 43] on input "[DATE] - [DATE]" at bounding box center [121, 43] width 65 height 8
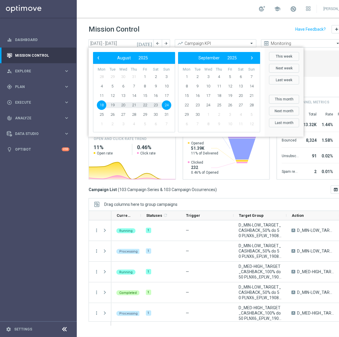
click at [167, 105] on span "24" at bounding box center [166, 105] width 9 height 9
type input "[DATE] - [DATE]"
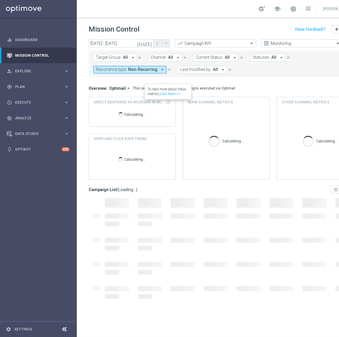
click at [202, 68] on span "Last modified by:" at bounding box center [195, 69] width 31 height 5
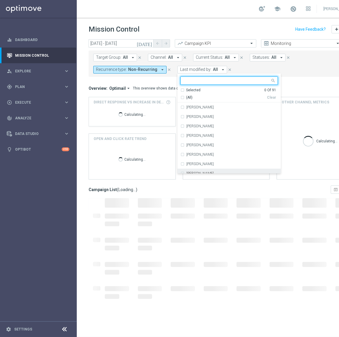
click at [213, 171] on div "[PERSON_NAME]" at bounding box center [230, 173] width 98 height 9
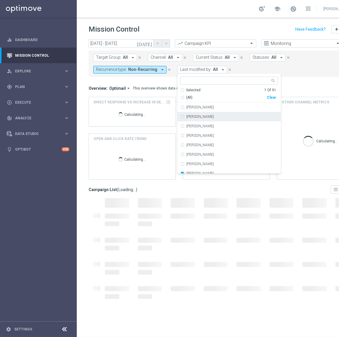
click at [289, 86] on div "Overview: Optimail arrow_drop_down This overview shows data of campaigns execut…" at bounding box center [223, 88] width 268 height 5
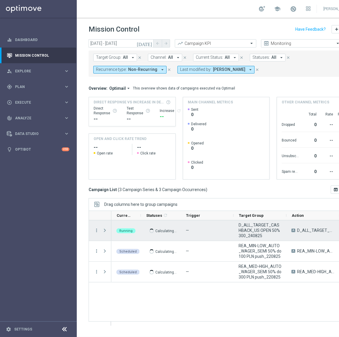
click at [103, 229] on span "Press SPACE to select this row." at bounding box center [104, 230] width 5 height 5
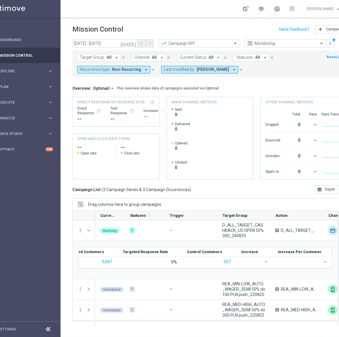
scroll to position [0, 36]
